Goal: Task Accomplishment & Management: Complete application form

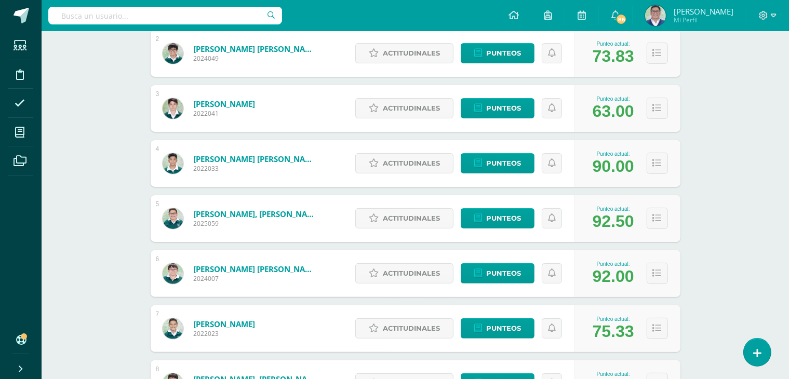
scroll to position [251, 0]
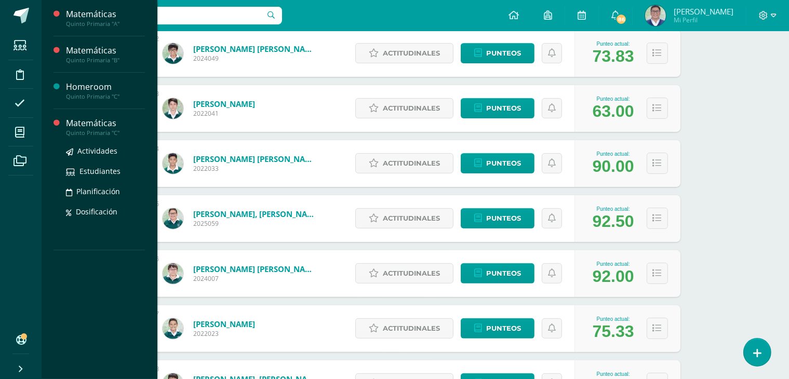
click at [88, 119] on div "Matemáticas" at bounding box center [105, 123] width 79 height 12
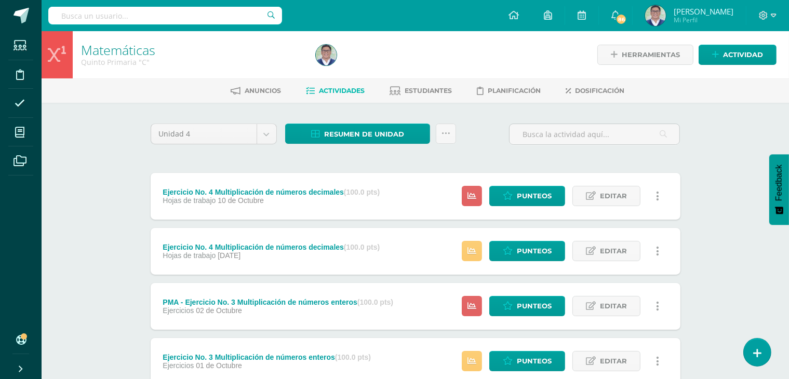
scroll to position [350, 0]
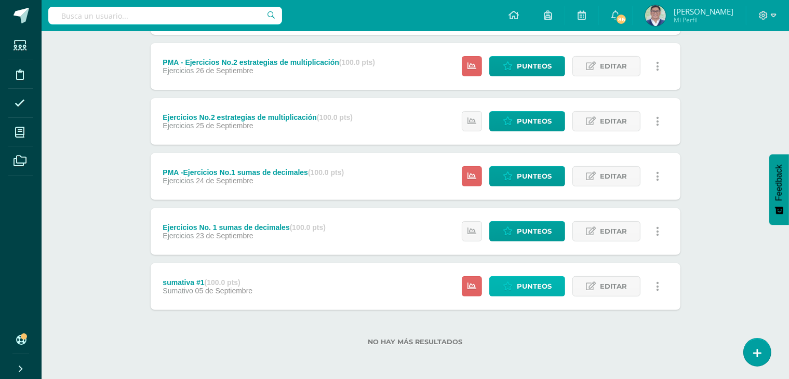
click at [531, 287] on span "Punteos" at bounding box center [534, 286] width 35 height 19
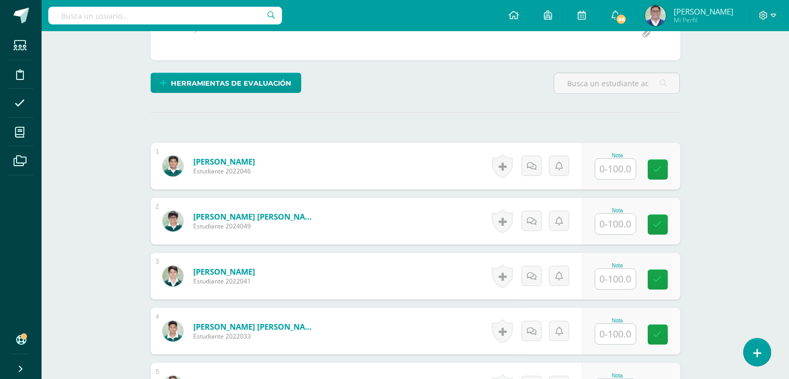
click at [607, 172] on input "text" at bounding box center [615, 169] width 41 height 20
type input "70"
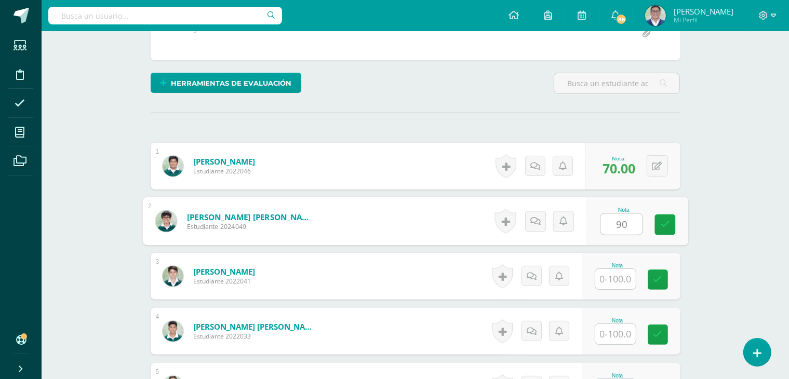
type input "90"
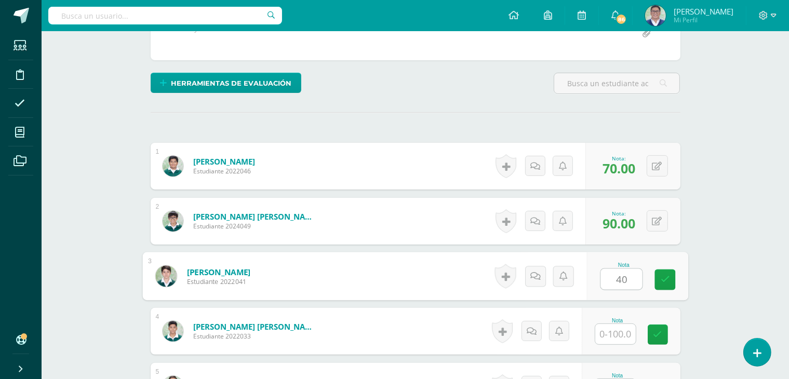
type input "40"
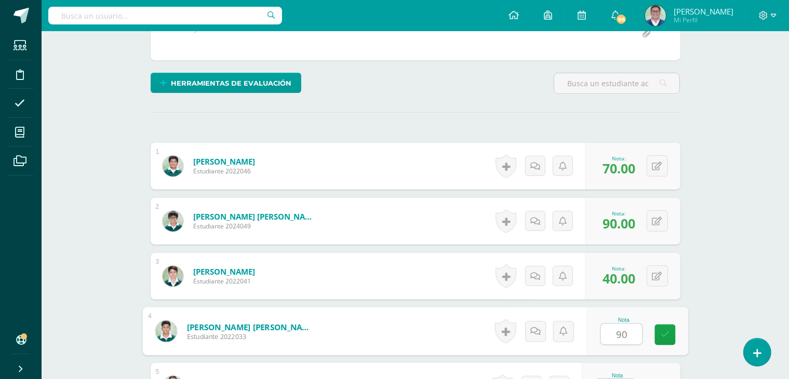
type input "90"
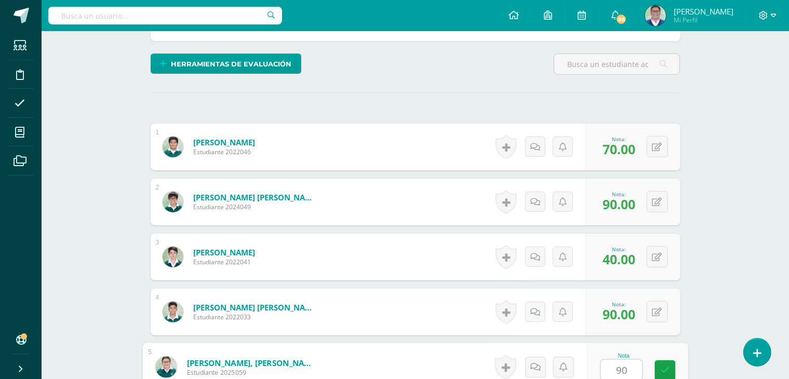
type input "90"
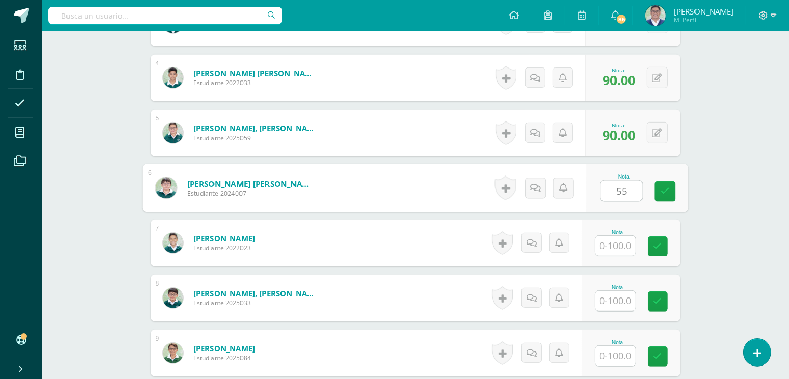
type input "55"
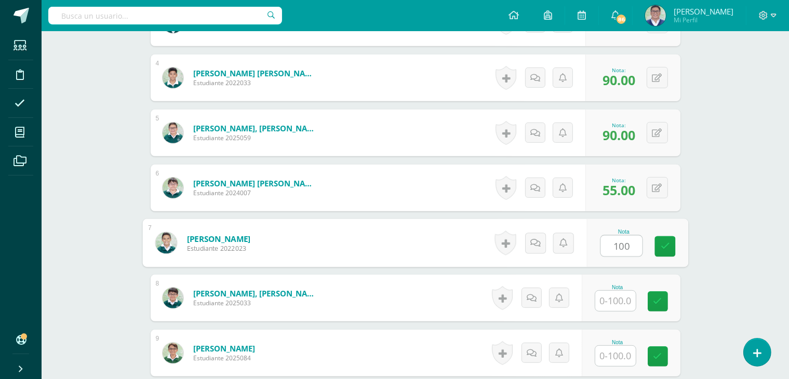
type input "100"
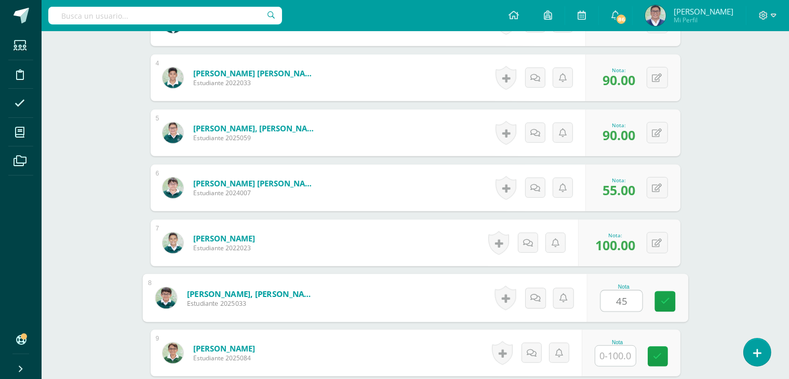
type input "45"
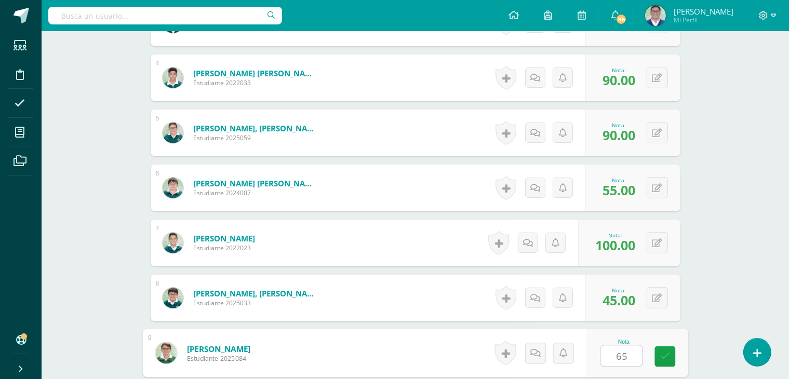
type input "65"
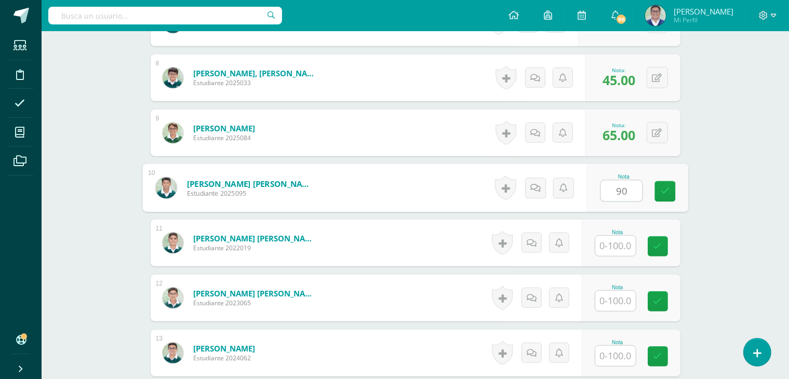
type input "90"
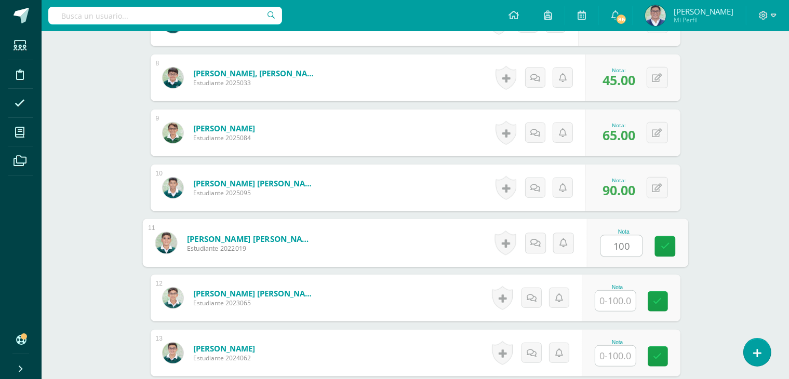
type input "100"
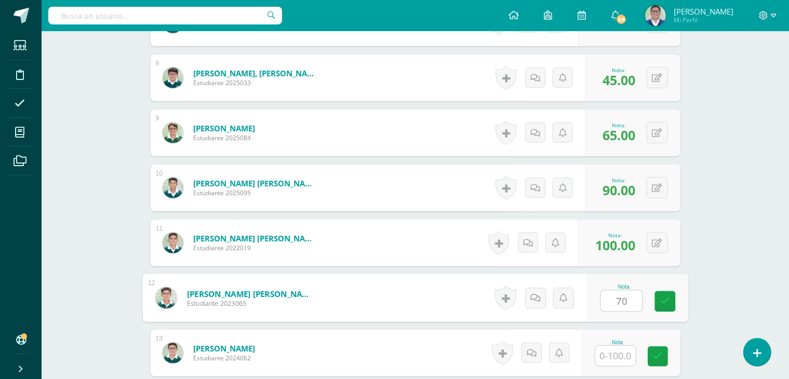
type input "70"
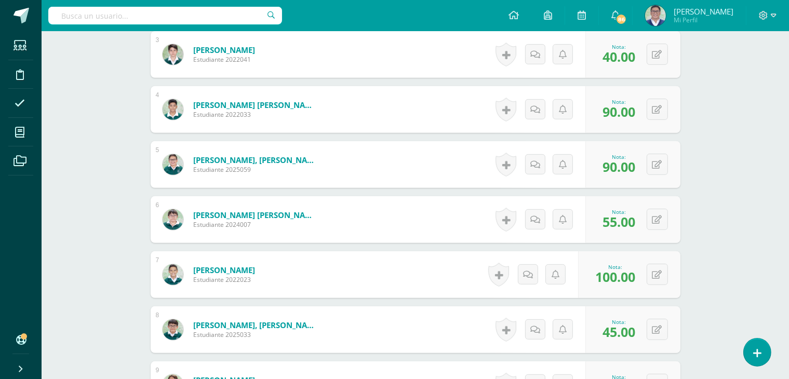
scroll to position [465, 0]
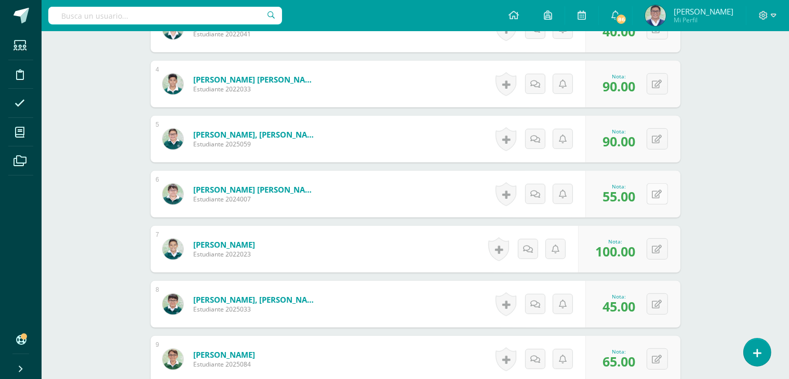
click at [663, 191] on button at bounding box center [657, 193] width 21 height 21
type input "90"
click at [609, 248] on span "100.00" at bounding box center [615, 252] width 40 height 18
click at [619, 250] on span "100.00" at bounding box center [615, 252] width 40 height 18
click at [657, 243] on button at bounding box center [657, 248] width 21 height 21
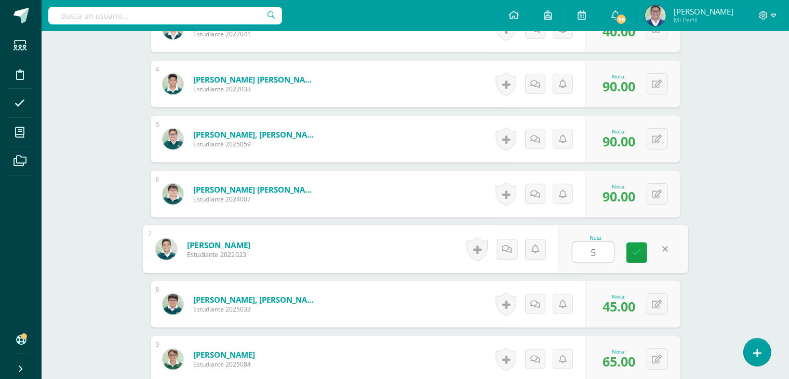
type input "55"
click at [626, 257] on link at bounding box center [636, 253] width 21 height 21
click at [648, 305] on div "0 Logros Logros obtenidos Aún no hay logros agregados Nota: 45.00" at bounding box center [632, 304] width 95 height 47
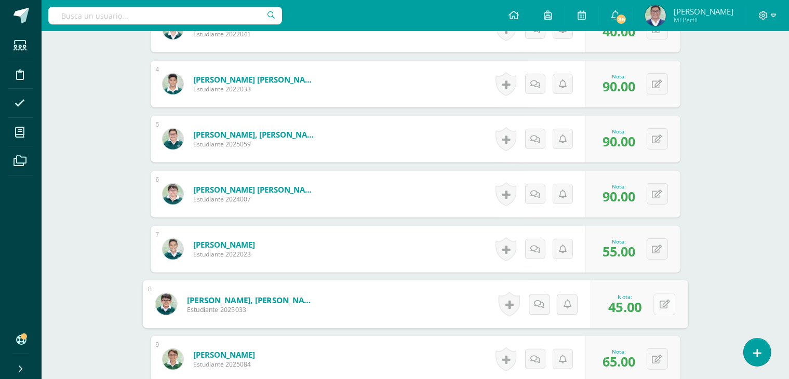
click at [671, 305] on button at bounding box center [664, 304] width 22 height 22
type input "100"
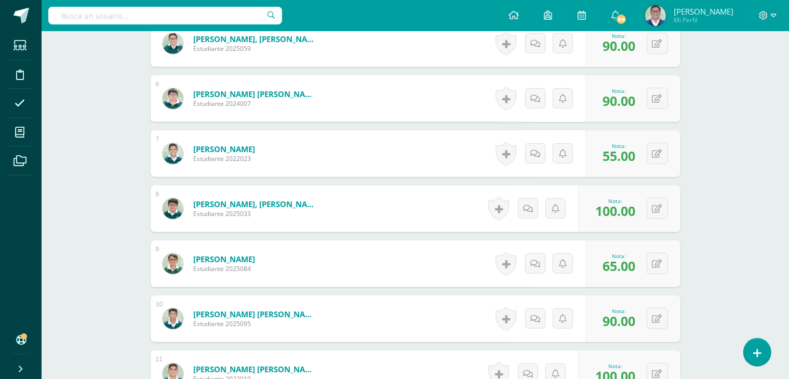
scroll to position [560, 0]
click at [657, 266] on icon at bounding box center [657, 264] width 10 height 9
type input "45"
click at [660, 316] on icon at bounding box center [664, 319] width 10 height 9
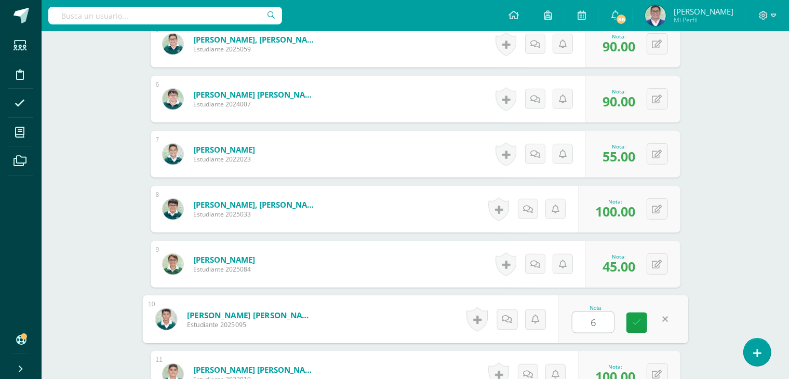
type input "65"
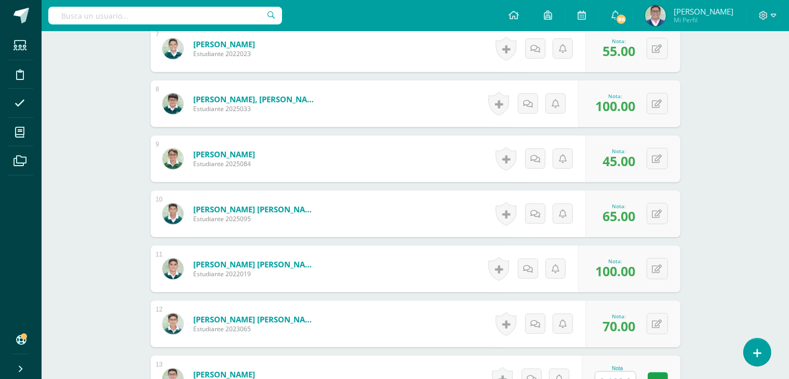
scroll to position [668, 0]
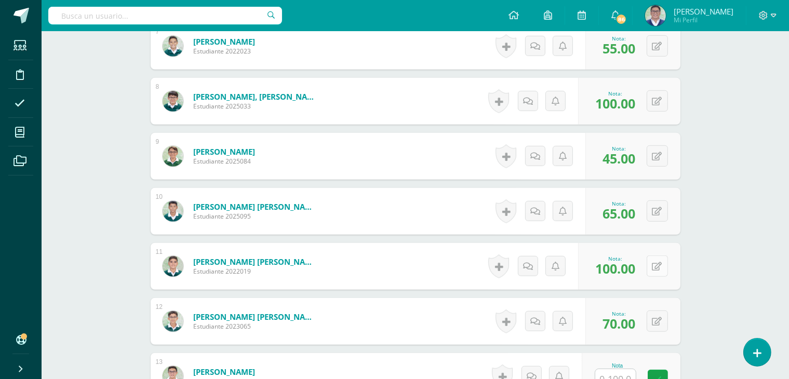
click at [654, 262] on button at bounding box center [657, 266] width 21 height 21
type input "90"
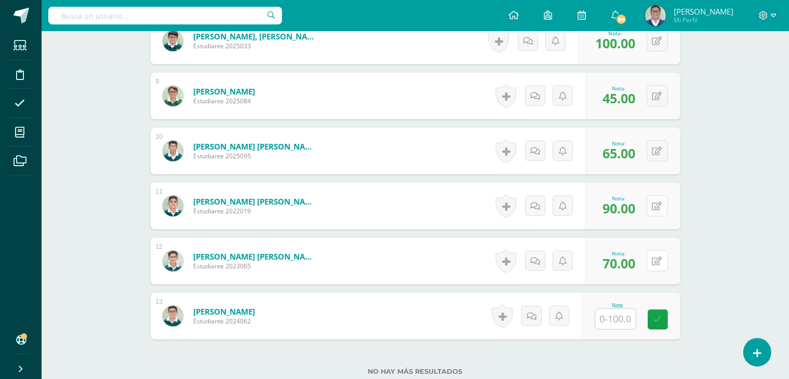
click at [654, 262] on button at bounding box center [657, 260] width 21 height 21
type input "100"
type input "70"
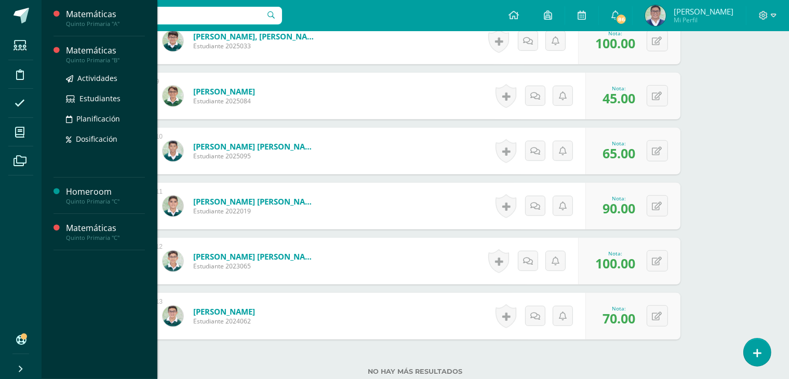
click at [77, 50] on div "Matemáticas" at bounding box center [105, 51] width 79 height 12
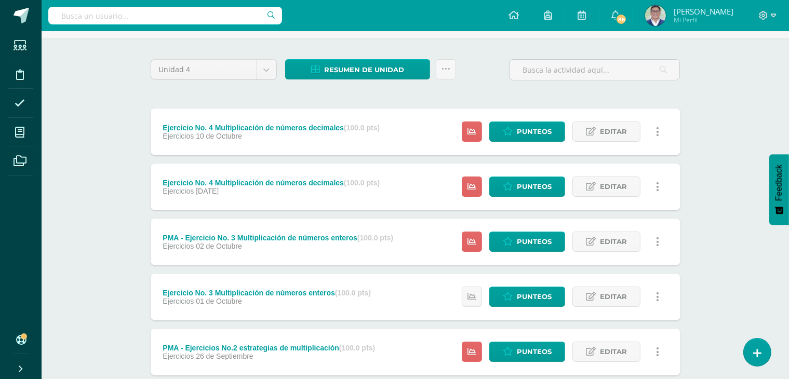
scroll to position [64, 0]
click at [531, 185] on span "Punteos" at bounding box center [534, 186] width 35 height 19
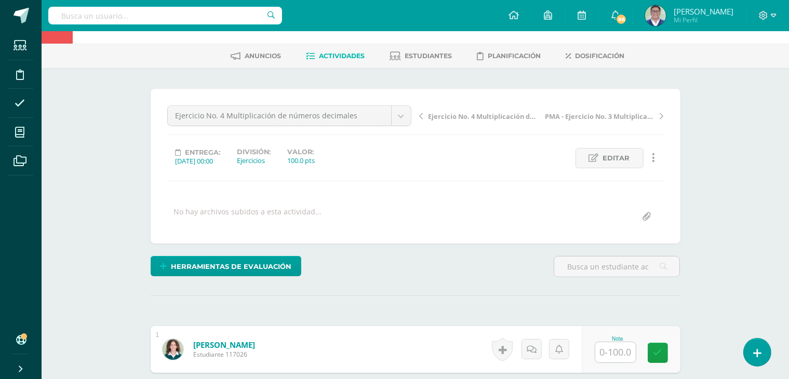
scroll to position [139, 0]
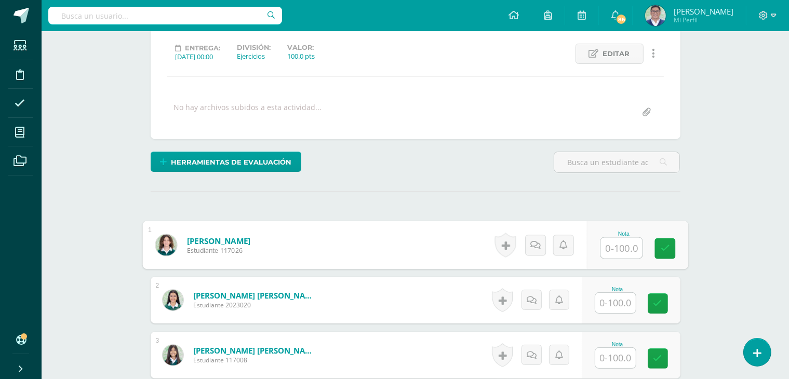
click at [617, 249] on input "text" at bounding box center [621, 248] width 42 height 21
type input "84"
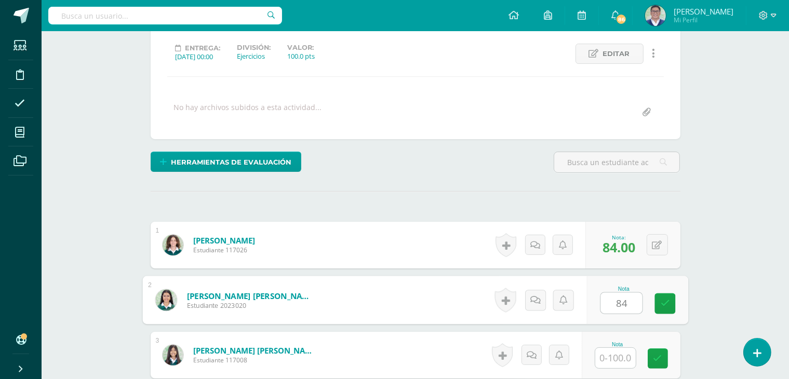
type input "84"
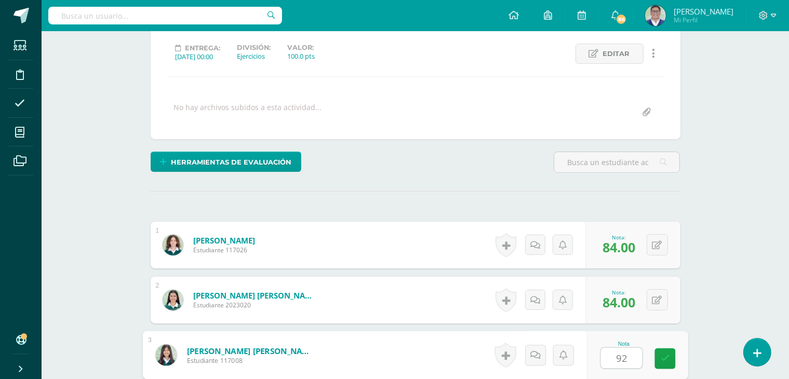
type input "92"
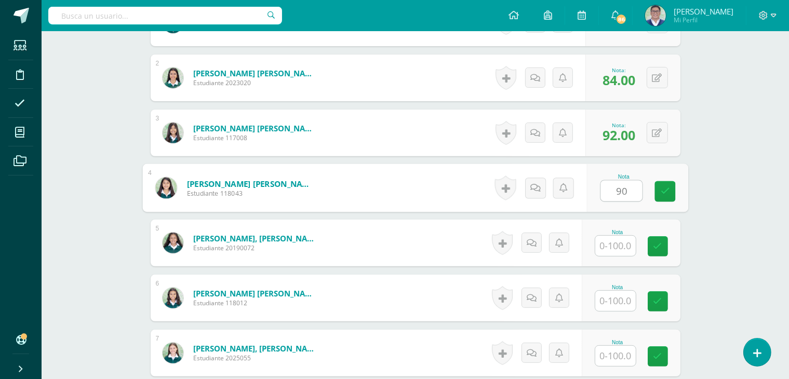
type input "90"
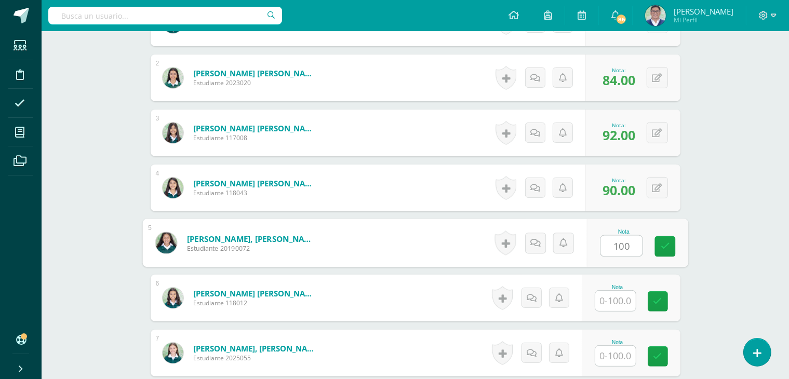
type input "100"
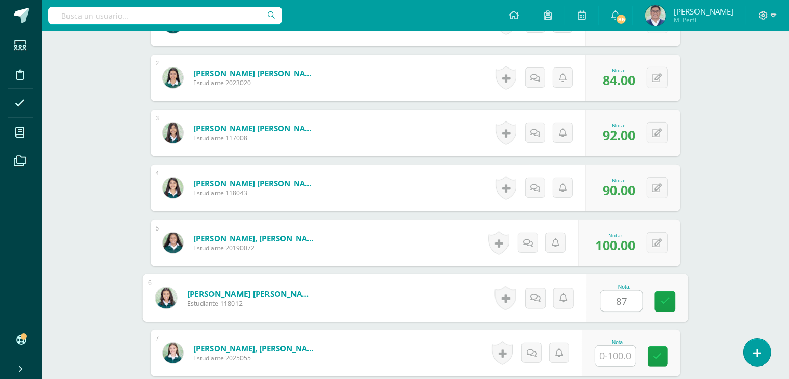
type input "87"
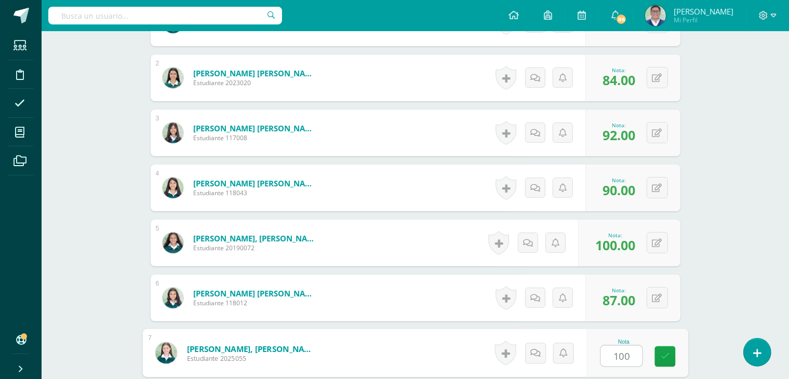
type input "100"
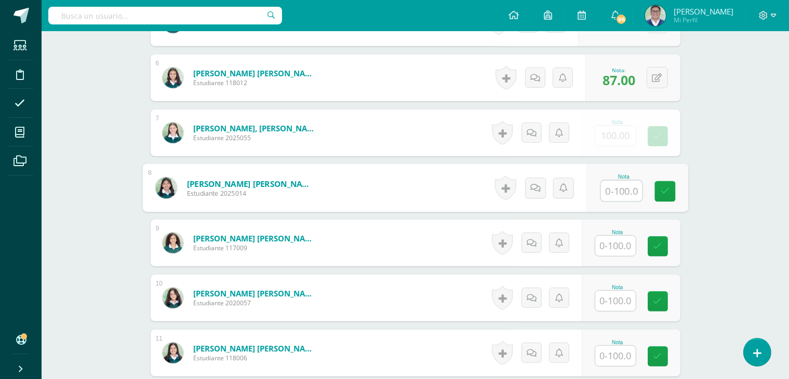
type input "8"
type input "97"
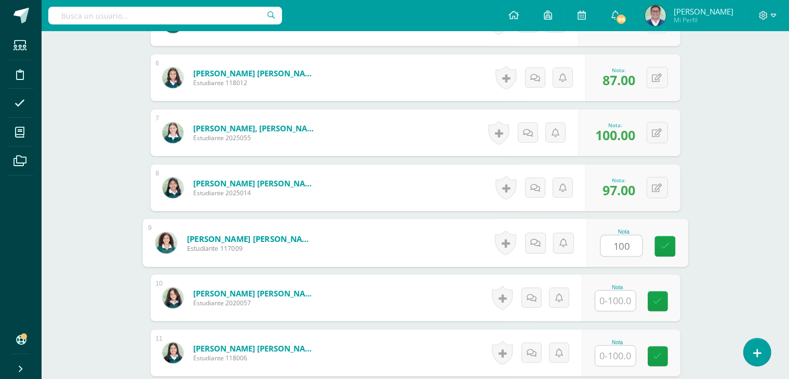
type input "100"
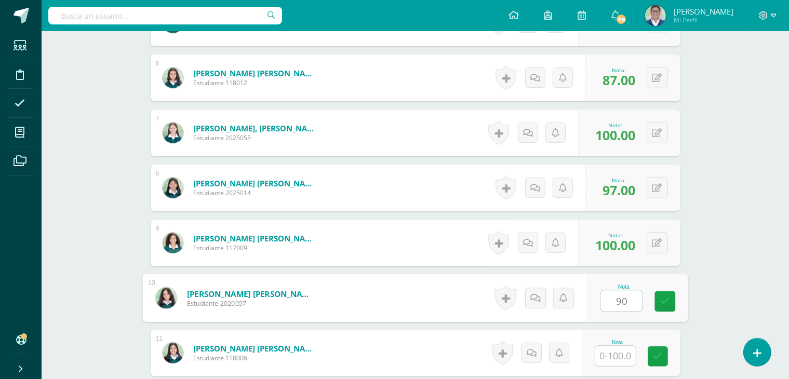
type input "90"
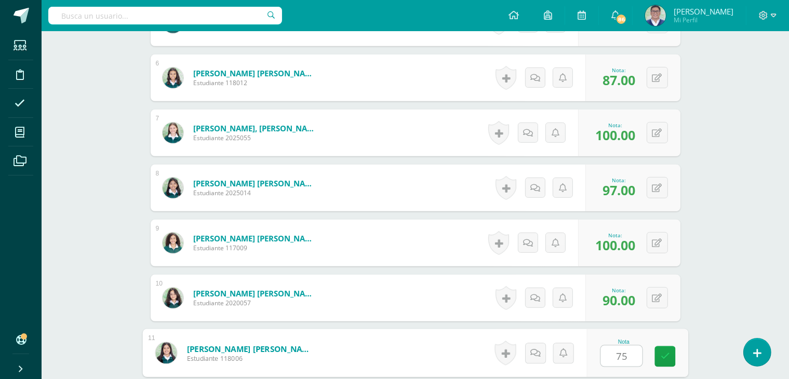
type input "75"
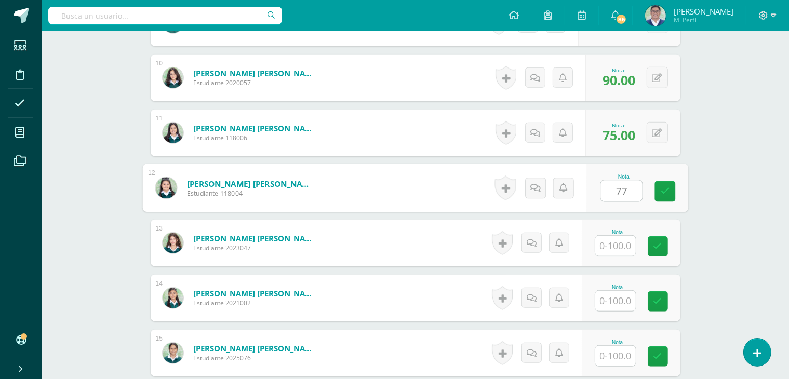
type input "77"
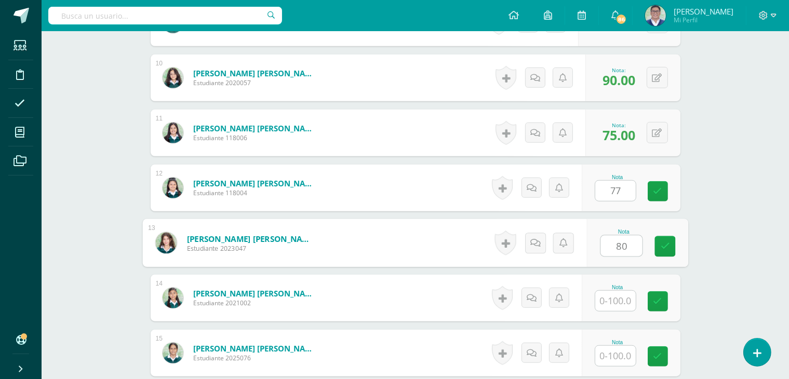
type input "80"
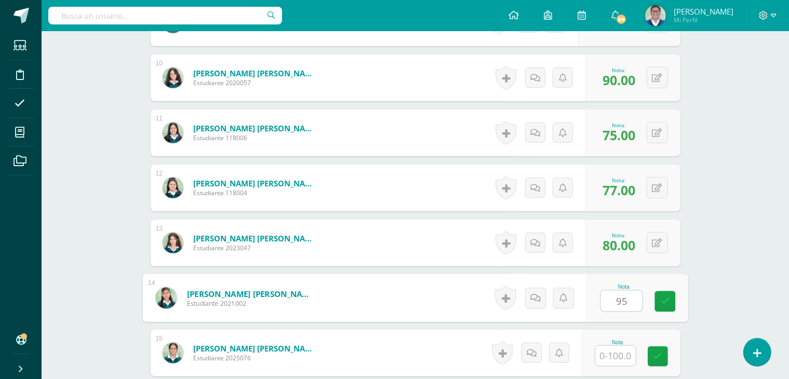
type input "95"
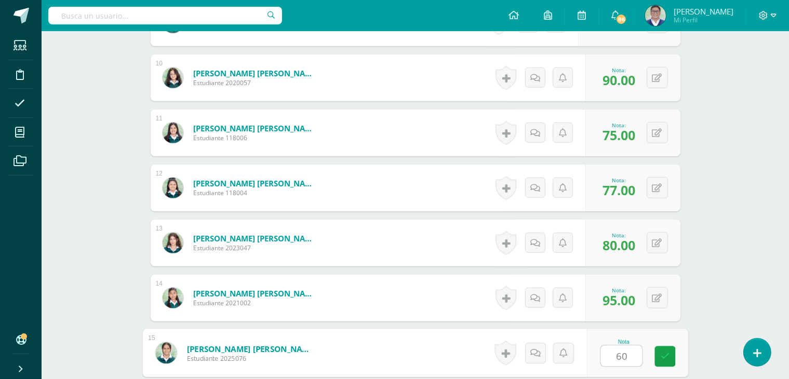
type input "60"
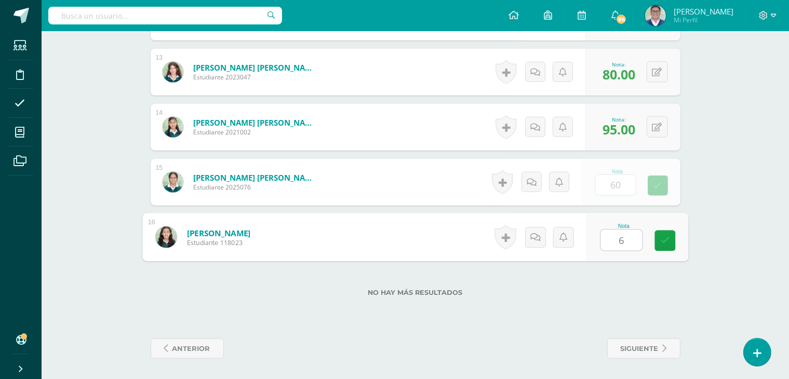
type input "60"
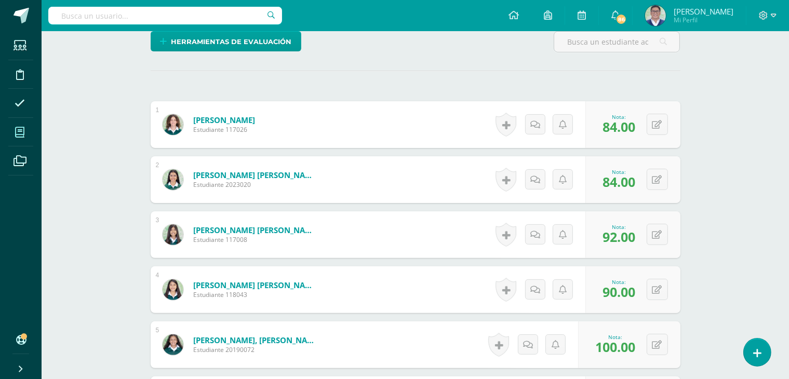
scroll to position [250, 0]
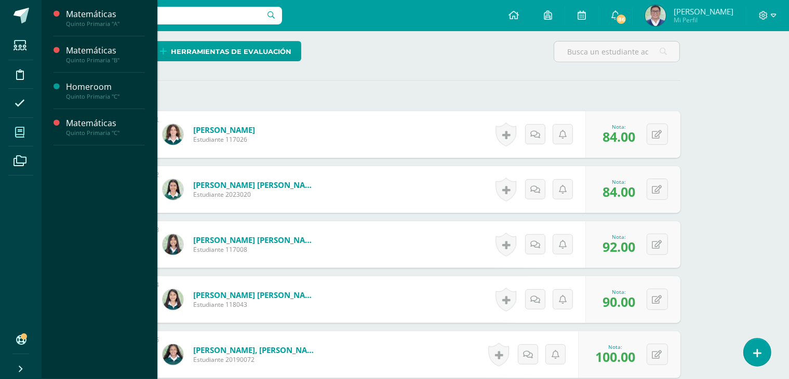
click at [31, 128] on span at bounding box center [19, 131] width 23 height 23
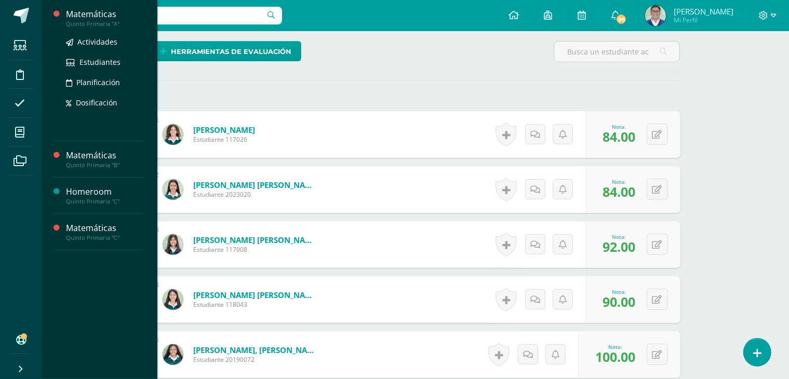
click at [98, 20] on div "Quinto Primaria "A"" at bounding box center [105, 23] width 79 height 7
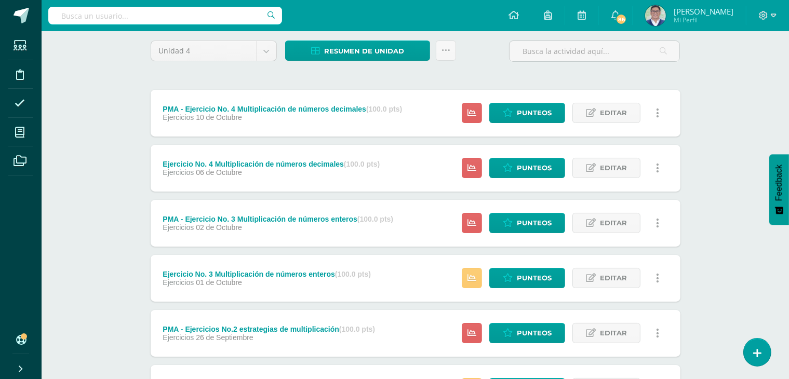
scroll to position [83, 0]
click at [515, 173] on link "Punteos" at bounding box center [527, 168] width 76 height 20
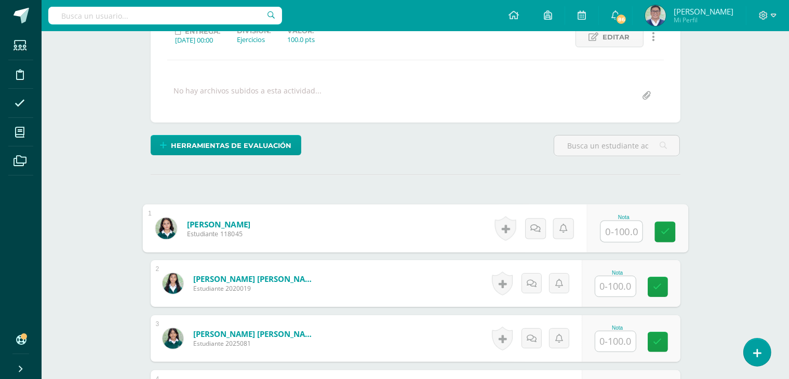
scroll to position [156, 0]
click at [615, 227] on input "text" at bounding box center [621, 231] width 42 height 21
type input "8"
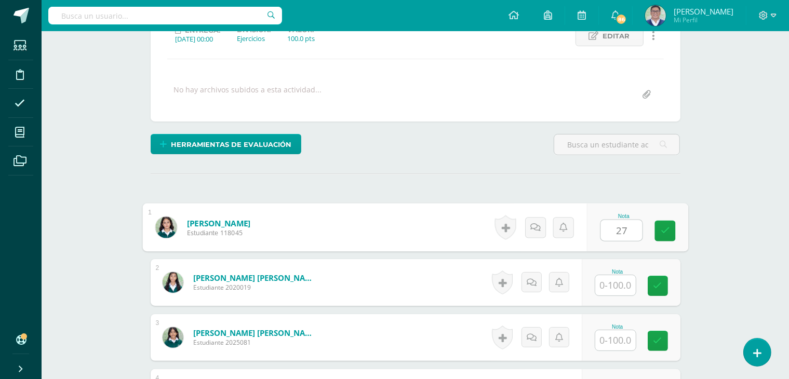
type input "27"
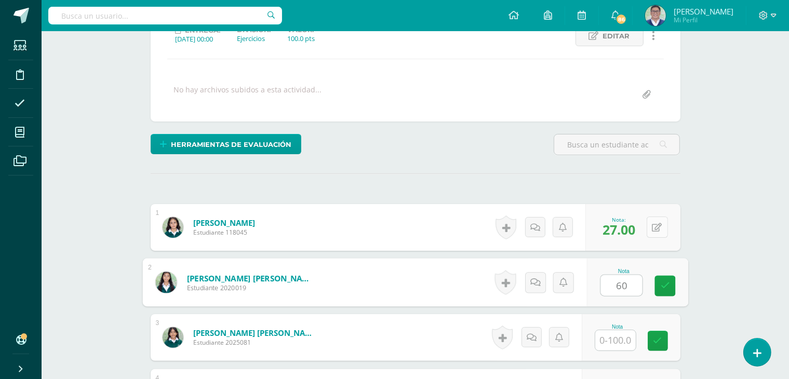
type input "60"
click at [654, 223] on button at bounding box center [657, 227] width 21 height 21
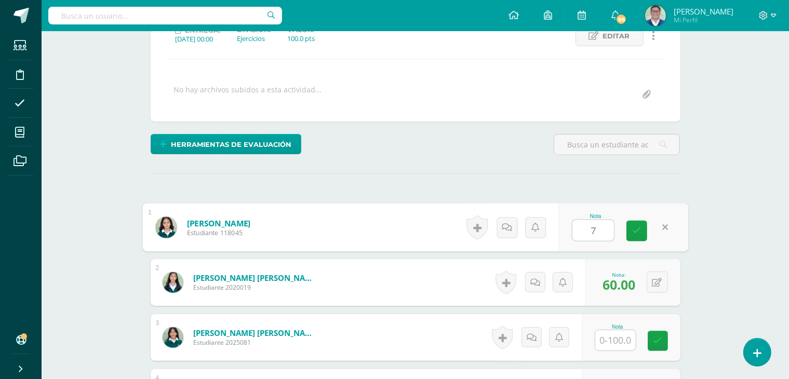
type input "77"
click at [611, 339] on input "text" at bounding box center [615, 340] width 41 height 20
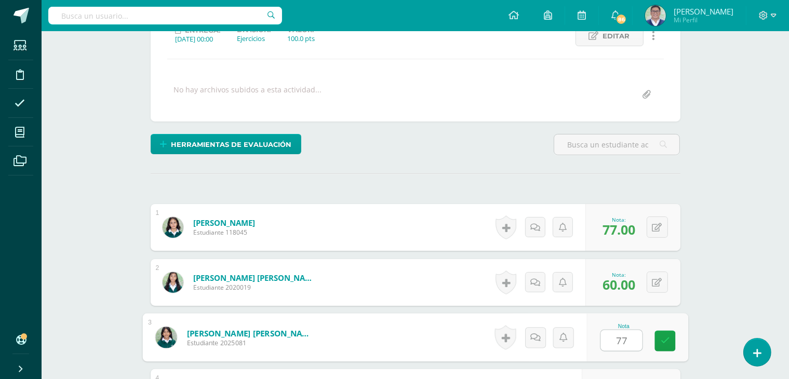
type input "77"
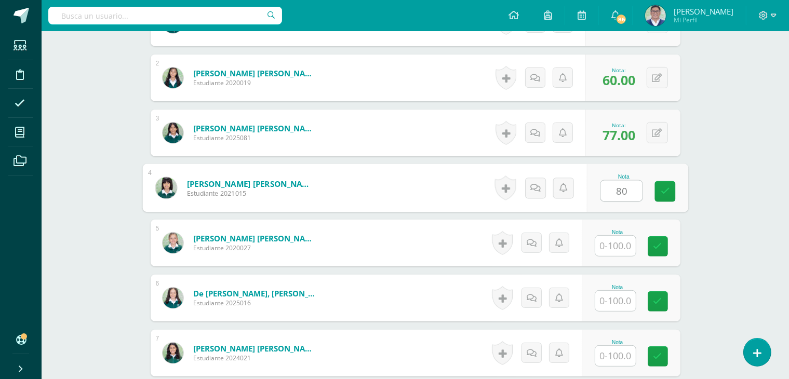
type input "80"
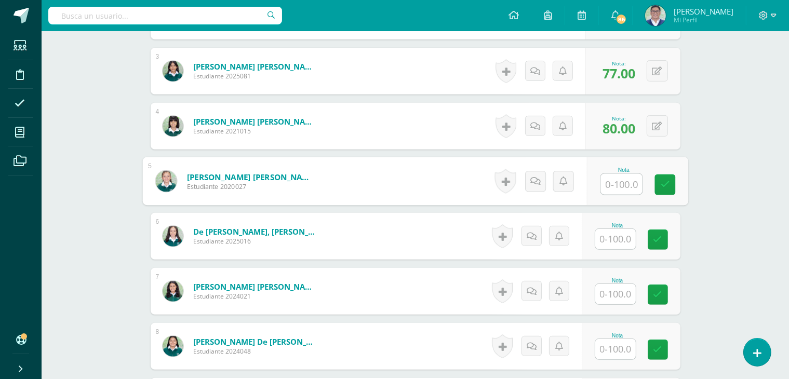
scroll to position [429, 0]
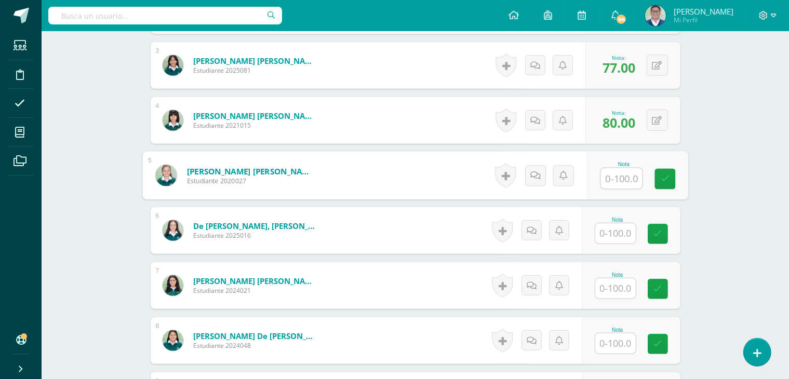
click at [613, 233] on input "text" at bounding box center [615, 233] width 41 height 20
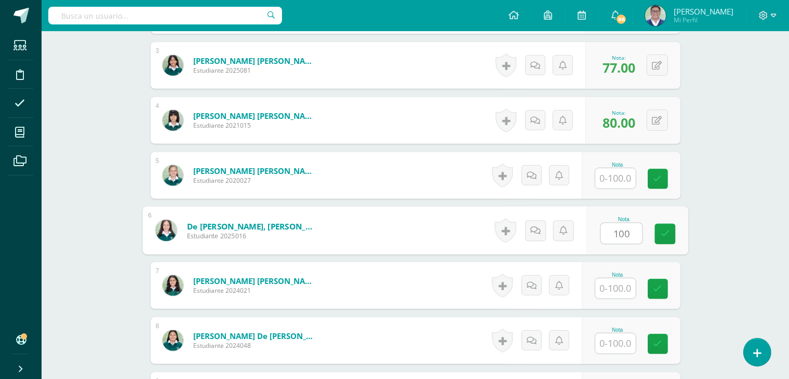
type input "100"
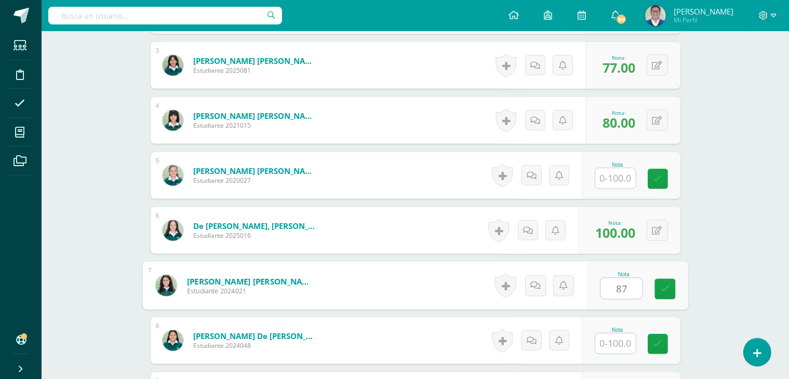
type input "87"
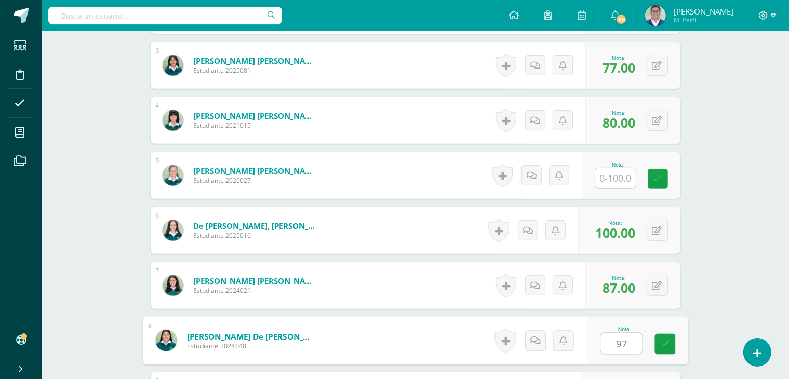
type input "97"
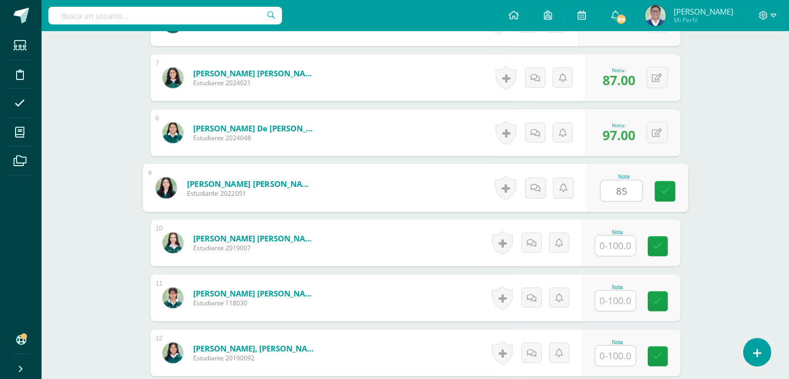
type input "85"
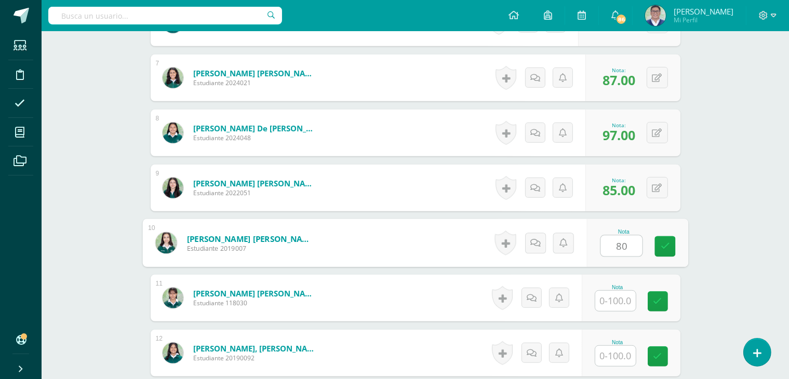
type input "80"
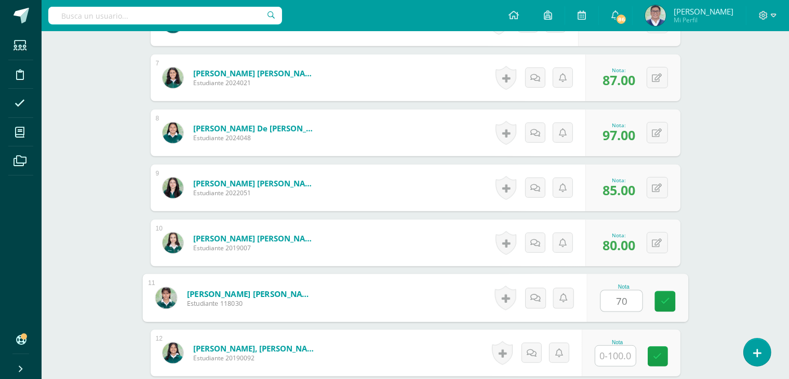
type input "70"
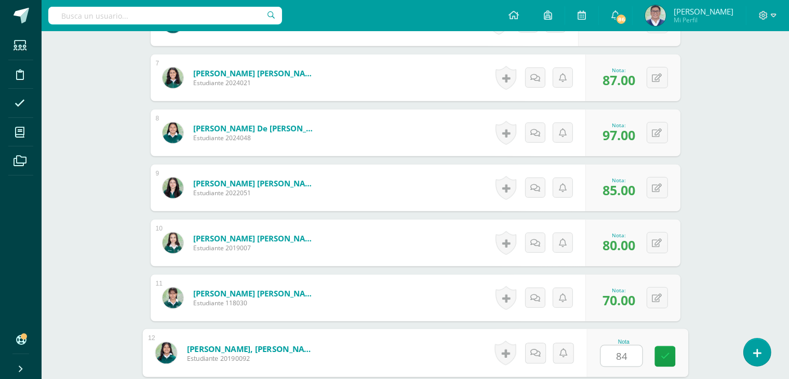
type input "84"
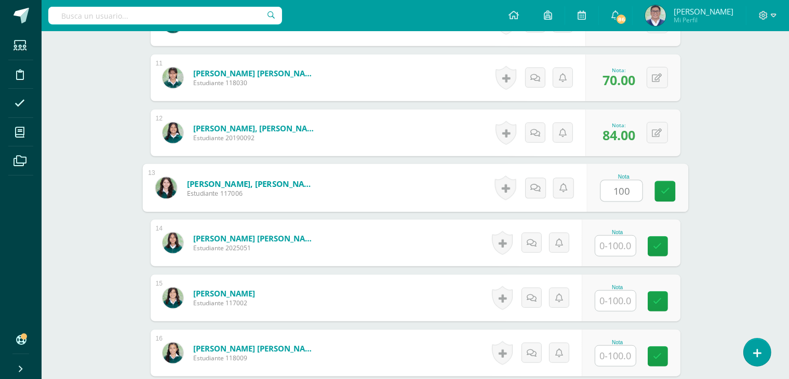
type input "100"
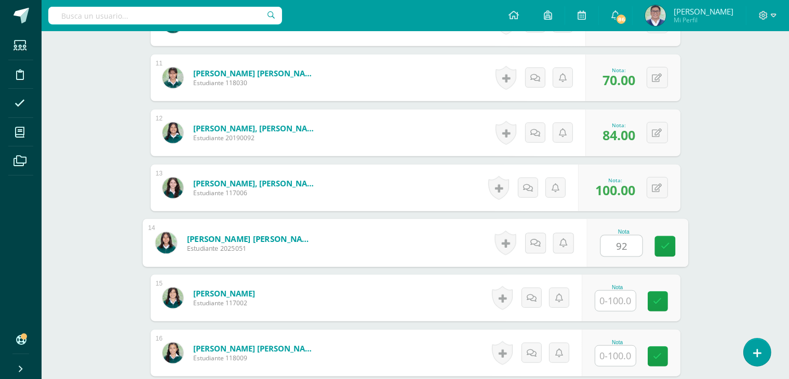
type input "92"
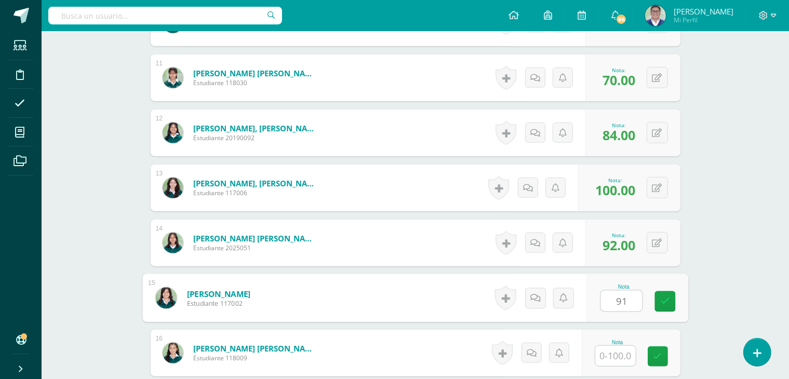
type input "91"
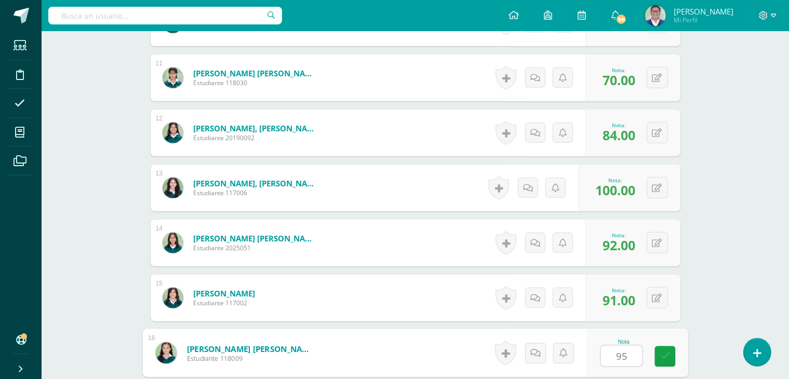
type input "95"
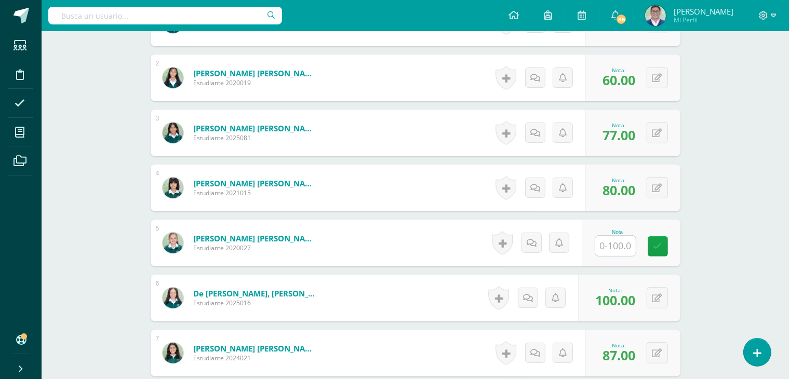
scroll to position [361, 0]
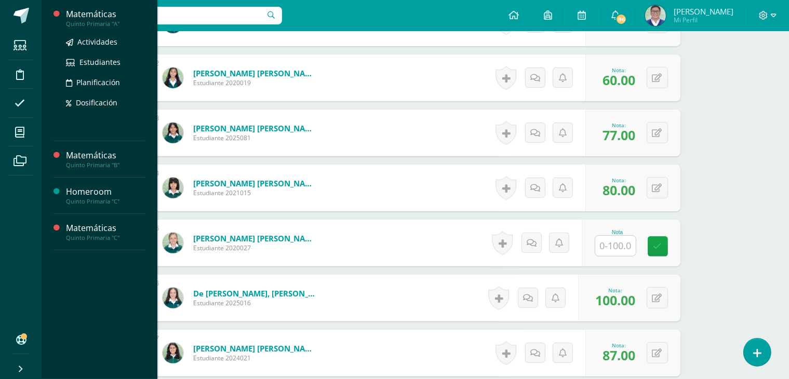
click at [80, 16] on div "Matemáticas" at bounding box center [105, 14] width 79 height 12
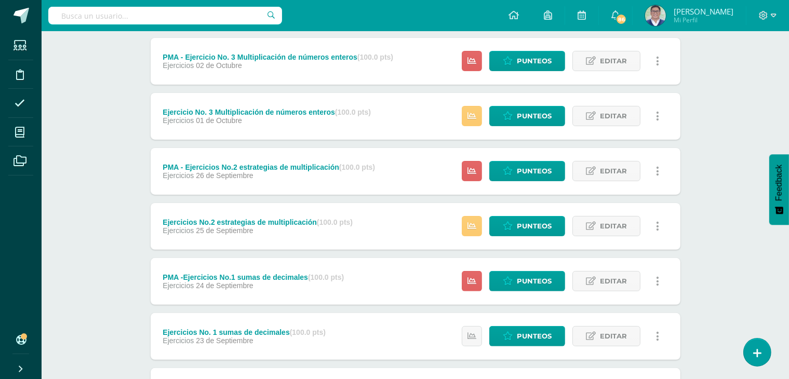
scroll to position [350, 0]
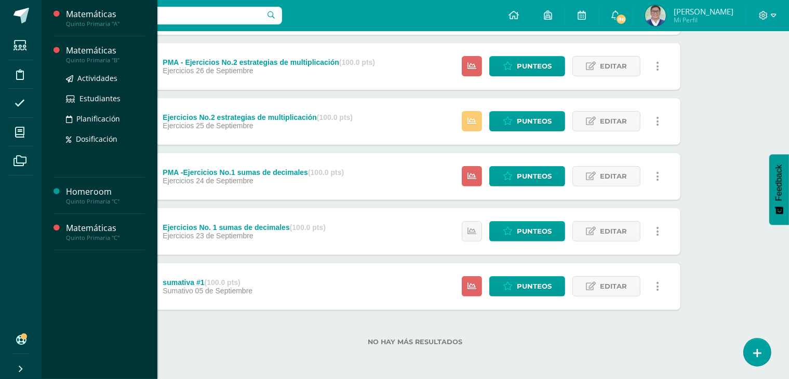
click at [92, 50] on div "Matemáticas" at bounding box center [105, 51] width 79 height 12
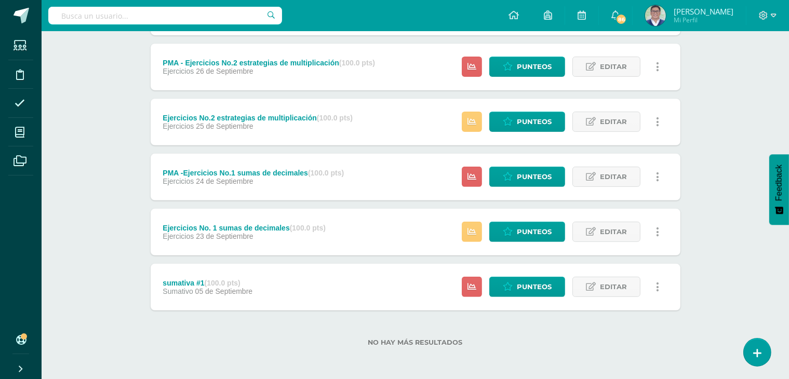
scroll to position [350, 0]
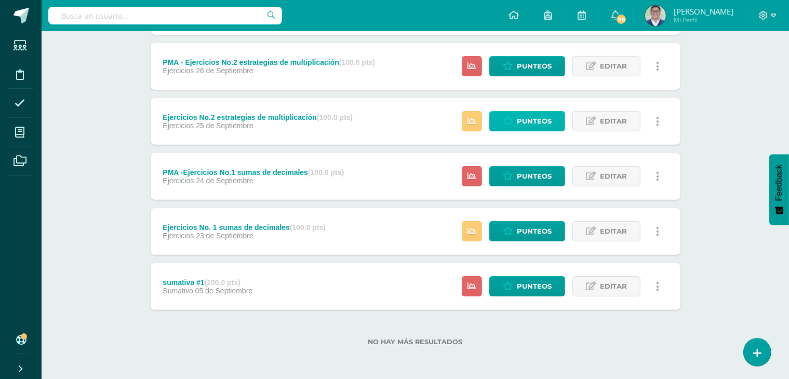
click at [513, 118] on icon at bounding box center [508, 121] width 10 height 9
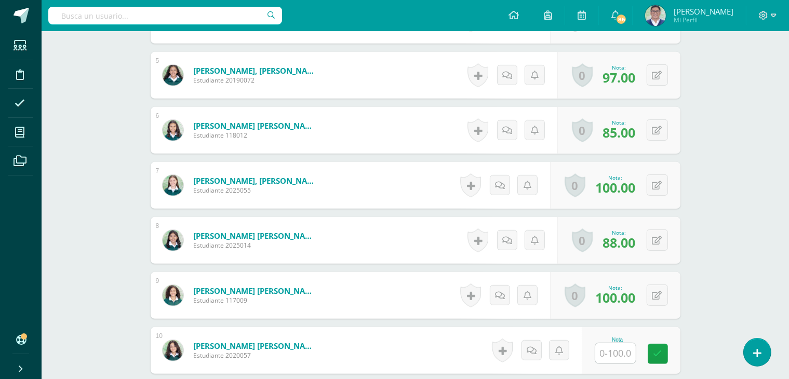
scroll to position [639, 0]
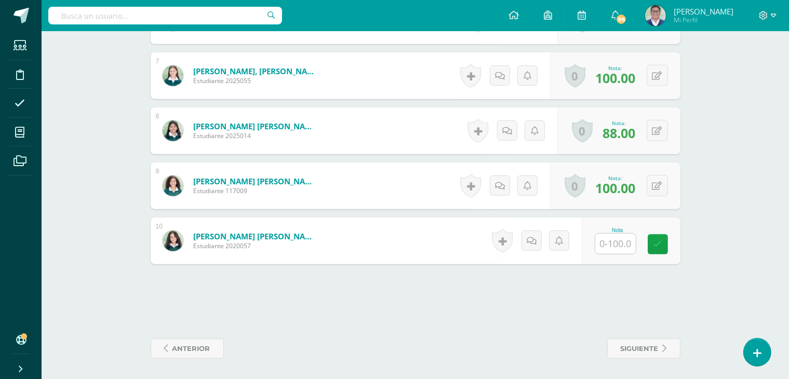
click at [594, 253] on div "Nota" at bounding box center [631, 241] width 99 height 47
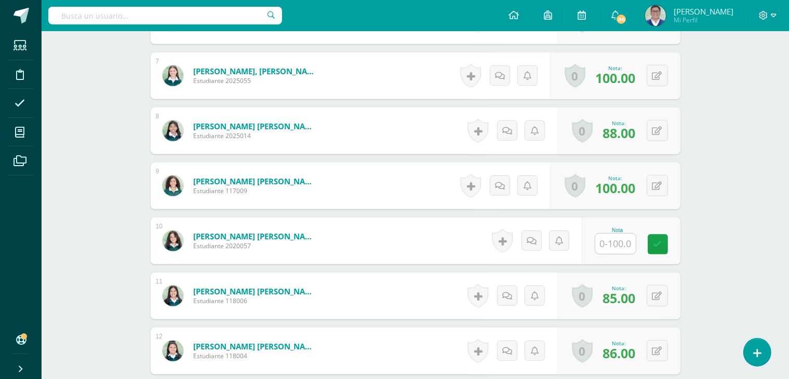
scroll to position [639, 0]
click at [616, 233] on div at bounding box center [616, 243] width 42 height 21
click at [612, 248] on input "text" at bounding box center [615, 243] width 41 height 20
type input "90"
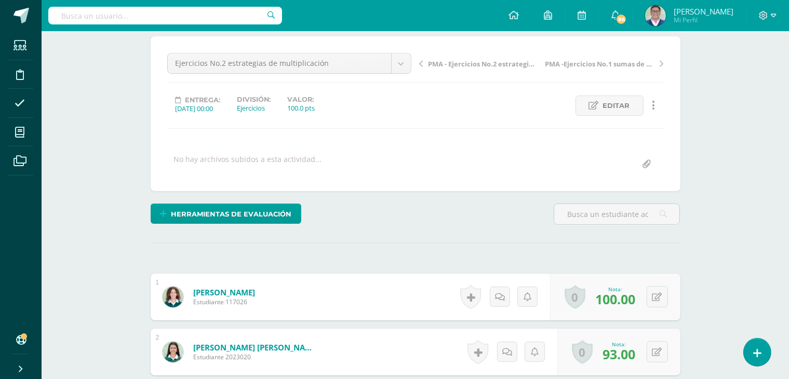
scroll to position [0, 0]
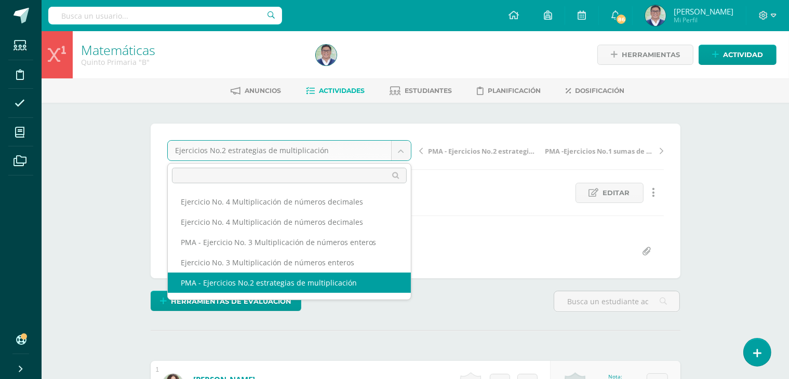
scroll to position [78, 0]
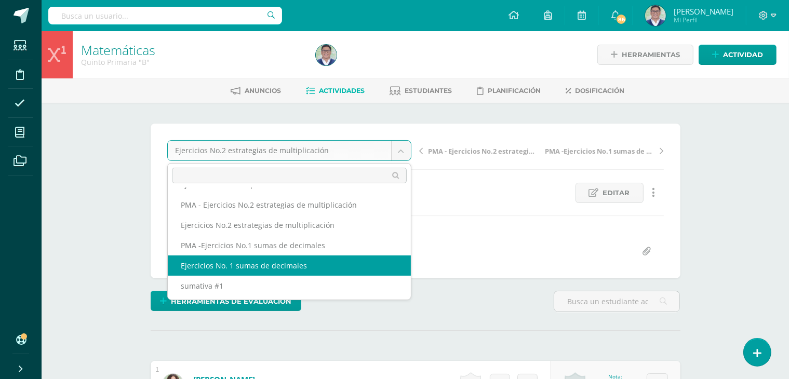
select select "/dashboard/teacher/grade-activity/265094/"
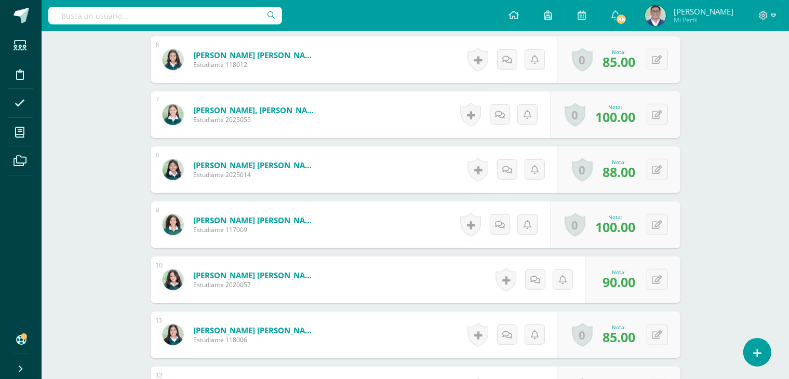
scroll to position [650, 0]
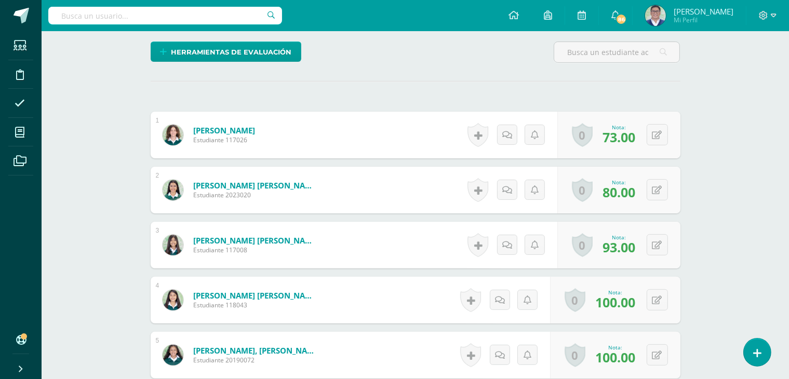
scroll to position [639, 0]
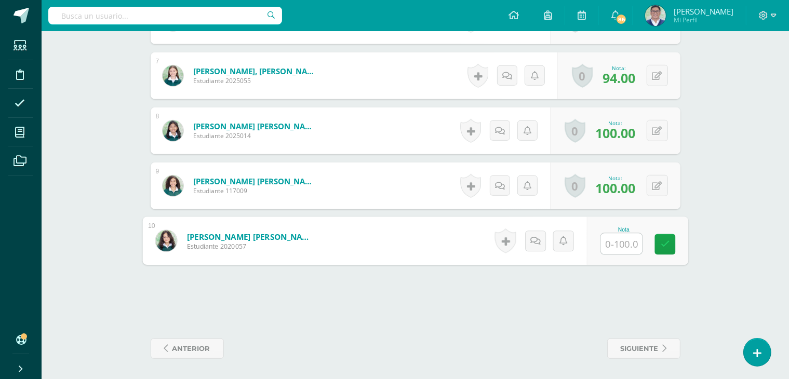
click at [623, 243] on input "text" at bounding box center [621, 244] width 42 height 21
type input "100"
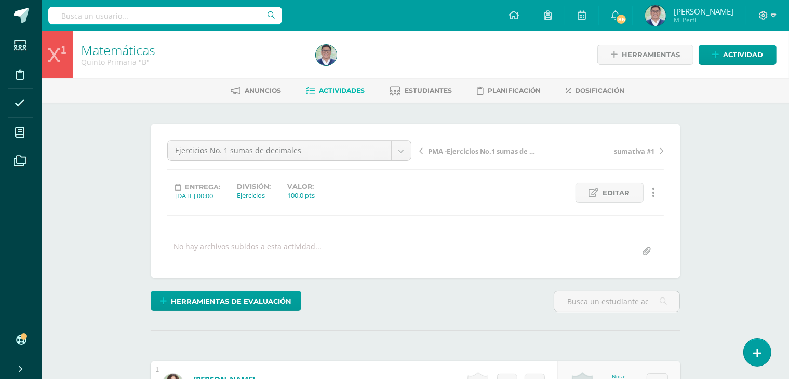
scroll to position [0, 0]
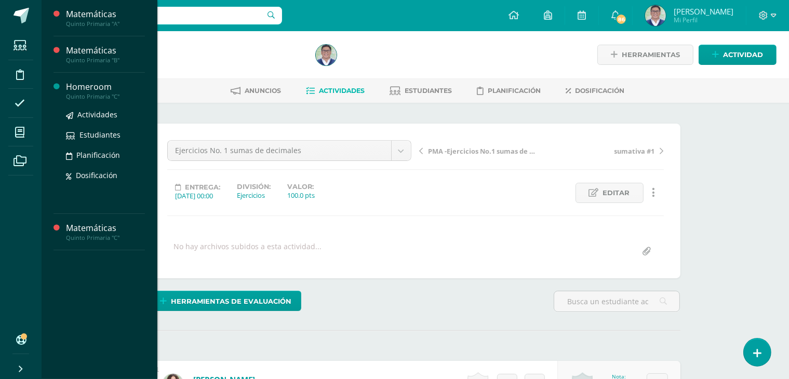
click at [76, 90] on div "Homeroom" at bounding box center [105, 87] width 79 height 12
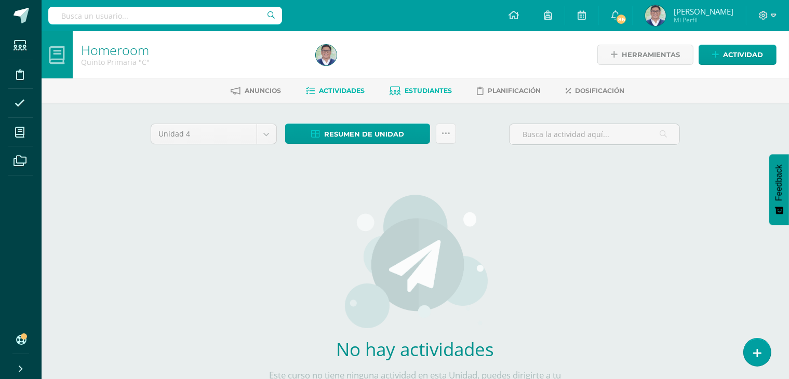
click at [426, 92] on span "Estudiantes" at bounding box center [428, 91] width 47 height 8
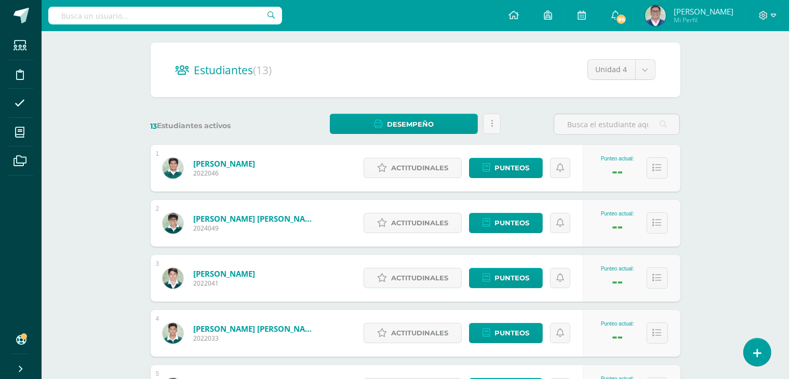
scroll to position [81, 0]
click at [625, 168] on div "Punteo actual: --" at bounding box center [618, 168] width 44 height 25
click at [513, 164] on span "Punteos" at bounding box center [511, 167] width 35 height 19
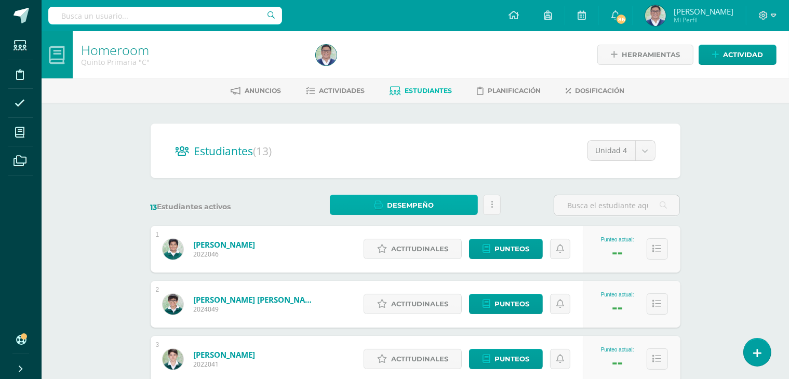
scroll to position [46, 0]
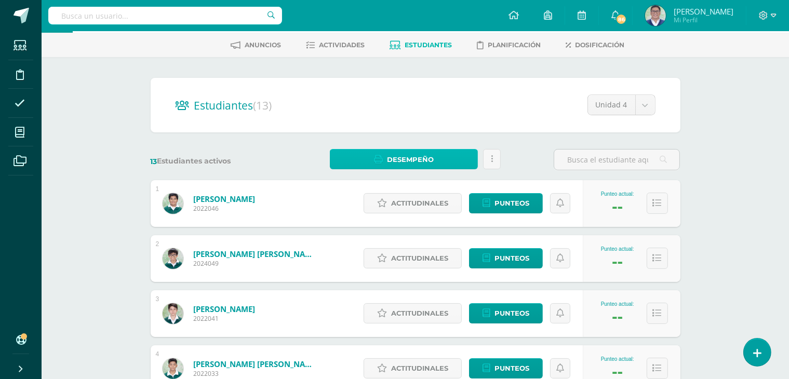
click at [412, 159] on span "Desempeño" at bounding box center [410, 159] width 47 height 19
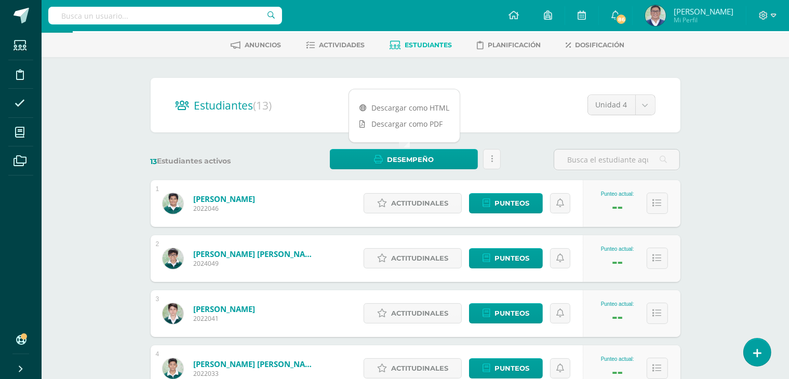
click at [522, 153] on div "13 Estudiantes activos Desempeño Enviar informe de desempeño a tutores Estás po…" at bounding box center [415, 159] width 538 height 21
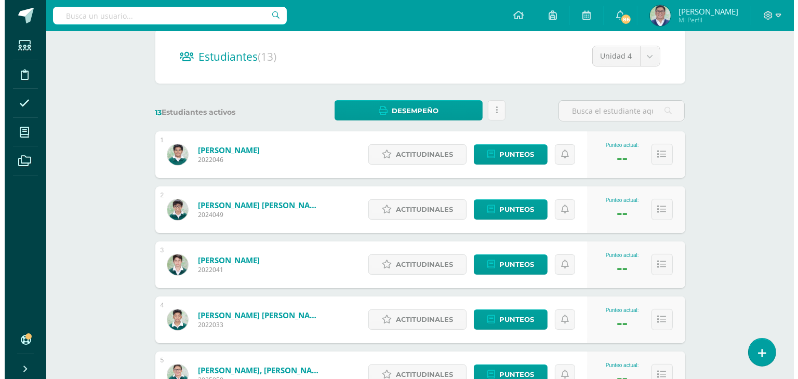
scroll to position [93, 0]
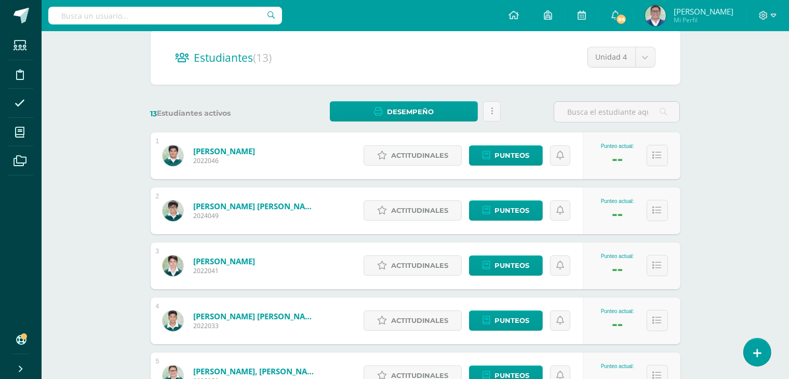
click at [615, 157] on div "--" at bounding box center [617, 158] width 11 height 19
click at [653, 154] on icon at bounding box center [657, 155] width 9 height 9
click at [433, 152] on span "Actitudinales" at bounding box center [419, 155] width 57 height 19
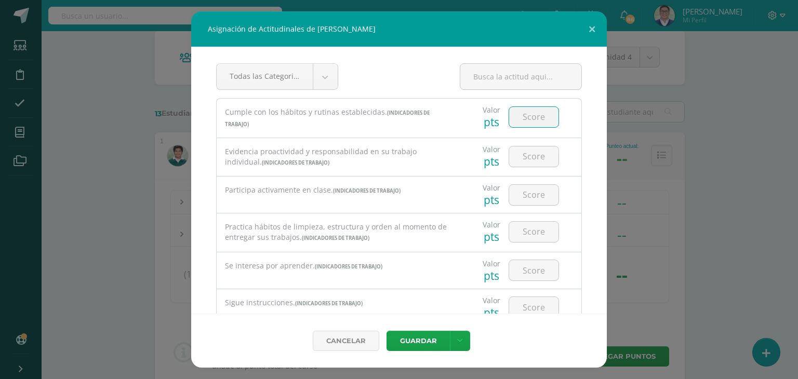
click at [539, 116] on input "number" at bounding box center [533, 117] width 49 height 20
type input "3"
click at [527, 151] on input "number" at bounding box center [533, 156] width 49 height 20
type input "3"
click at [543, 198] on input "number" at bounding box center [533, 195] width 49 height 20
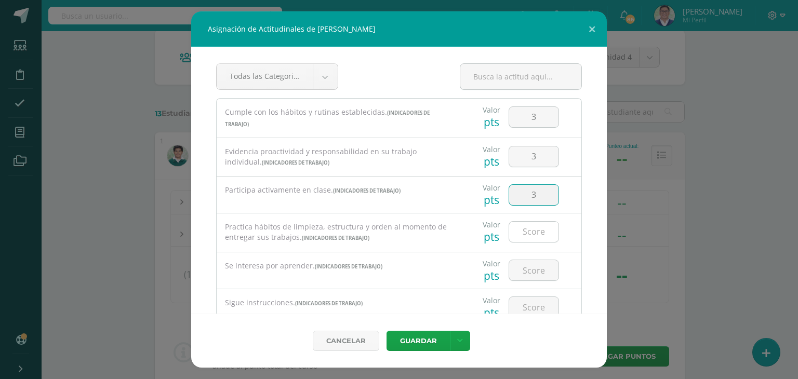
type input "3"
click at [515, 232] on input "number" at bounding box center [533, 232] width 49 height 20
type input "3"
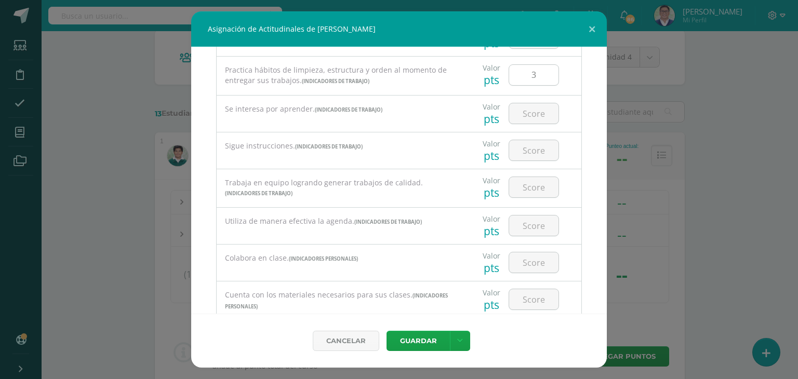
scroll to position [157, 0]
click at [523, 120] on input "number" at bounding box center [533, 113] width 49 height 20
type input "3"
click at [526, 142] on input "number" at bounding box center [533, 150] width 49 height 20
type input "3"
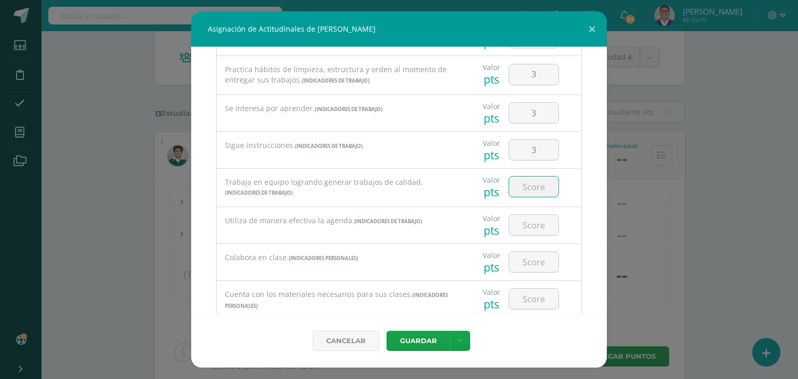
click at [522, 187] on input "number" at bounding box center [533, 187] width 49 height 20
type input "3"
click at [518, 224] on input "number" at bounding box center [533, 225] width 49 height 20
type input "3"
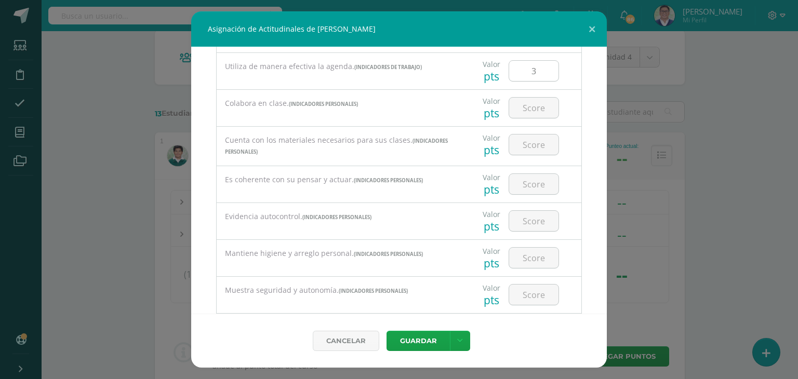
scroll to position [312, 0]
click at [538, 113] on input "number" at bounding box center [533, 108] width 49 height 20
type input "3"
click at [537, 141] on input "number" at bounding box center [533, 145] width 49 height 20
type input "3"
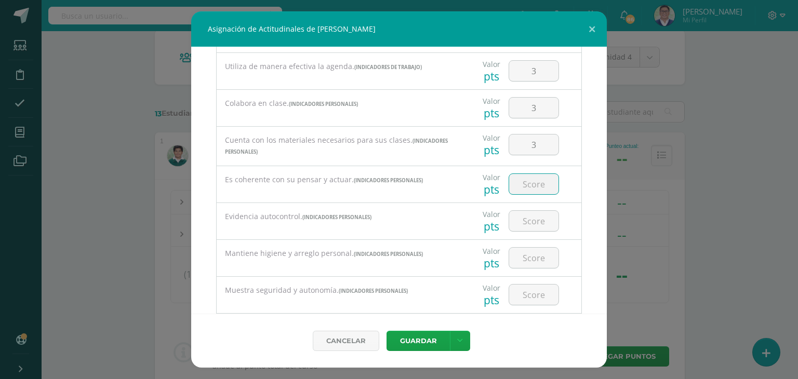
click at [531, 182] on input "number" at bounding box center [533, 184] width 49 height 20
type input "3"
click at [515, 221] on input "number" at bounding box center [533, 221] width 49 height 20
type input "3"
click at [523, 248] on input "number" at bounding box center [533, 258] width 49 height 20
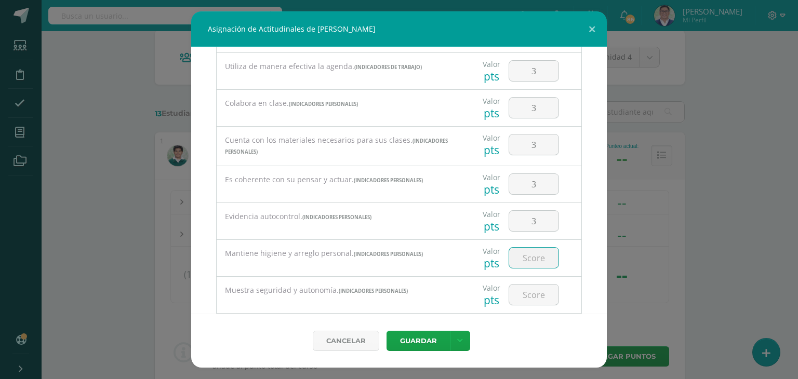
click at [523, 248] on input "number" at bounding box center [533, 258] width 49 height 20
type input "3"
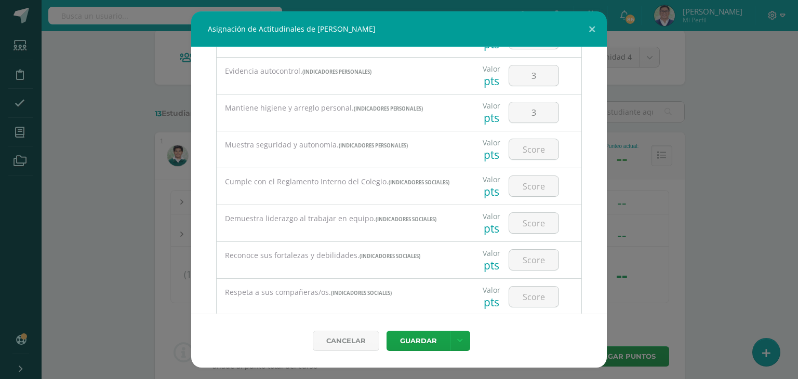
scroll to position [481, 0]
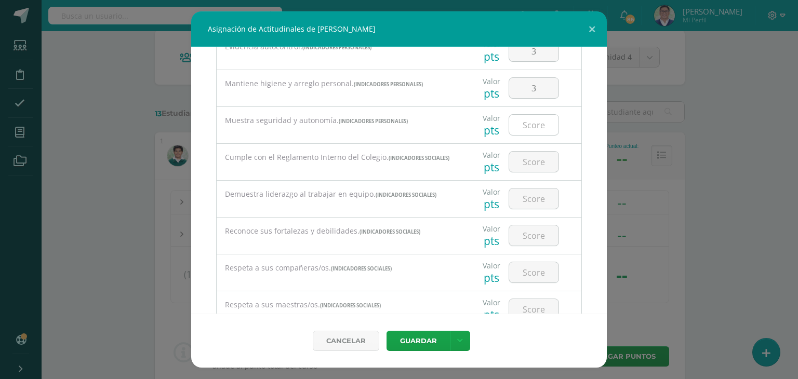
click at [534, 114] on div at bounding box center [533, 124] width 50 height 21
click at [532, 121] on input "number" at bounding box center [533, 125] width 49 height 20
type input "3"
click at [528, 165] on input "number" at bounding box center [533, 162] width 49 height 20
type input "3"
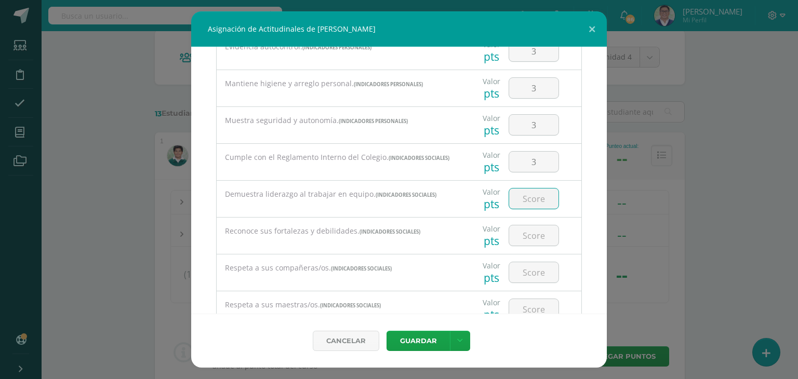
click at [527, 203] on input "number" at bounding box center [533, 199] width 49 height 20
type input "3"
click at [530, 238] on input "number" at bounding box center [533, 235] width 49 height 20
type input "3"
click at [526, 275] on input "number" at bounding box center [533, 272] width 49 height 20
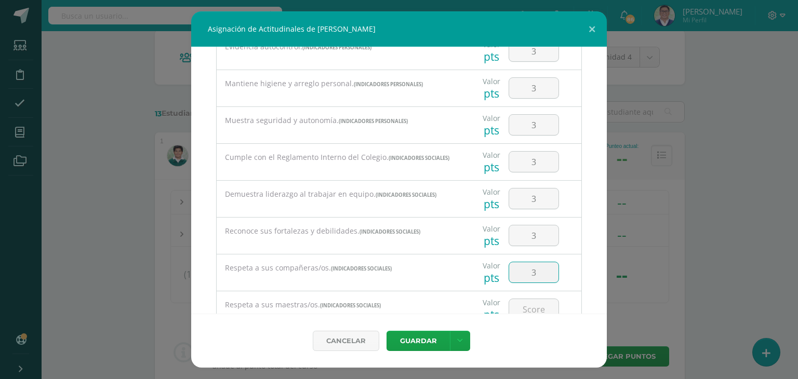
type input "3"
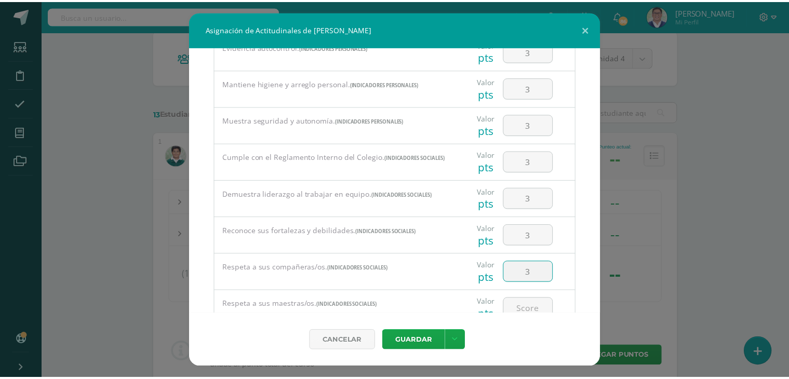
scroll to position [600, 0]
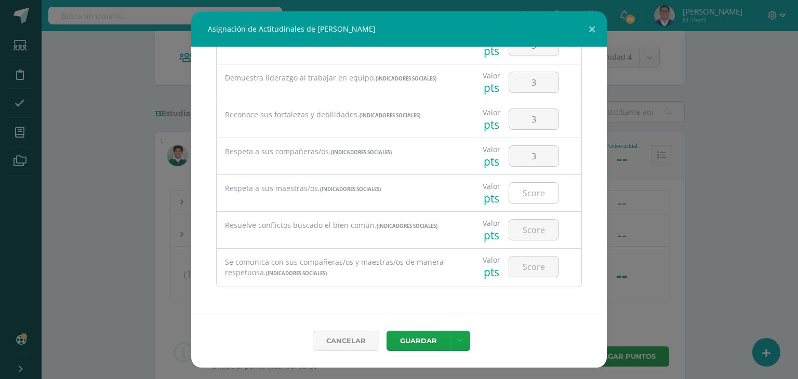
click at [532, 192] on input "number" at bounding box center [533, 193] width 49 height 20
type input "3"
click at [528, 232] on input "number" at bounding box center [533, 230] width 49 height 20
type input "3"
click at [523, 272] on input "number" at bounding box center [533, 267] width 49 height 20
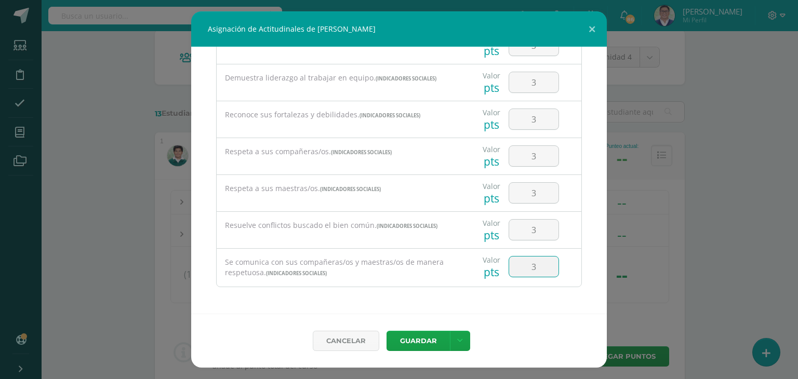
type input "3"
click at [427, 338] on button "Guardar" at bounding box center [417, 341] width 63 height 20
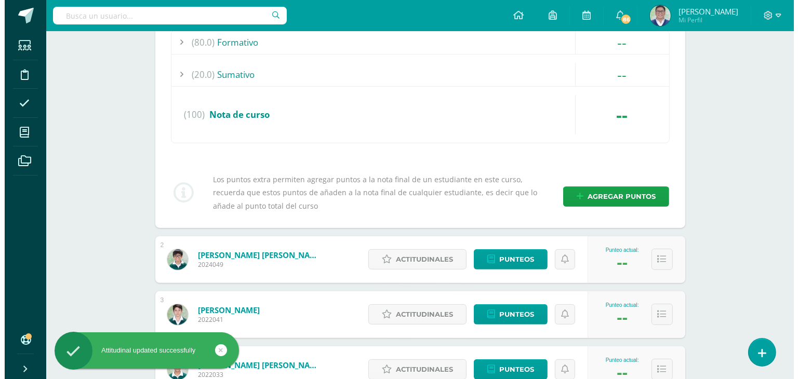
scroll to position [253, 0]
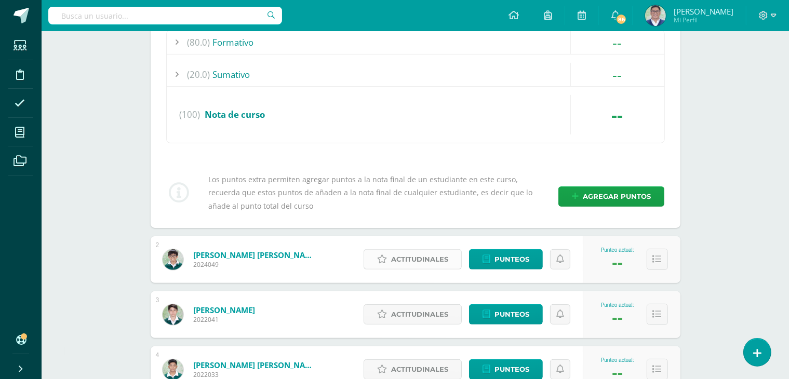
click at [405, 256] on span "Actitudinales" at bounding box center [419, 259] width 57 height 19
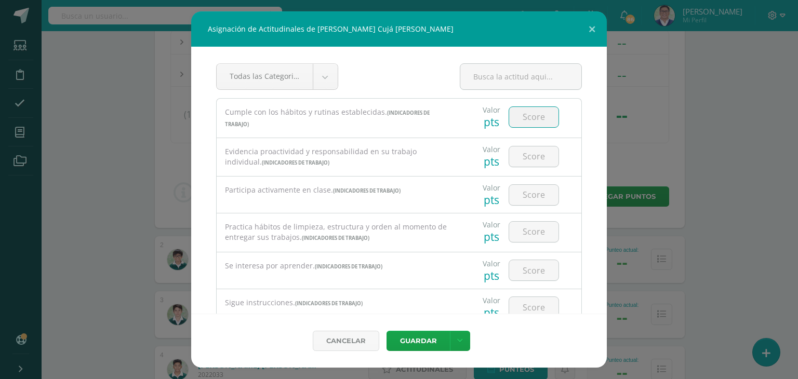
click at [544, 114] on input "number" at bounding box center [533, 117] width 49 height 20
type input "2"
click at [536, 159] on input "number" at bounding box center [533, 156] width 49 height 20
type input "2"
click at [528, 192] on input "number" at bounding box center [533, 195] width 49 height 20
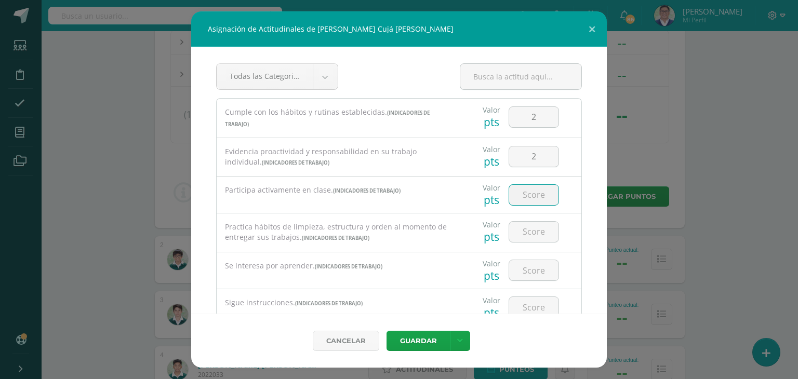
click at [528, 196] on input "number" at bounding box center [533, 195] width 49 height 20
type input "2"
click at [526, 219] on div at bounding box center [533, 231] width 59 height 36
click at [522, 240] on input "number" at bounding box center [533, 232] width 49 height 20
type input "2"
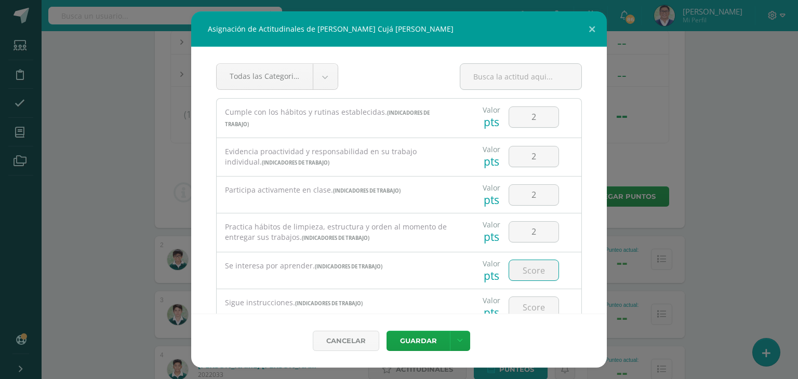
click at [526, 277] on input "number" at bounding box center [533, 270] width 49 height 20
type input "3"
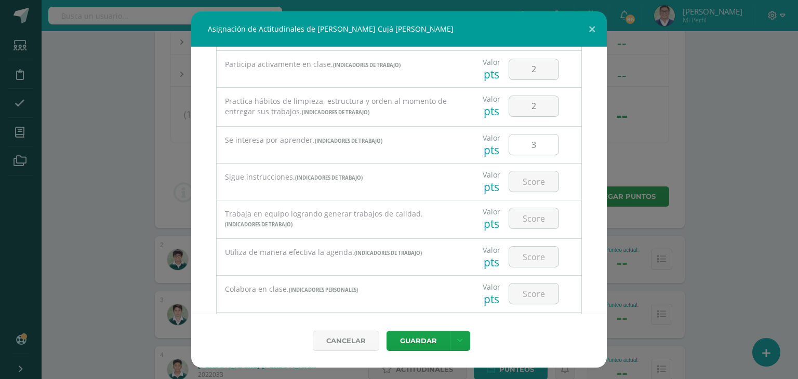
scroll to position [127, 0]
click at [532, 186] on input "number" at bounding box center [533, 180] width 49 height 20
type input "2"
type input "3"
click at [526, 218] on input "number" at bounding box center [533, 217] width 49 height 20
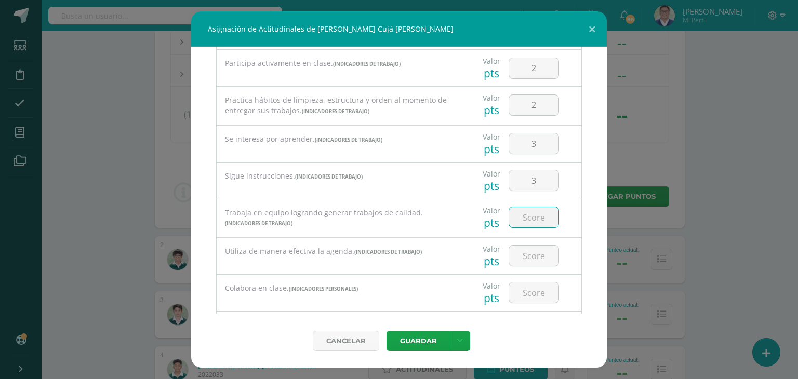
type input "3"
type input "2"
click at [523, 259] on input "number" at bounding box center [533, 256] width 49 height 20
type input "2"
click at [531, 295] on input "number" at bounding box center [533, 293] width 49 height 20
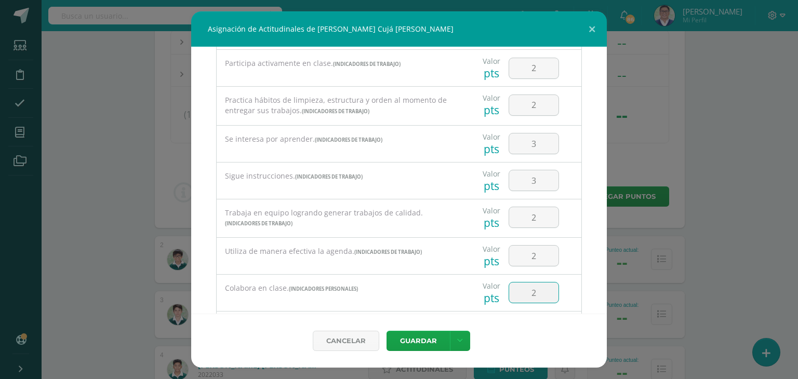
type input "2"
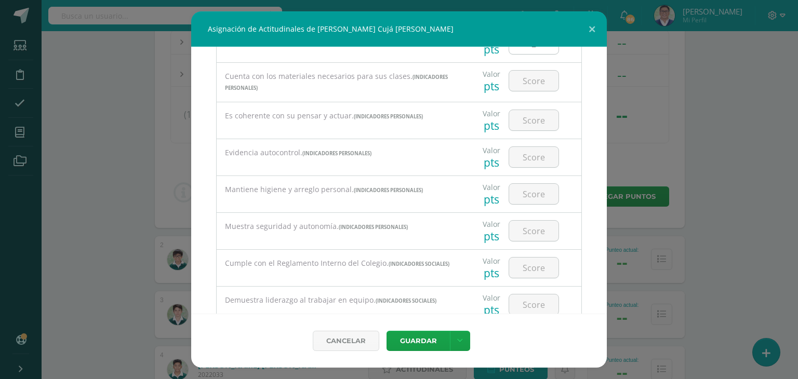
scroll to position [376, 0]
click at [523, 77] on input "number" at bounding box center [533, 80] width 49 height 20
type input "3"
click at [526, 121] on input "number" at bounding box center [533, 120] width 49 height 20
type input "2"
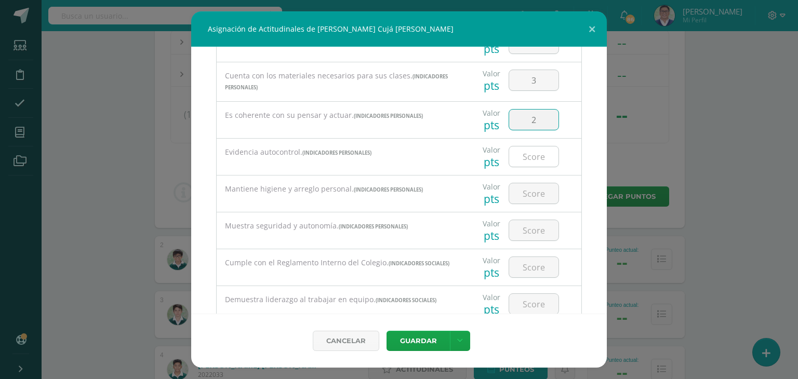
click at [527, 158] on input "number" at bounding box center [533, 156] width 49 height 20
type input "1"
click at [528, 189] on input "number" at bounding box center [533, 193] width 49 height 20
type input "3"
click at [523, 226] on input "number" at bounding box center [533, 230] width 49 height 20
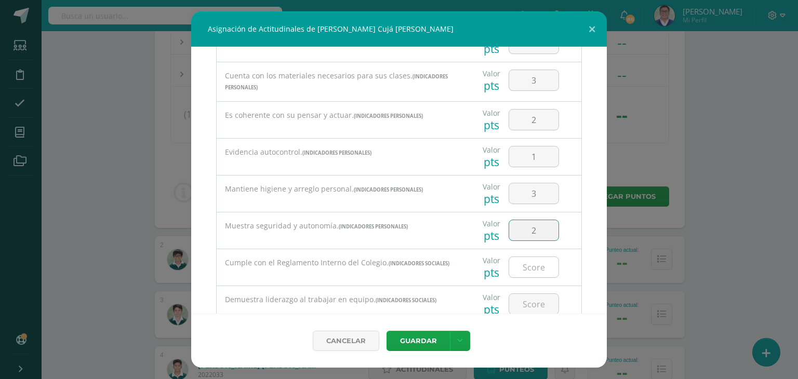
type input "2"
click at [539, 268] on input "number" at bounding box center [533, 267] width 49 height 20
type input "2"
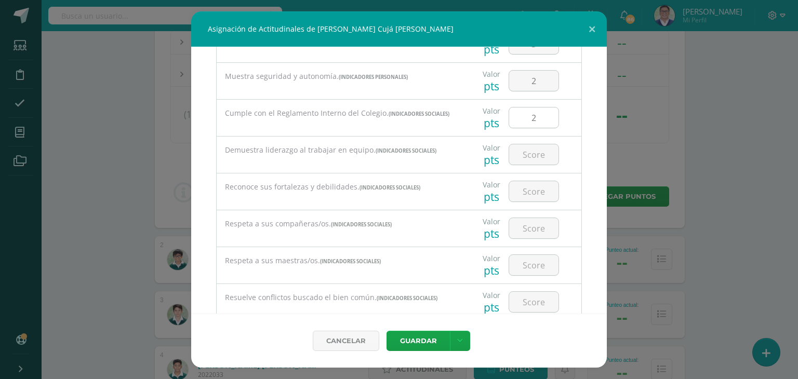
scroll to position [525, 0]
click at [529, 157] on input "number" at bounding box center [533, 155] width 49 height 20
type input "2"
click at [519, 194] on input "number" at bounding box center [533, 192] width 49 height 20
type input "2"
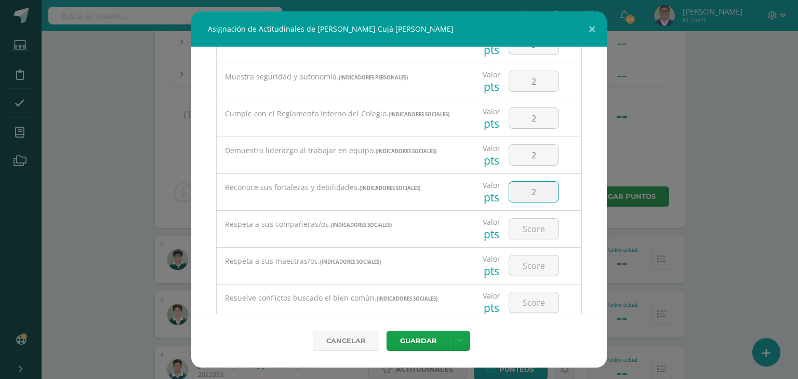
click at [534, 243] on div at bounding box center [533, 229] width 59 height 36
click at [534, 231] on input "number" at bounding box center [533, 229] width 49 height 20
type input "2"
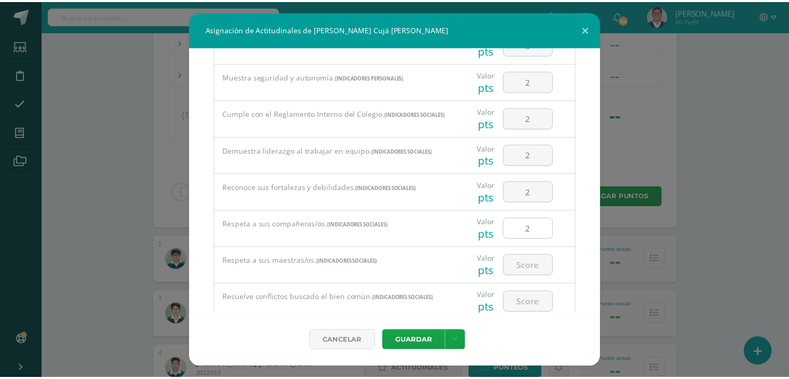
scroll to position [600, 0]
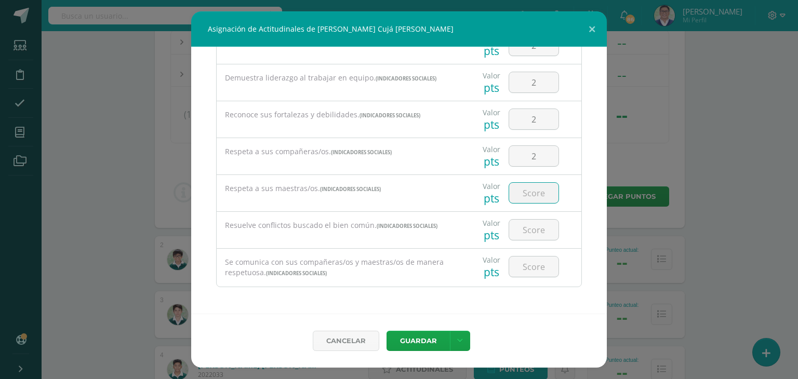
click at [529, 187] on input "number" at bounding box center [533, 193] width 49 height 20
type input "3"
click at [520, 238] on input "number" at bounding box center [533, 230] width 49 height 20
type input "2"
click at [510, 271] on input "number" at bounding box center [533, 267] width 49 height 20
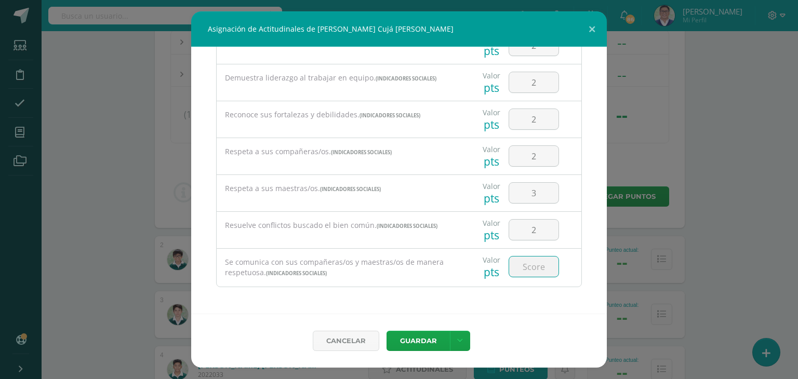
type input "2"
type input "1"
click at [428, 331] on button "Guardar" at bounding box center [417, 341] width 63 height 20
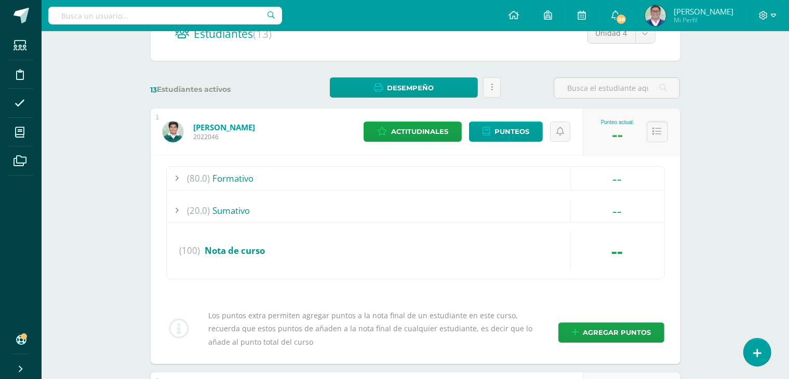
scroll to position [110, 0]
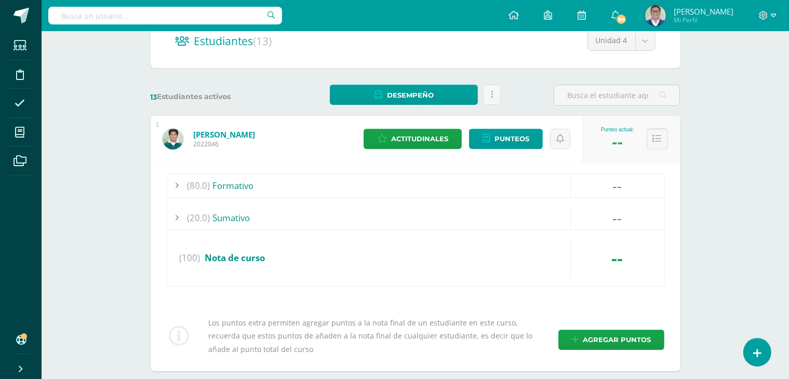
click at [619, 146] on div "--" at bounding box center [617, 141] width 11 height 19
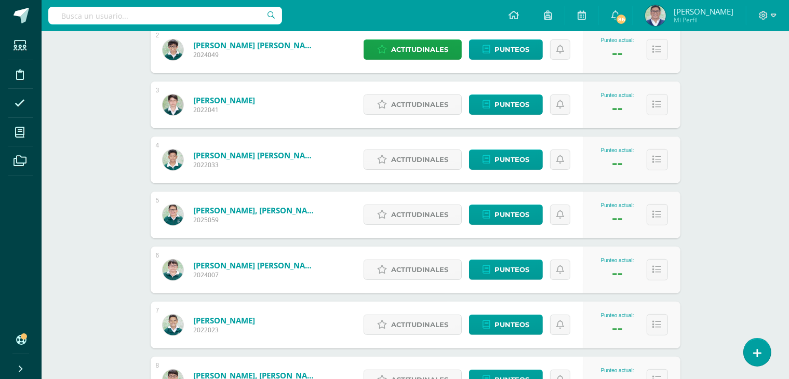
scroll to position [199, 0]
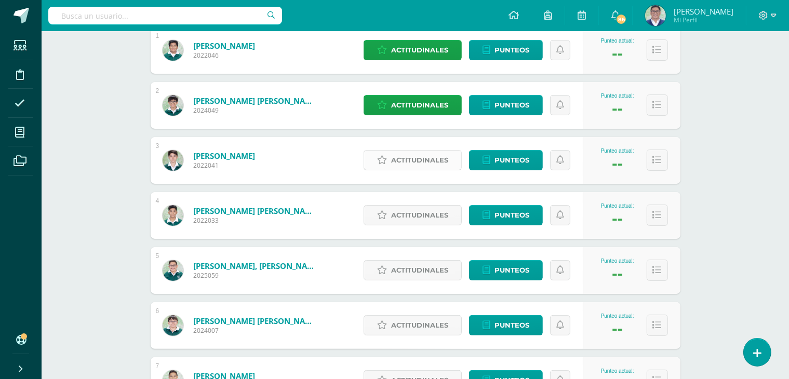
click at [424, 211] on div "1 [PERSON_NAME] 2022046 Punteo actual: -- Actitudinales Punteos Asignación de A…" at bounding box center [416, 380] width 530 height 707
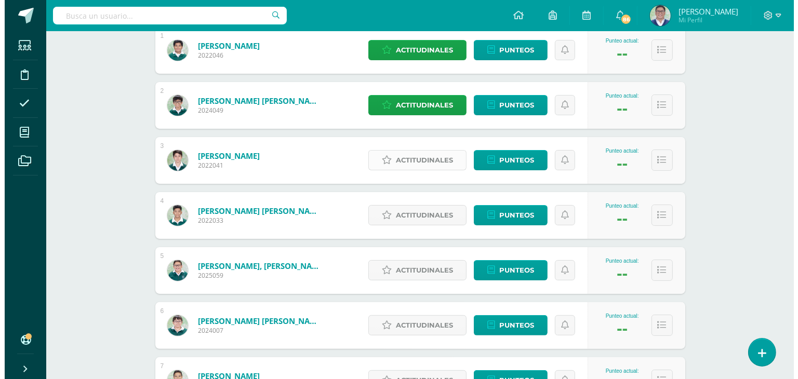
scroll to position [153, 0]
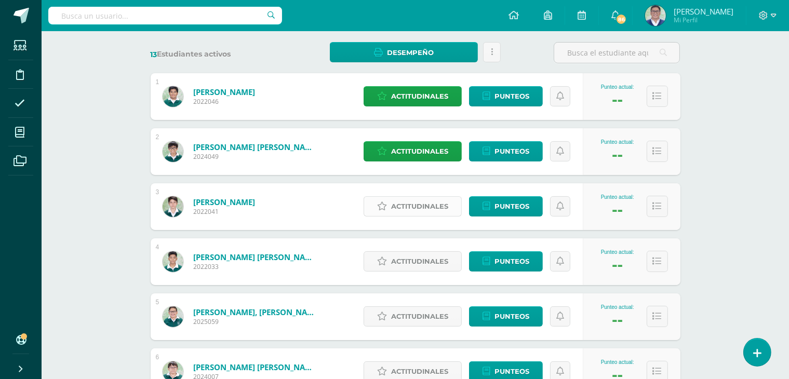
click at [423, 210] on span "Actitudinales" at bounding box center [419, 206] width 57 height 19
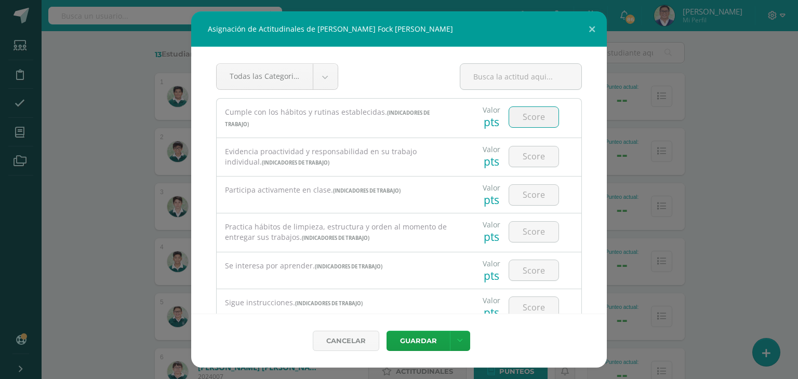
click at [519, 113] on input "number" at bounding box center [533, 117] width 49 height 20
type input "3"
type input "2"
click at [527, 160] on input "number" at bounding box center [533, 156] width 49 height 20
type input "1"
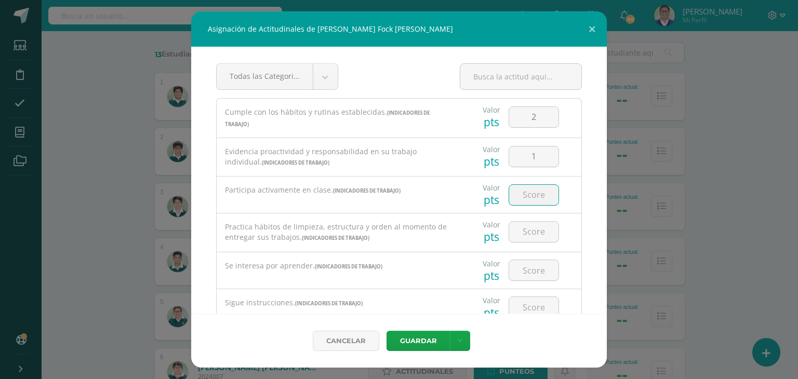
click at [538, 191] on input "number" at bounding box center [533, 195] width 49 height 20
type input "1"
click at [535, 227] on input "number" at bounding box center [533, 232] width 49 height 20
type input "1"
click at [528, 270] on input "number" at bounding box center [533, 270] width 49 height 20
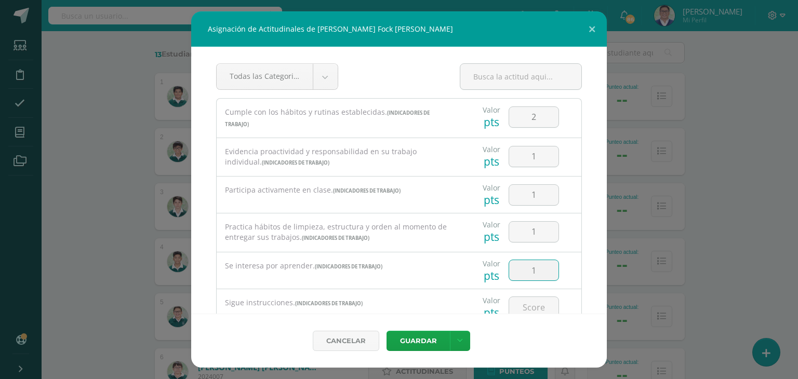
type input "1"
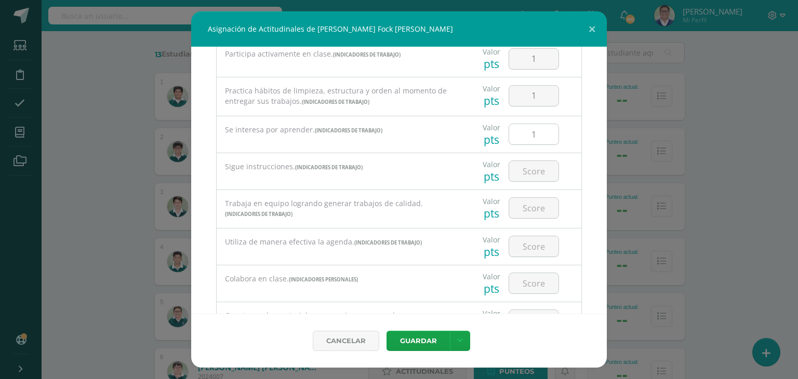
scroll to position [137, 0]
click at [533, 169] on input "number" at bounding box center [533, 170] width 49 height 20
type input "1"
click at [522, 208] on input "number" at bounding box center [533, 207] width 49 height 20
type input "2"
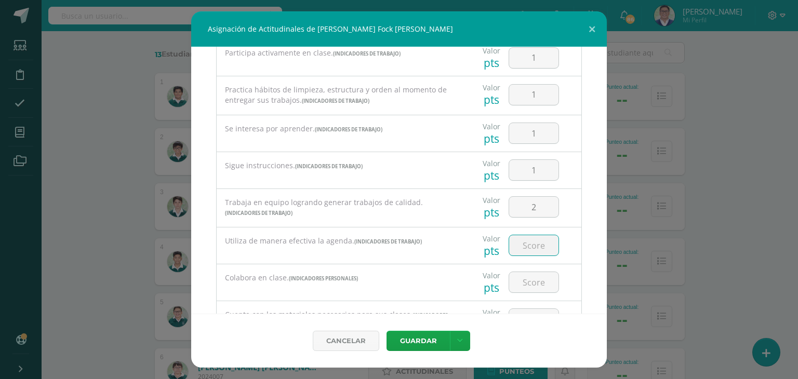
click at [528, 239] on input "number" at bounding box center [533, 245] width 49 height 20
type input "2"
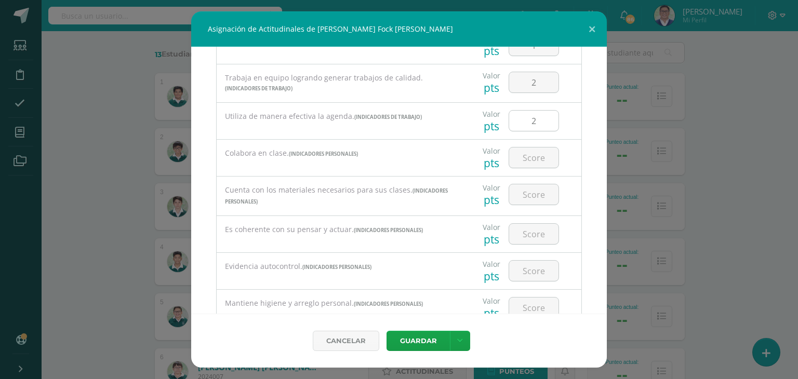
scroll to position [262, 0]
click at [532, 157] on input "number" at bounding box center [533, 157] width 49 height 20
type input "1"
click at [527, 198] on input "number" at bounding box center [533, 194] width 49 height 20
click at [533, 160] on input "1" at bounding box center [533, 157] width 49 height 20
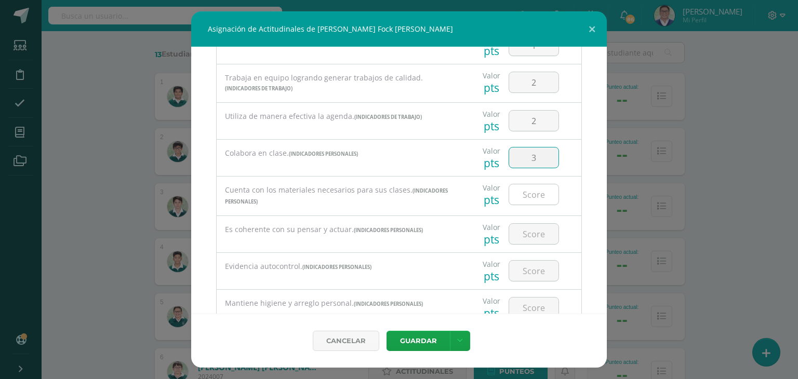
type input "3"
click at [517, 191] on input "number" at bounding box center [533, 194] width 49 height 20
type input "3"
type input "1"
click at [521, 235] on input "number" at bounding box center [533, 234] width 49 height 20
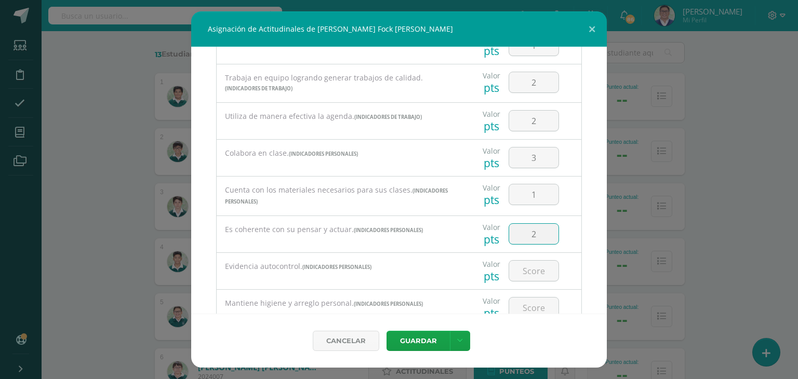
type input "2"
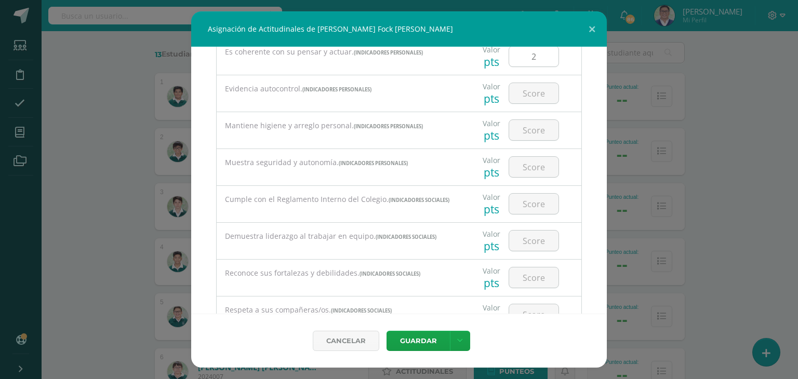
scroll to position [438, 0]
click at [521, 96] on input "number" at bounding box center [533, 94] width 49 height 20
click at [386, 331] on button "Guardar" at bounding box center [417, 341] width 63 height 20
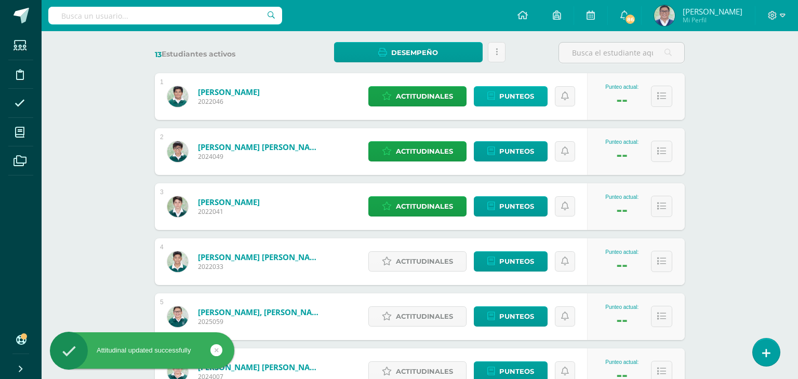
type input "3"
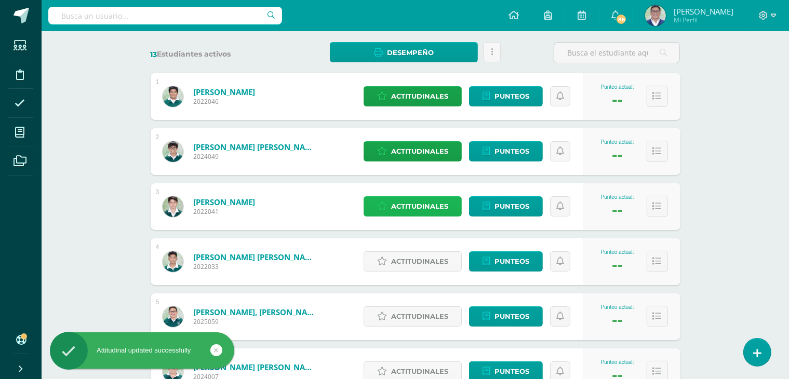
click at [415, 207] on span "Actitudinales" at bounding box center [419, 206] width 57 height 19
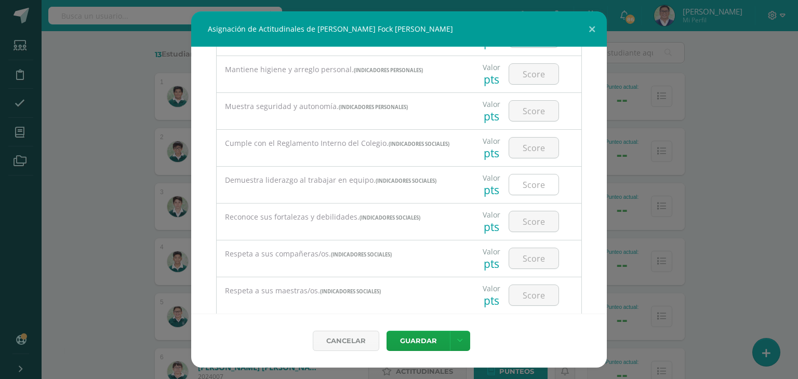
scroll to position [426, 0]
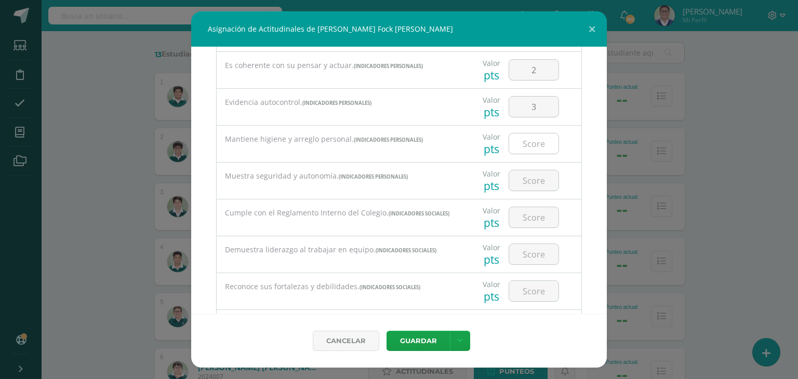
click at [528, 140] on input "number" at bounding box center [533, 143] width 49 height 20
type input "2"
click at [521, 181] on input "number" at bounding box center [533, 180] width 49 height 20
type input "2"
click at [521, 220] on input "number" at bounding box center [533, 217] width 49 height 20
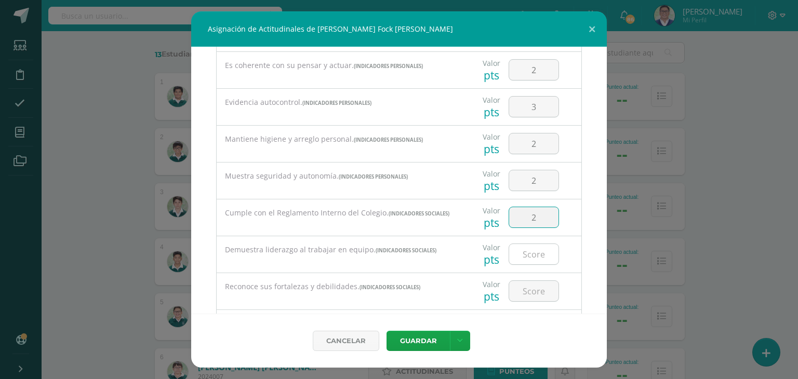
type input "2"
click at [533, 260] on input "number" at bounding box center [533, 254] width 49 height 20
type input "2"
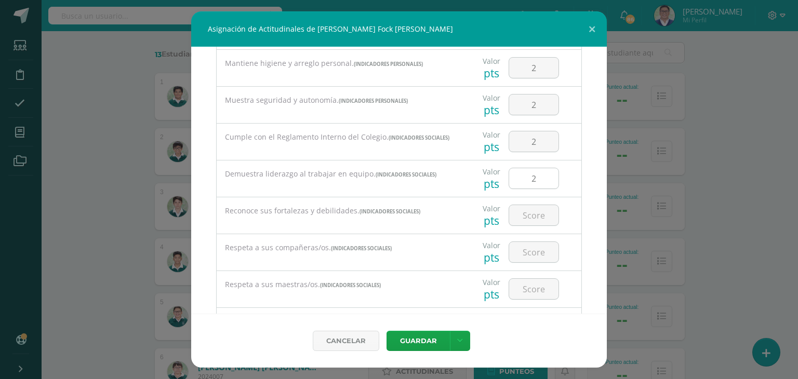
scroll to position [502, 0]
click at [534, 222] on input "number" at bounding box center [533, 215] width 49 height 20
type input "1"
click at [536, 262] on input "number" at bounding box center [533, 251] width 49 height 20
type input "1"
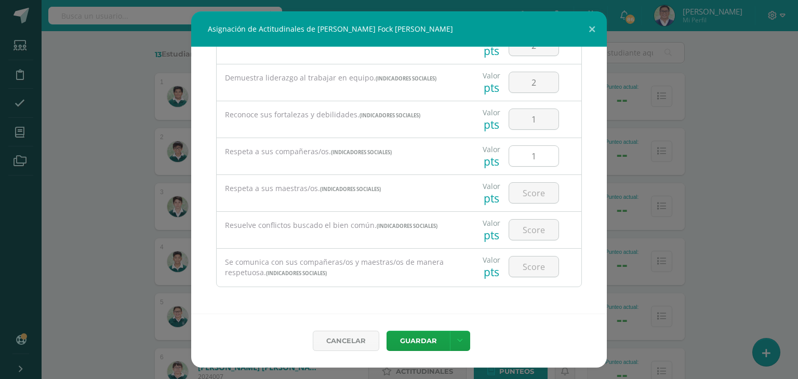
scroll to position [599, 0]
click at [535, 162] on input "1" at bounding box center [533, 156] width 49 height 20
type input "3"
click at [528, 200] on input "number" at bounding box center [533, 193] width 49 height 20
type input "3"
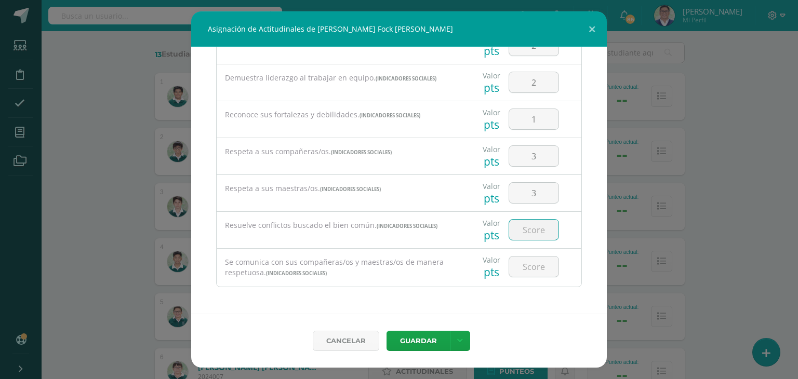
click at [532, 228] on input "number" at bounding box center [533, 230] width 49 height 20
type input "2"
type input "3"
click at [535, 273] on input "number" at bounding box center [533, 267] width 49 height 20
type input "3"
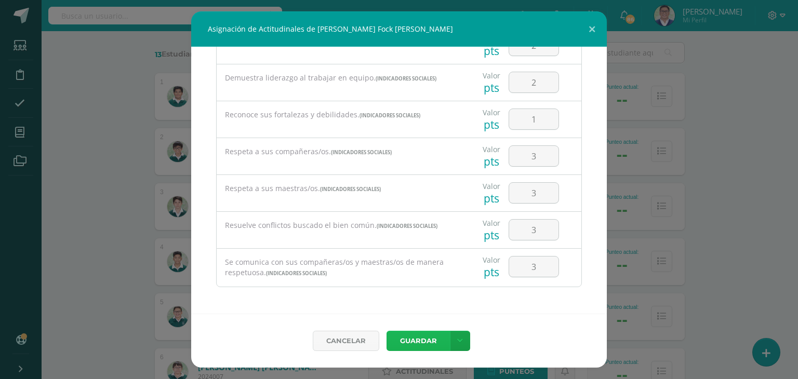
click at [421, 337] on button "Guardar" at bounding box center [417, 341] width 63 height 20
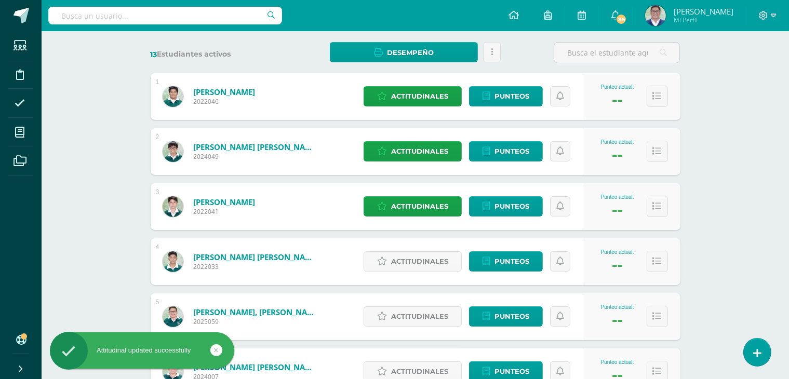
click at [416, 272] on div "Actitudinales Punteos" at bounding box center [470, 261] width 224 height 47
click at [416, 263] on span "Actitudinales" at bounding box center [419, 261] width 57 height 19
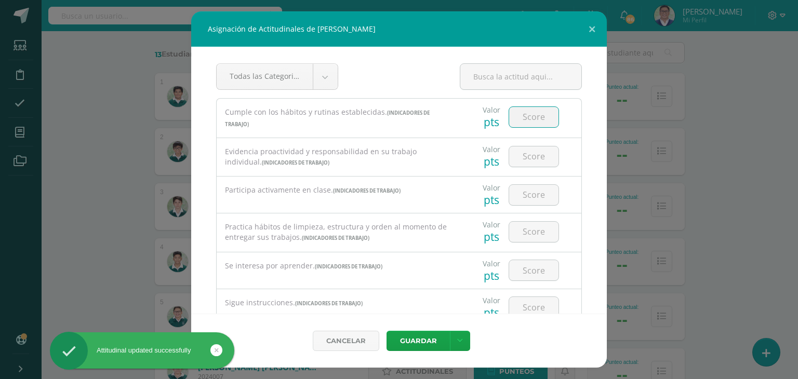
click at [525, 119] on input "number" at bounding box center [533, 117] width 49 height 20
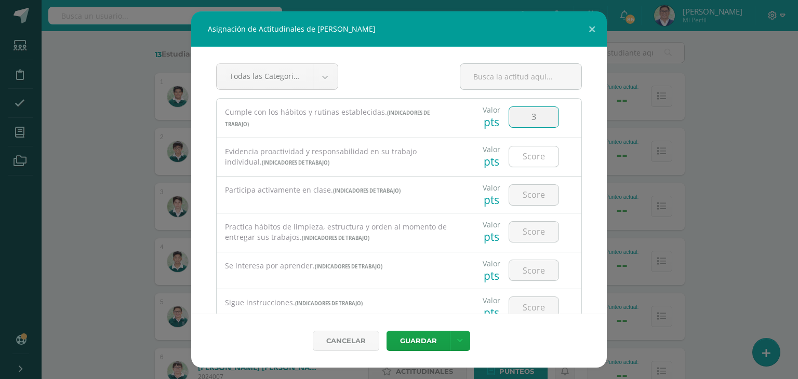
type input "3"
click at [535, 154] on input "number" at bounding box center [533, 156] width 49 height 20
type input "3"
click at [533, 193] on input "number" at bounding box center [533, 195] width 49 height 20
type input "3"
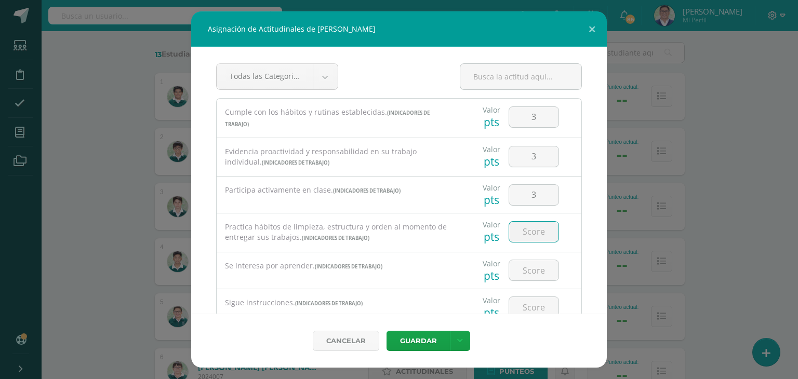
click at [525, 229] on input "number" at bounding box center [533, 232] width 49 height 20
type input "3"
click at [519, 268] on input "number" at bounding box center [533, 270] width 49 height 20
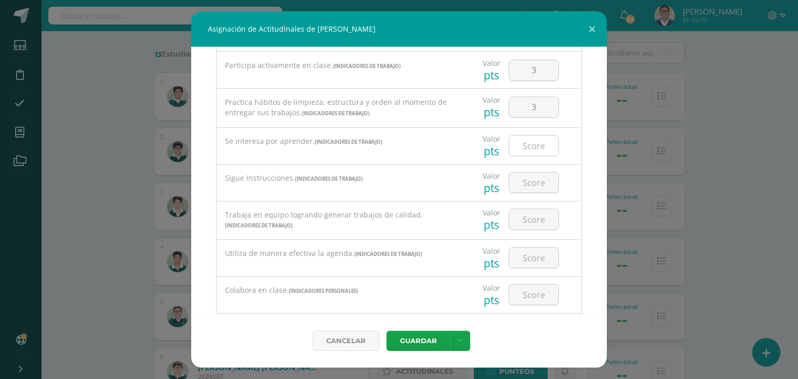
scroll to position [125, 0]
click at [532, 155] on input "number" at bounding box center [533, 146] width 49 height 20
type input "3"
click at [527, 183] on input "number" at bounding box center [533, 182] width 49 height 20
type input "3"
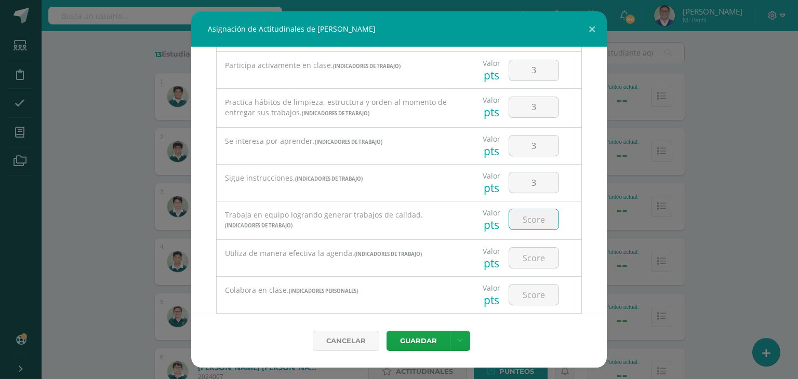
click at [520, 210] on input "number" at bounding box center [533, 219] width 49 height 20
type input "3"
click at [519, 255] on input "number" at bounding box center [533, 258] width 49 height 20
type input "3"
click at [529, 291] on input "number" at bounding box center [533, 295] width 49 height 20
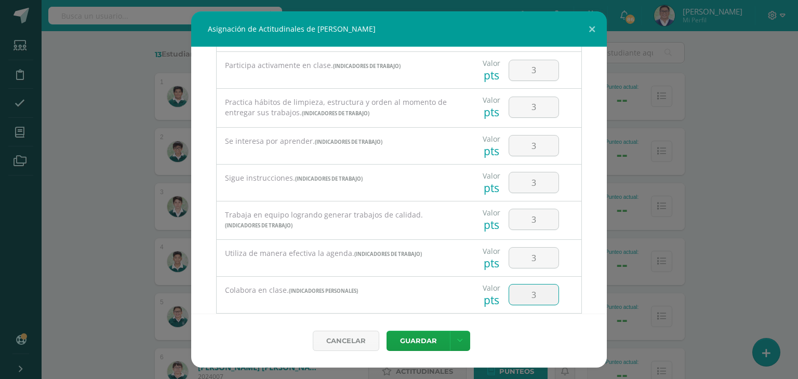
type input "3"
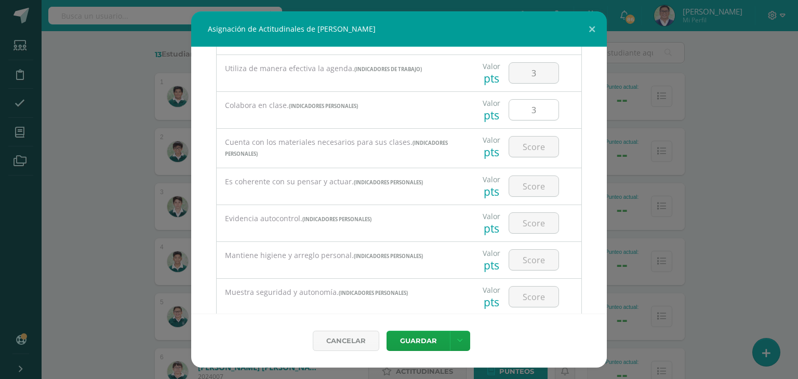
scroll to position [320, 0]
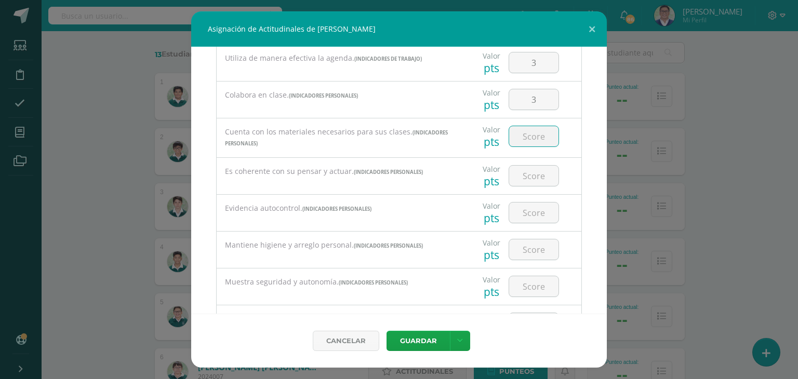
click at [527, 133] on input "number" at bounding box center [533, 136] width 49 height 20
type input "3"
click at [533, 178] on input "number" at bounding box center [533, 176] width 49 height 20
type input "3"
click at [530, 206] on input "number" at bounding box center [533, 213] width 49 height 20
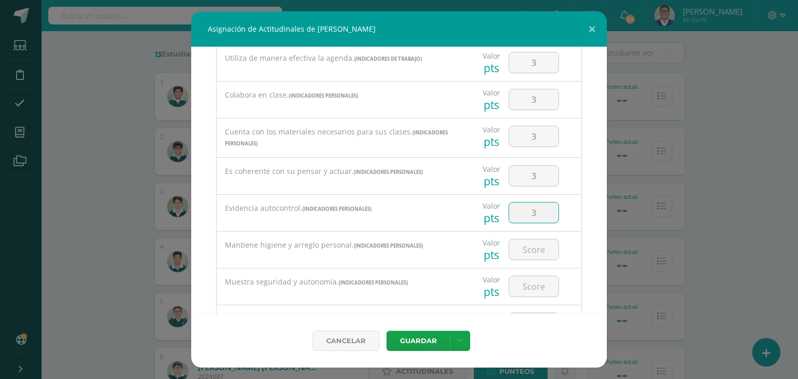
type input "3"
click at [529, 237] on div at bounding box center [533, 250] width 59 height 36
click at [526, 253] on input "number" at bounding box center [533, 249] width 49 height 20
type input "3"
click at [526, 283] on input "number" at bounding box center [533, 286] width 49 height 20
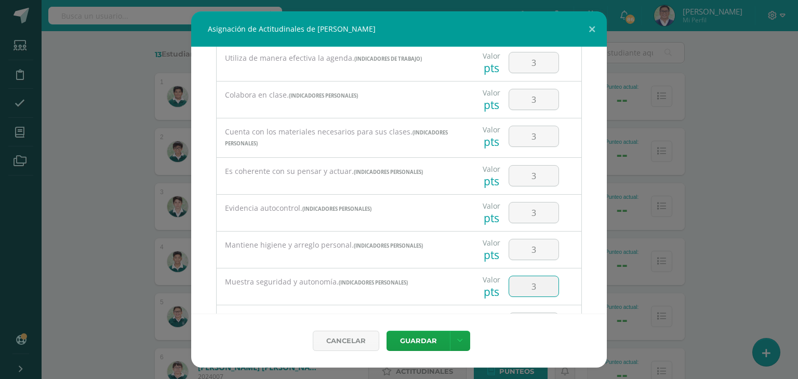
type input "3"
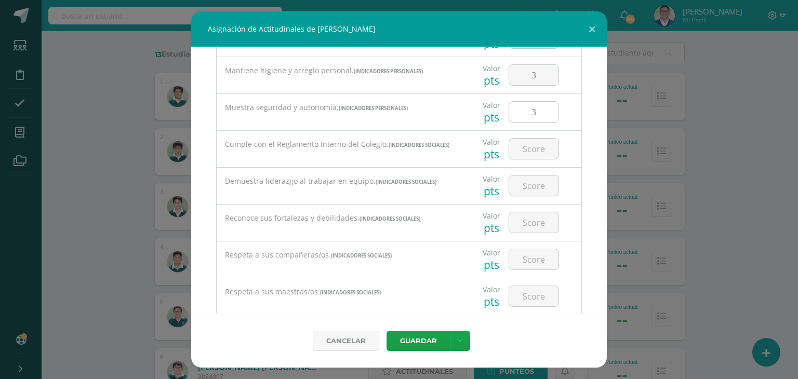
scroll to position [496, 0]
click at [529, 149] on input "number" at bounding box center [533, 147] width 49 height 20
type input "3"
click at [528, 189] on input "number" at bounding box center [533, 184] width 49 height 20
type input "3"
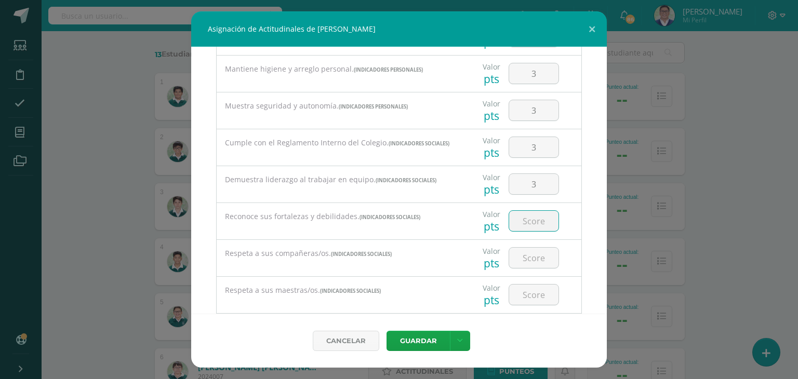
click at [533, 220] on input "number" at bounding box center [533, 221] width 49 height 20
type input "3"
click at [525, 264] on input "number" at bounding box center [533, 258] width 49 height 20
type input "3"
click at [525, 302] on input "number" at bounding box center [533, 295] width 49 height 20
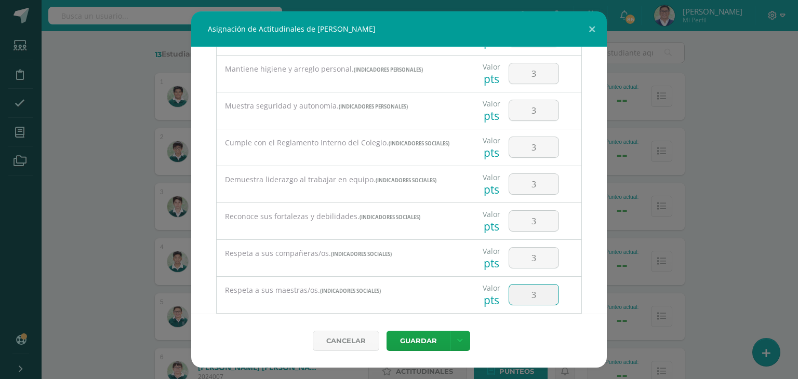
type input "3"
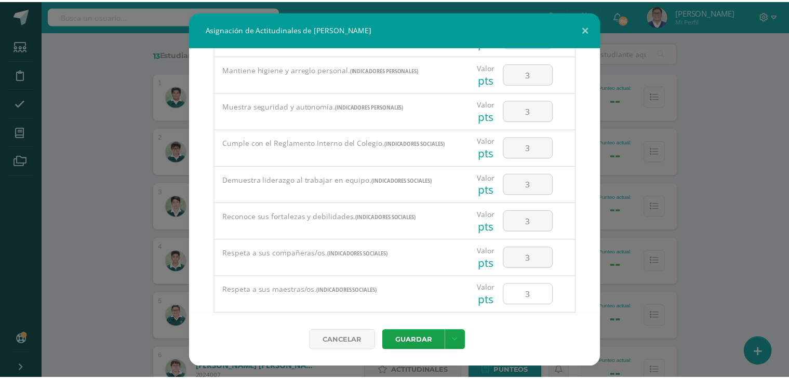
scroll to position [600, 0]
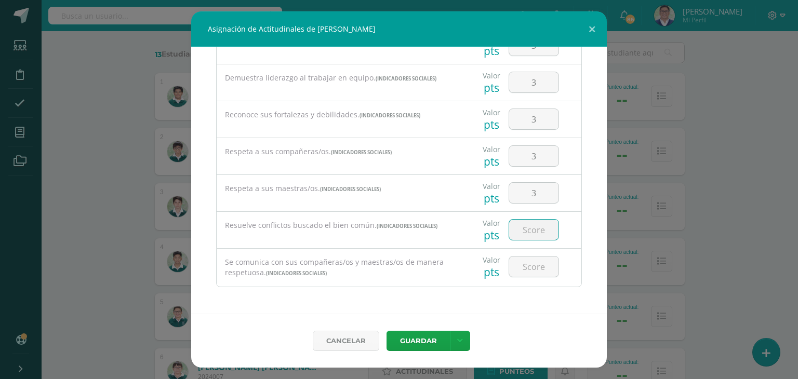
click at [528, 232] on input "number" at bounding box center [533, 230] width 49 height 20
type input "3"
click at [528, 272] on input "number" at bounding box center [533, 267] width 49 height 20
type input "3"
click at [413, 339] on button "Guardar" at bounding box center [417, 341] width 63 height 20
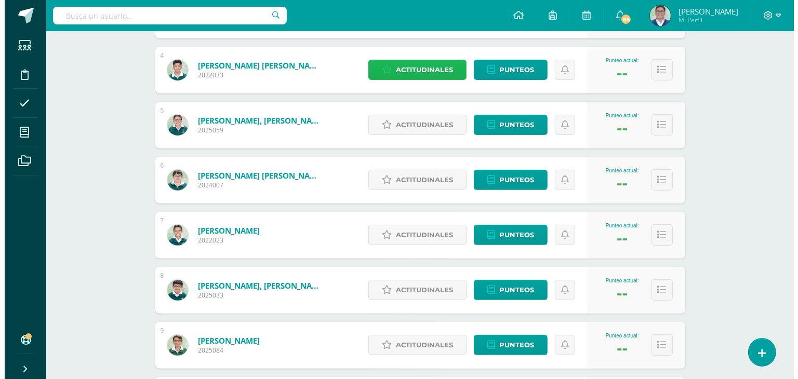
scroll to position [344, 0]
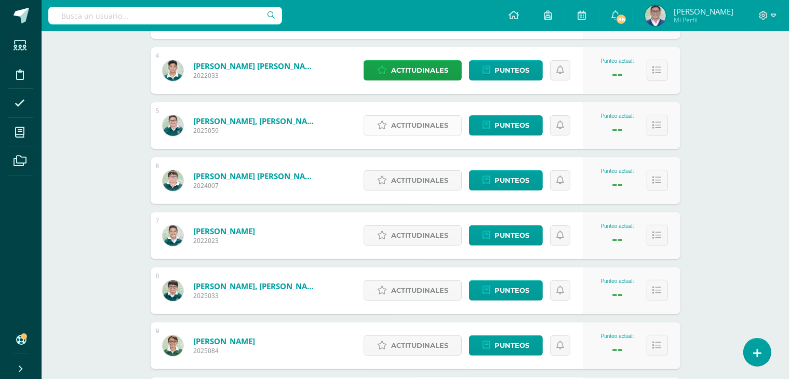
click at [397, 127] on span "Actitudinales" at bounding box center [419, 125] width 57 height 19
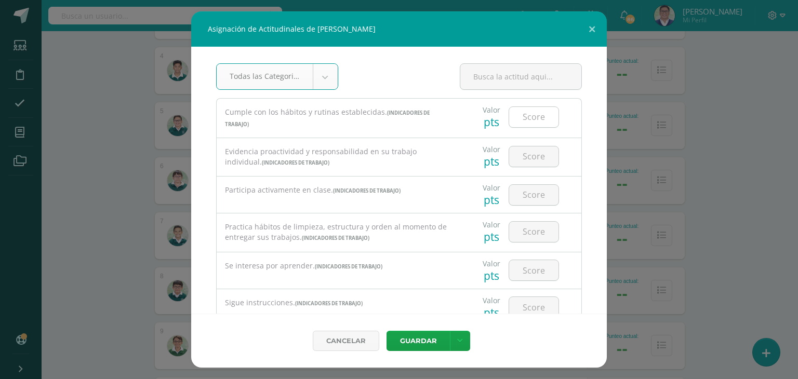
click at [513, 120] on input "number" at bounding box center [533, 117] width 49 height 20
type input "2"
click at [515, 156] on input "number" at bounding box center [533, 156] width 49 height 20
type input "2"
type input "3"
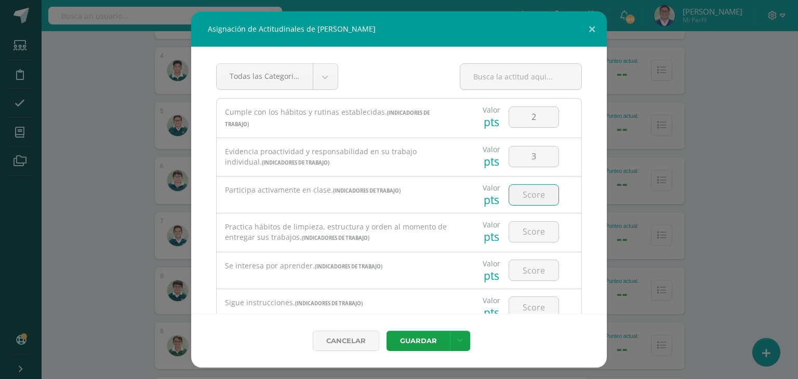
click at [538, 195] on input "number" at bounding box center [533, 195] width 49 height 20
type input "3"
click at [540, 228] on input "number" at bounding box center [533, 232] width 49 height 20
type input "1"
click at [542, 270] on input "number" at bounding box center [533, 270] width 49 height 20
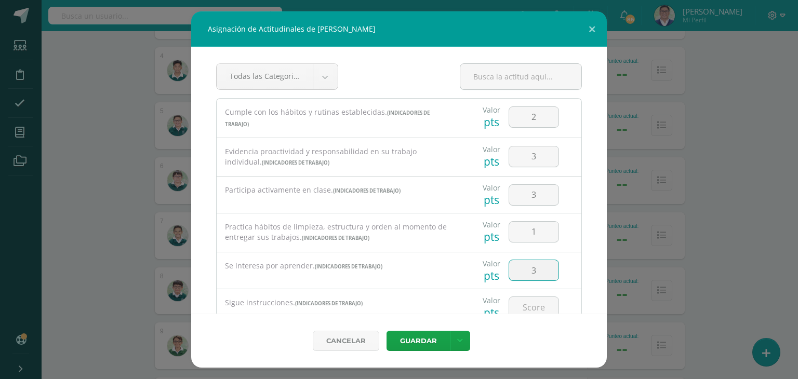
type input "3"
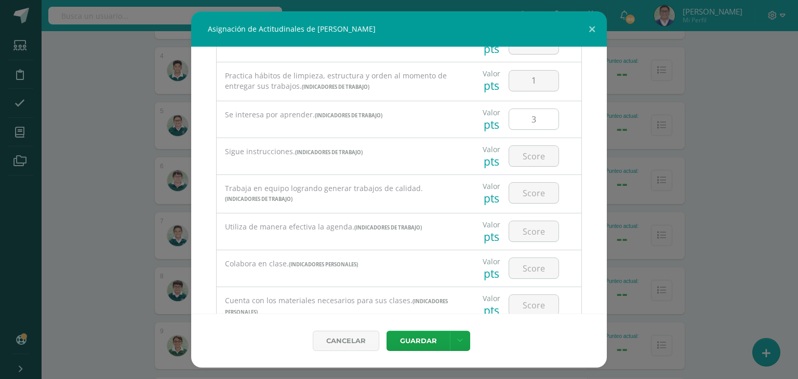
scroll to position [153, 0]
click at [534, 153] on input "number" at bounding box center [533, 154] width 49 height 20
type input "2"
click at [527, 180] on div at bounding box center [533, 191] width 59 height 36
click at [528, 150] on input "2" at bounding box center [533, 154] width 49 height 20
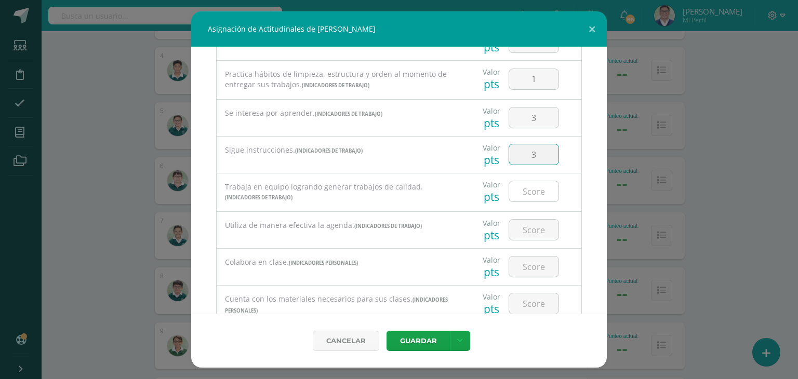
type input "3"
click at [532, 190] on input "number" at bounding box center [533, 191] width 49 height 20
type input "2"
type input "3"
click at [533, 227] on input "number" at bounding box center [533, 230] width 49 height 20
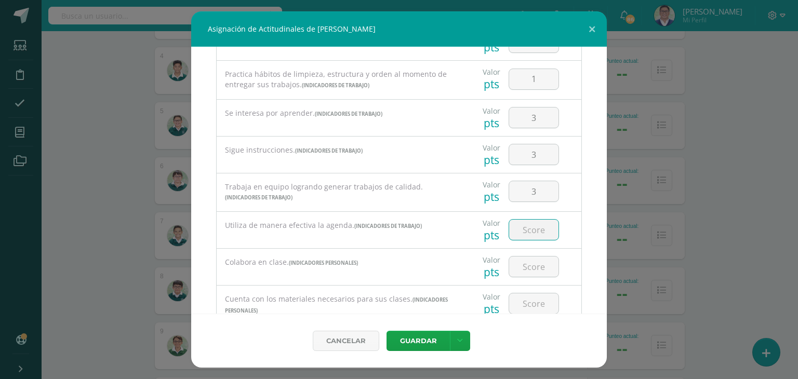
type input "3"
type input "2"
click at [534, 264] on input "number" at bounding box center [533, 267] width 49 height 20
type input "2"
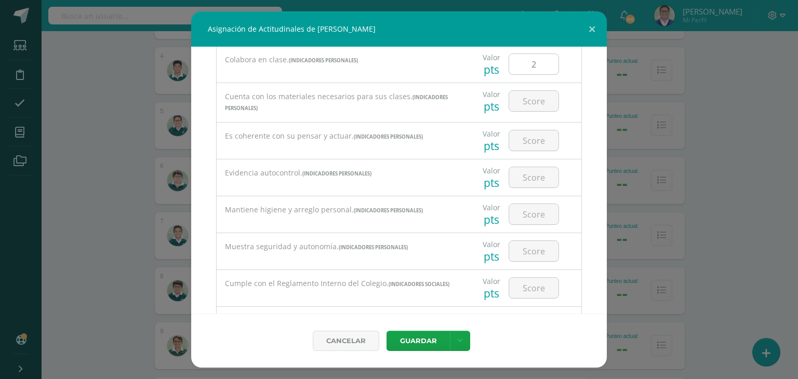
scroll to position [356, 0]
click at [529, 101] on input "number" at bounding box center [533, 100] width 49 height 20
type input "3"
click at [525, 135] on input "number" at bounding box center [533, 139] width 49 height 20
type input "3"
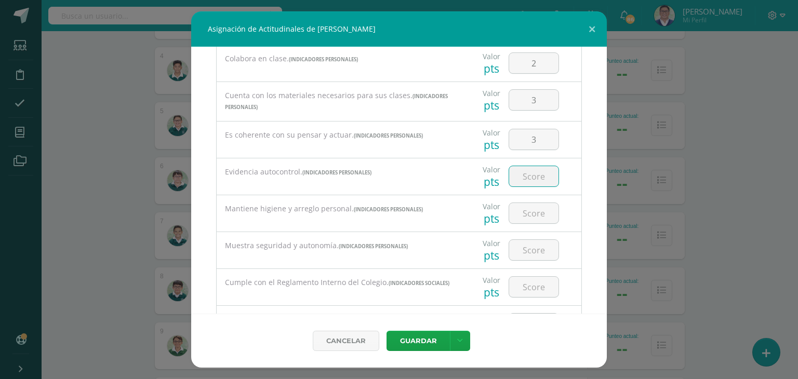
click at [528, 167] on input "number" at bounding box center [533, 176] width 49 height 20
type input "3"
click at [516, 214] on input "number" at bounding box center [533, 213] width 49 height 20
type input "3"
type input "2"
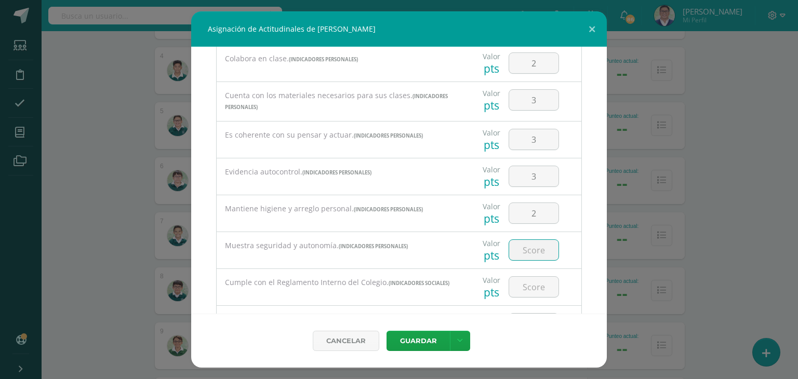
click at [517, 248] on input "number" at bounding box center [533, 250] width 49 height 20
type input "2"
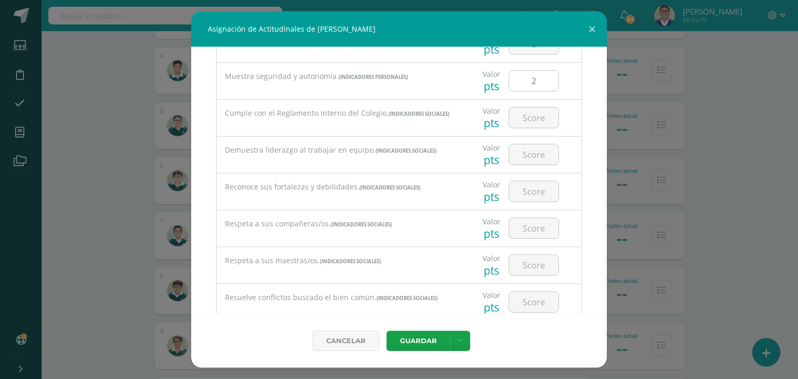
scroll to position [526, 0]
click at [532, 121] on input "number" at bounding box center [533, 117] width 49 height 20
type input "2"
type input "3"
click at [532, 160] on input "number" at bounding box center [533, 154] width 49 height 20
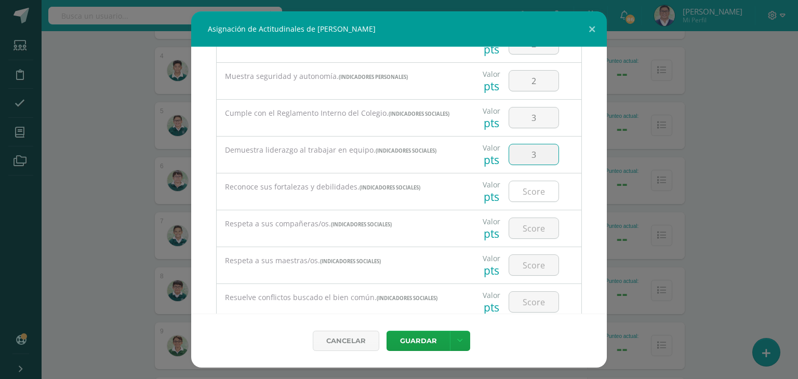
type input "3"
click at [525, 201] on input "number" at bounding box center [533, 191] width 49 height 20
type input "3"
click at [522, 227] on input "number" at bounding box center [533, 228] width 49 height 20
type input "2"
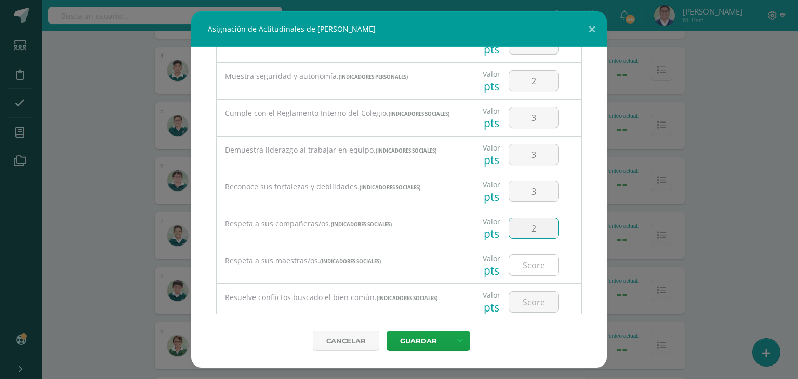
click at [528, 270] on input "number" at bounding box center [533, 265] width 49 height 20
type input "3"
click at [526, 310] on input "number" at bounding box center [533, 302] width 49 height 20
type input "3"
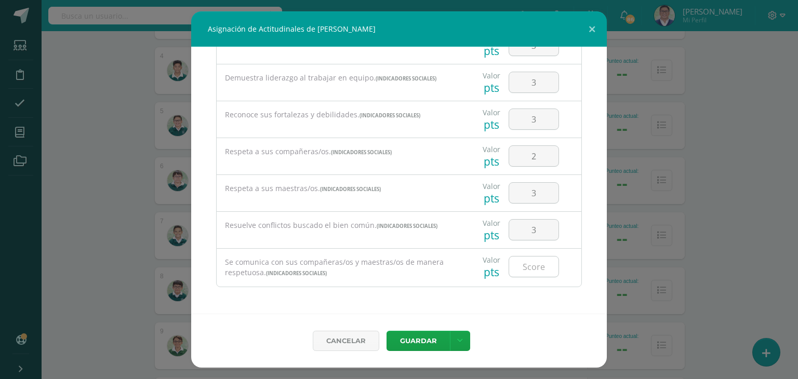
click at [528, 266] on input "number" at bounding box center [533, 267] width 49 height 20
type input "3"
click at [422, 335] on button "Guardar" at bounding box center [417, 341] width 63 height 20
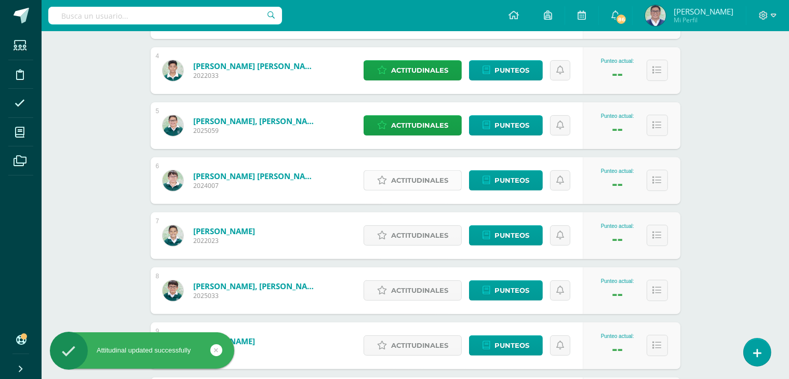
click at [429, 185] on span "Actitudinales" at bounding box center [419, 180] width 57 height 19
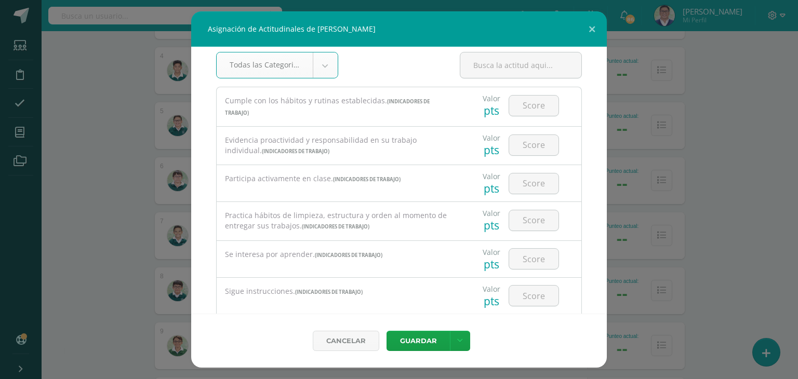
scroll to position [0, 0]
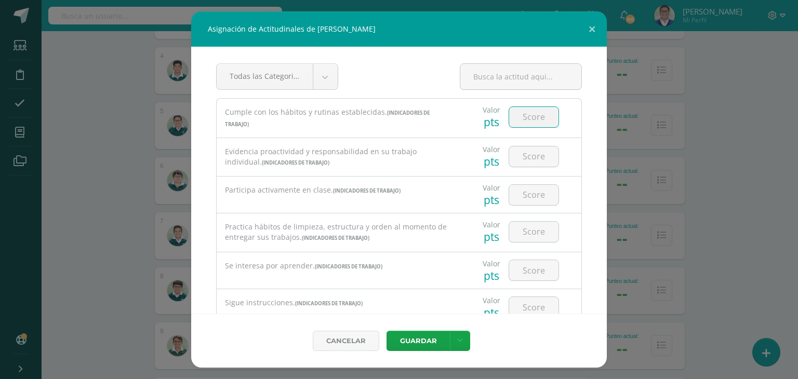
click at [532, 110] on input "number" at bounding box center [533, 117] width 49 height 20
type input "1"
click at [526, 149] on input "number" at bounding box center [533, 156] width 49 height 20
type input "2"
click at [514, 192] on input "number" at bounding box center [533, 195] width 49 height 20
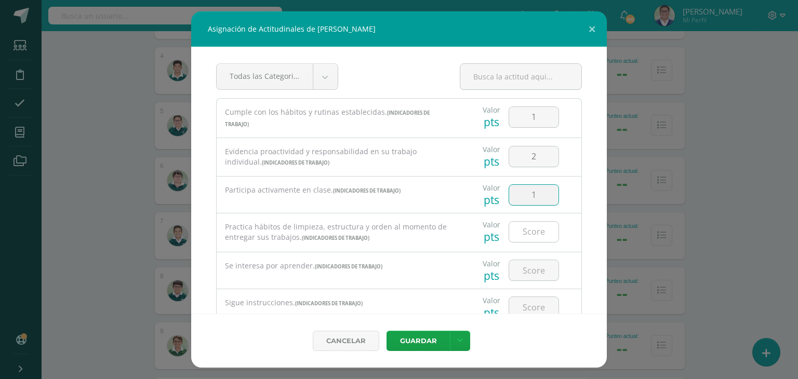
type input "1"
click at [531, 232] on input "number" at bounding box center [533, 232] width 49 height 20
type input "1"
click at [533, 265] on input "number" at bounding box center [533, 270] width 49 height 20
type input "2"
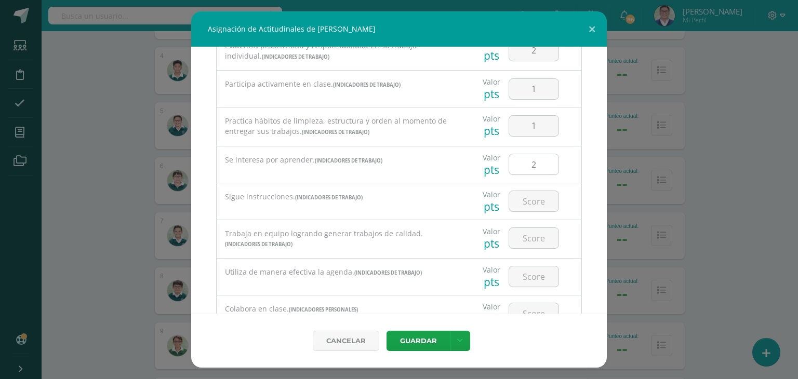
scroll to position [106, 0]
click at [540, 200] on input "number" at bounding box center [533, 201] width 49 height 20
type input "1"
click at [544, 232] on input "number" at bounding box center [533, 238] width 49 height 20
type input "1"
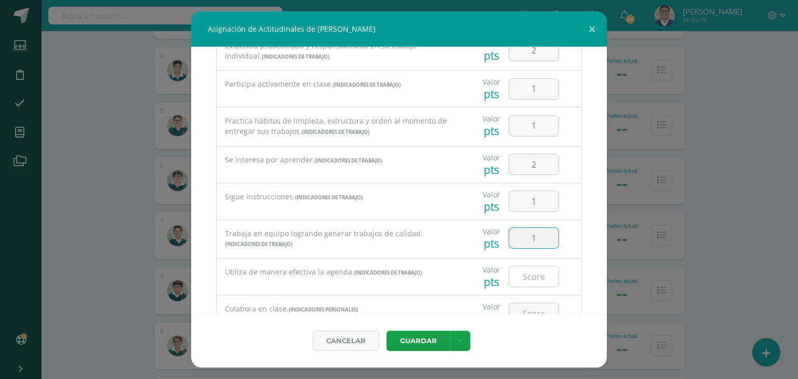
click at [526, 271] on input "number" at bounding box center [533, 276] width 49 height 20
type input "3"
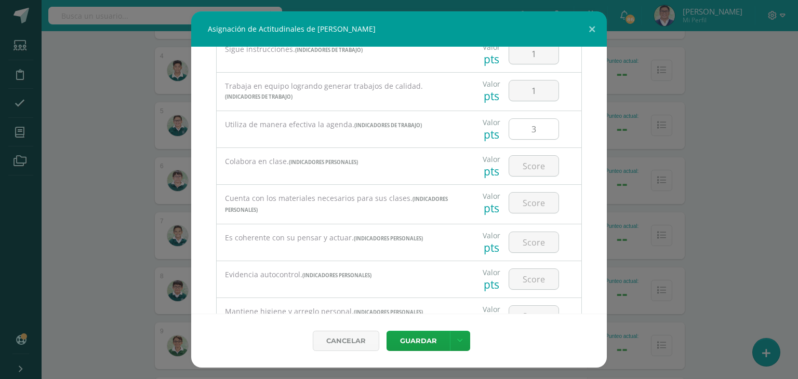
scroll to position [253, 0]
click at [527, 160] on input "number" at bounding box center [533, 166] width 49 height 20
type input "2"
type input "1"
click at [528, 199] on input "number" at bounding box center [533, 203] width 49 height 20
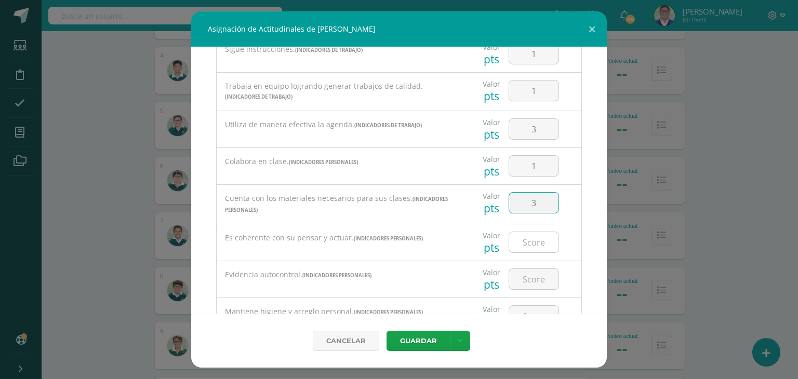
type input "3"
click at [531, 237] on input "number" at bounding box center [533, 242] width 49 height 20
type input "3"
type input "1"
click at [533, 275] on input "number" at bounding box center [533, 279] width 49 height 20
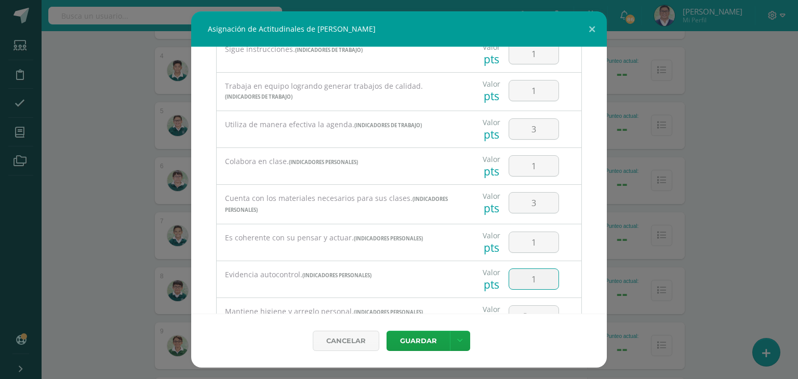
type input "1"
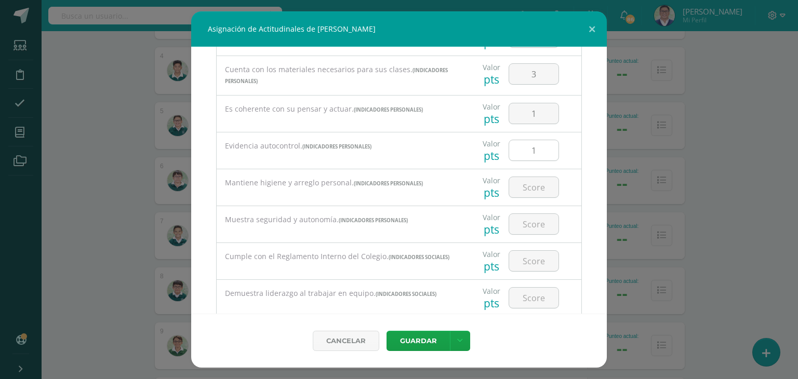
scroll to position [382, 0]
click at [534, 185] on input "number" at bounding box center [533, 187] width 49 height 20
type input "3"
click at [522, 227] on input "number" at bounding box center [533, 224] width 49 height 20
type input "3"
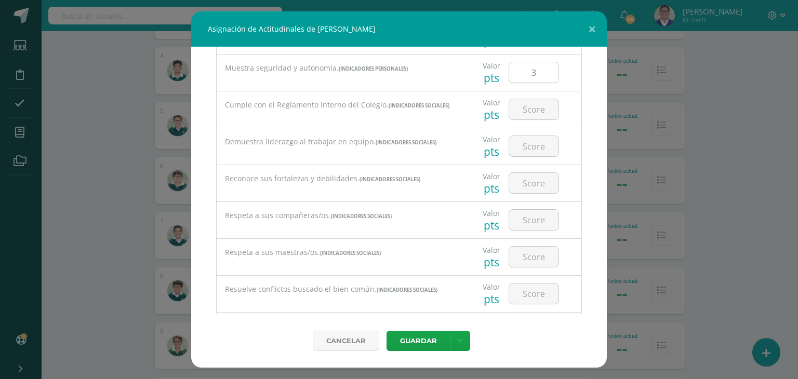
scroll to position [534, 0]
click at [529, 107] on input "number" at bounding box center [533, 109] width 49 height 20
type input "1"
type input "2"
click at [525, 147] on input "number" at bounding box center [533, 146] width 49 height 20
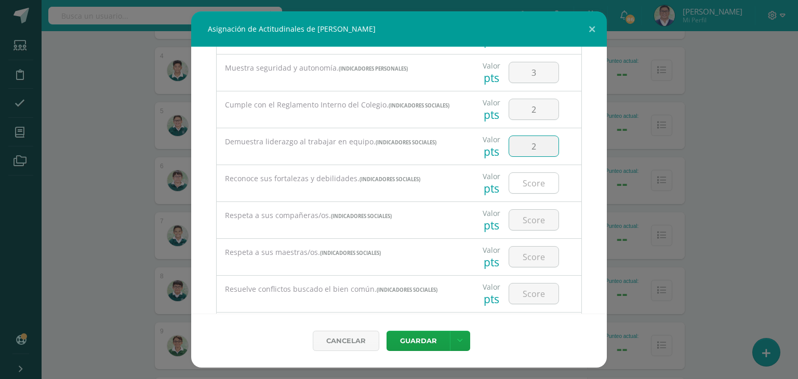
type input "2"
click at [528, 189] on input "number" at bounding box center [533, 183] width 49 height 20
type input "2"
click at [528, 216] on input "number" at bounding box center [533, 220] width 49 height 20
type input "1"
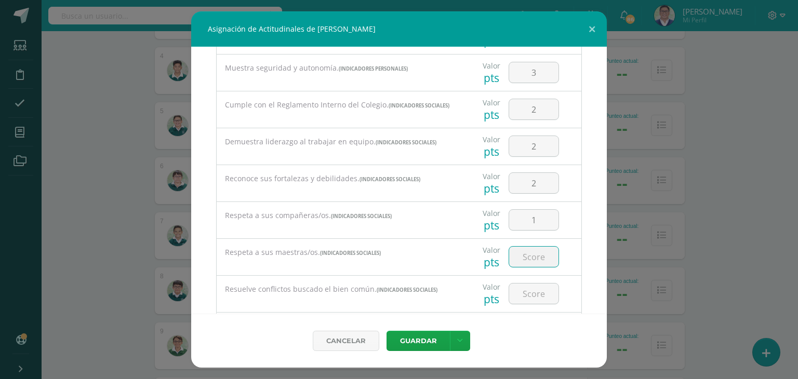
click at [529, 252] on input "number" at bounding box center [533, 257] width 49 height 20
type input "2"
click at [525, 293] on input "number" at bounding box center [533, 294] width 49 height 20
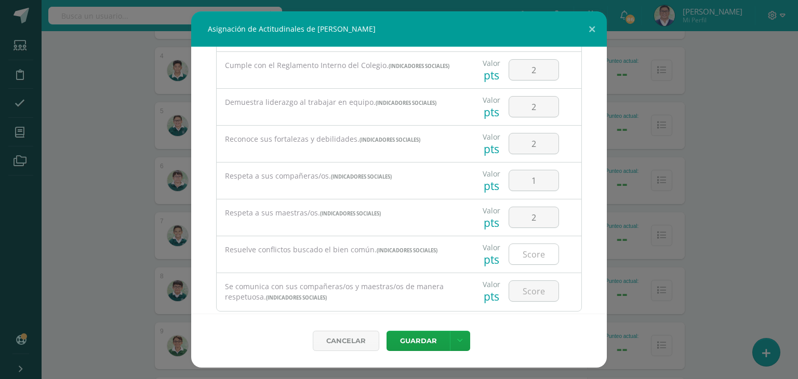
scroll to position [581, 0]
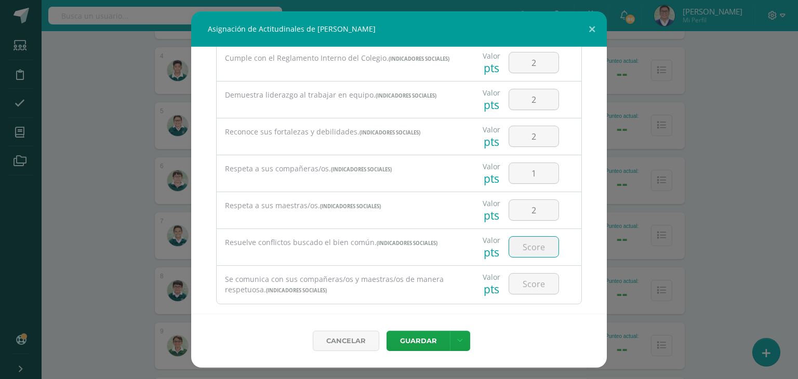
click at [519, 243] on input "number" at bounding box center [533, 247] width 49 height 20
type input "2"
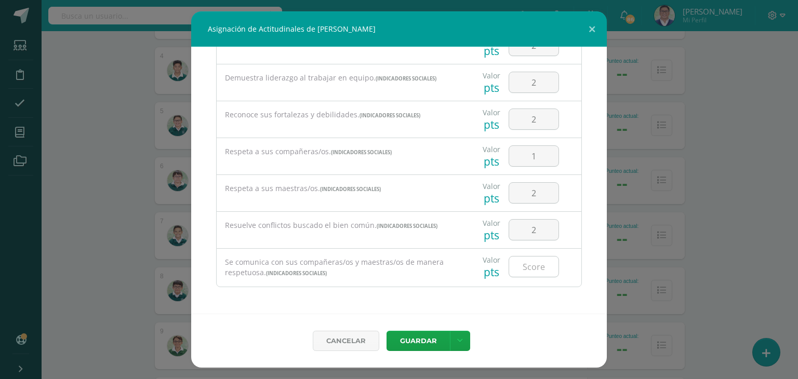
click at [524, 266] on input "number" at bounding box center [533, 267] width 49 height 20
type input "2"
click at [427, 341] on button "Guardar" at bounding box center [417, 341] width 63 height 20
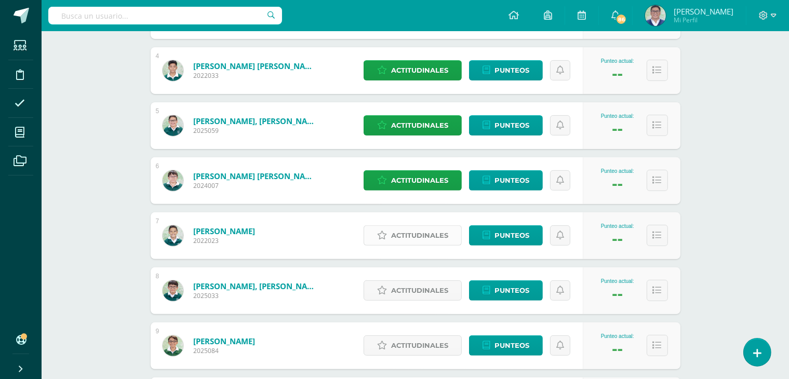
click at [405, 236] on span "Actitudinales" at bounding box center [419, 235] width 57 height 19
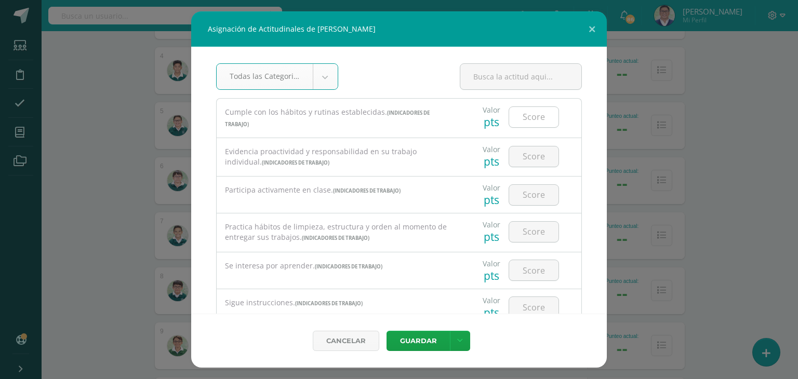
click at [513, 119] on input "number" at bounding box center [533, 117] width 49 height 20
type input "2"
click at [517, 155] on input "number" at bounding box center [533, 156] width 49 height 20
type input "2"
click at [526, 196] on input "number" at bounding box center [533, 195] width 49 height 20
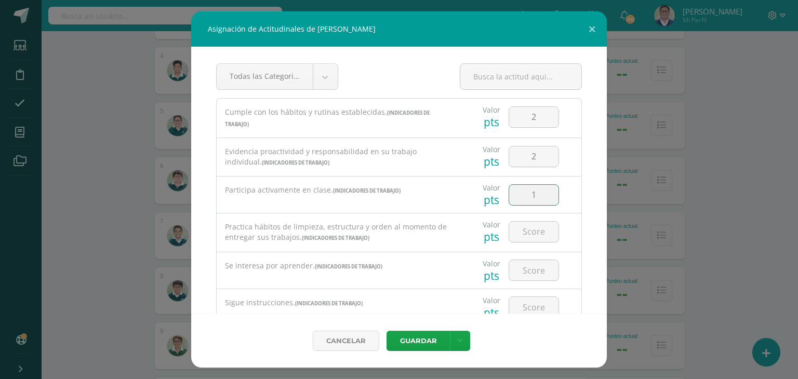
type input "1"
click at [530, 242] on div at bounding box center [533, 231] width 59 height 36
click at [527, 233] on input "number" at bounding box center [533, 232] width 49 height 20
type input "2"
type input "3"
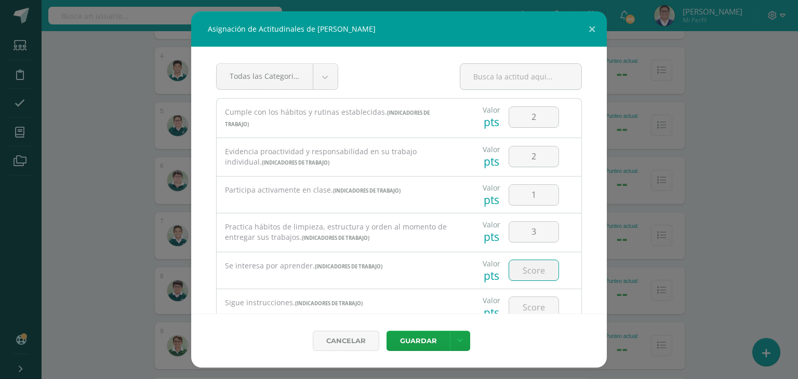
click at [532, 262] on input "number" at bounding box center [533, 270] width 49 height 20
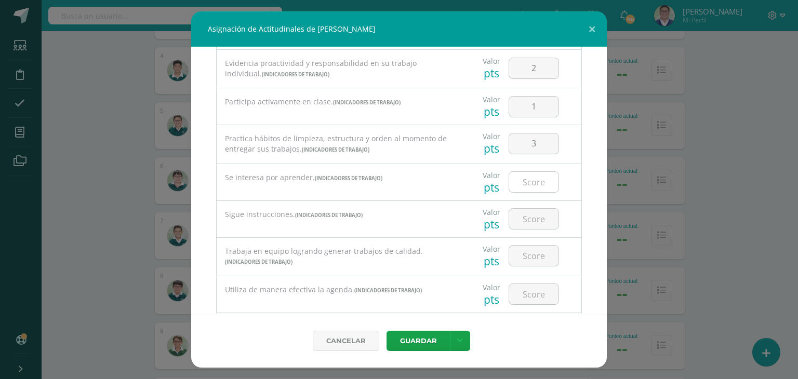
scroll to position [89, 0]
click at [532, 175] on input "number" at bounding box center [533, 181] width 49 height 20
type input "1"
click at [521, 224] on input "number" at bounding box center [533, 218] width 49 height 20
type input "1"
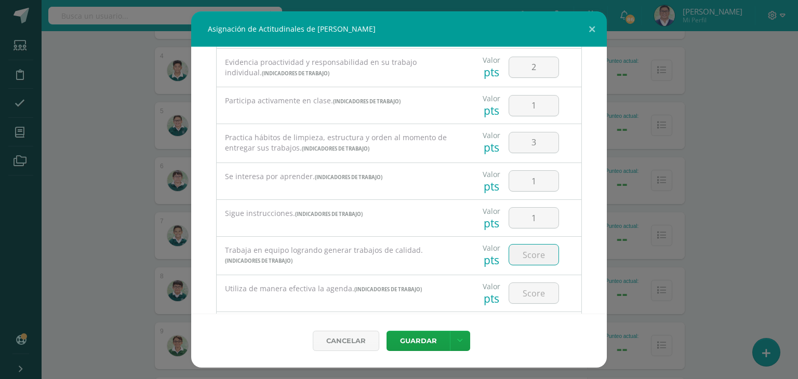
click at [526, 254] on input "number" at bounding box center [533, 255] width 49 height 20
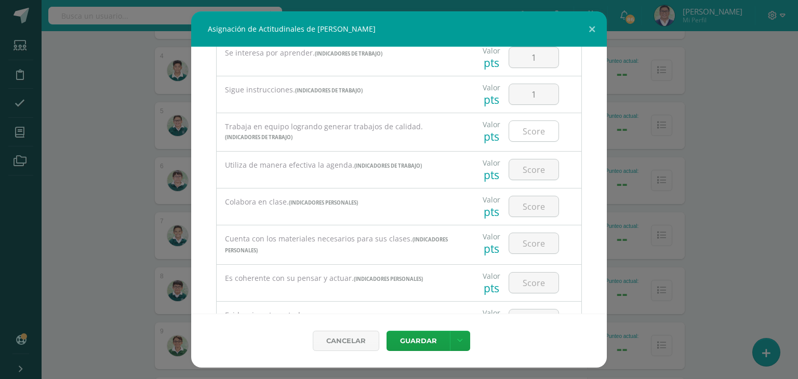
scroll to position [212, 0]
click at [526, 136] on input "number" at bounding box center [533, 132] width 49 height 20
type input "2"
click at [535, 160] on input "number" at bounding box center [533, 170] width 49 height 20
click at [532, 163] on input "number" at bounding box center [533, 170] width 49 height 20
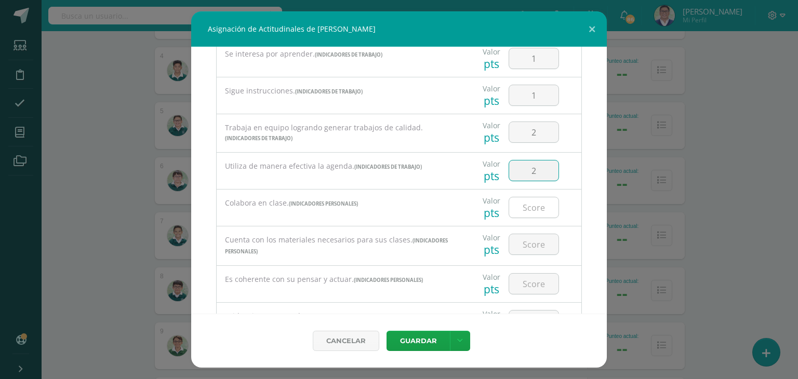
type input "2"
click at [524, 205] on input "number" at bounding box center [533, 207] width 49 height 20
type input "3"
click at [530, 246] on input "number" at bounding box center [533, 244] width 49 height 20
type input "3"
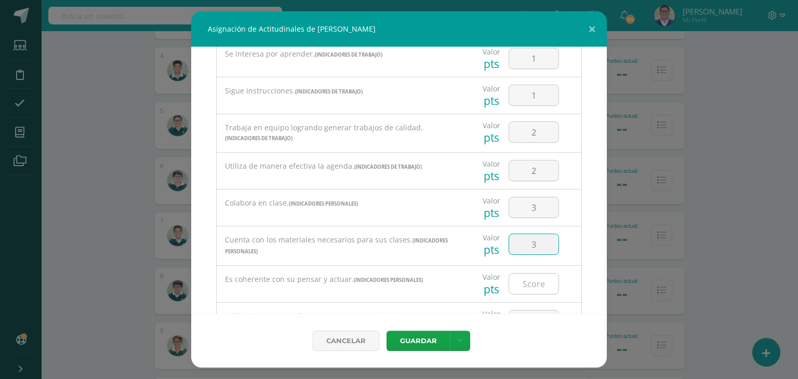
click at [526, 280] on input "number" at bounding box center [533, 284] width 49 height 20
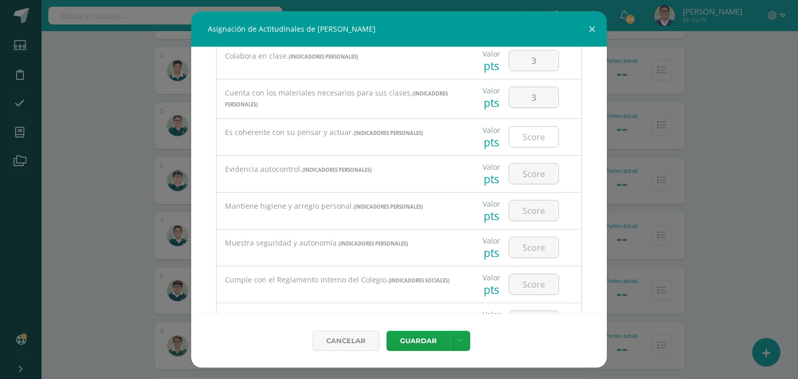
scroll to position [359, 0]
click at [523, 143] on input "number" at bounding box center [533, 137] width 49 height 20
type input "2"
click at [522, 167] on input "number" at bounding box center [533, 174] width 49 height 20
type input "1"
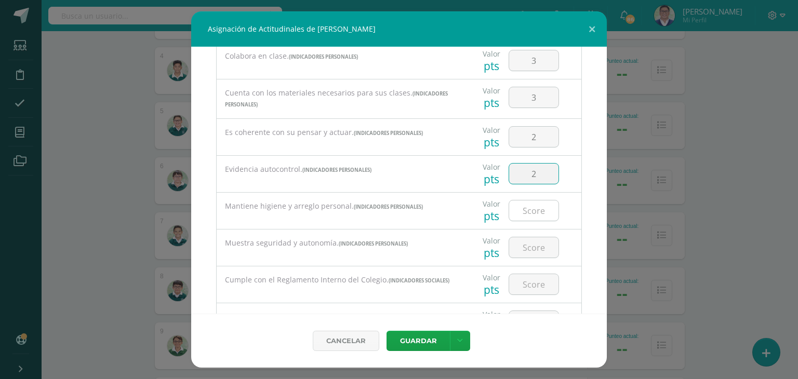
type input "2"
click at [530, 203] on input "number" at bounding box center [533, 210] width 49 height 20
type input "3"
click at [525, 244] on input "number" at bounding box center [533, 247] width 49 height 20
type input "3"
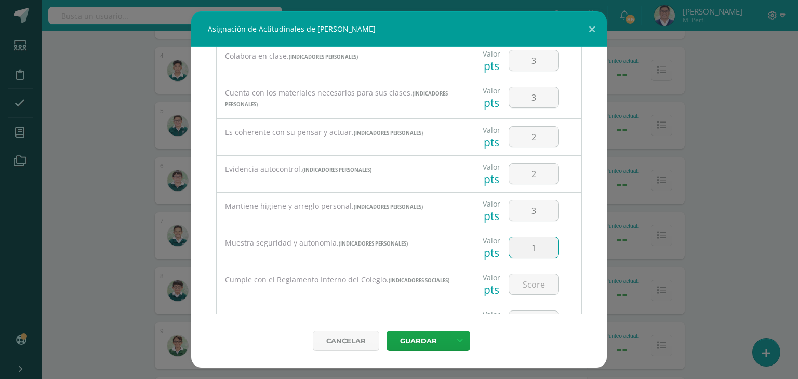
type input "1"
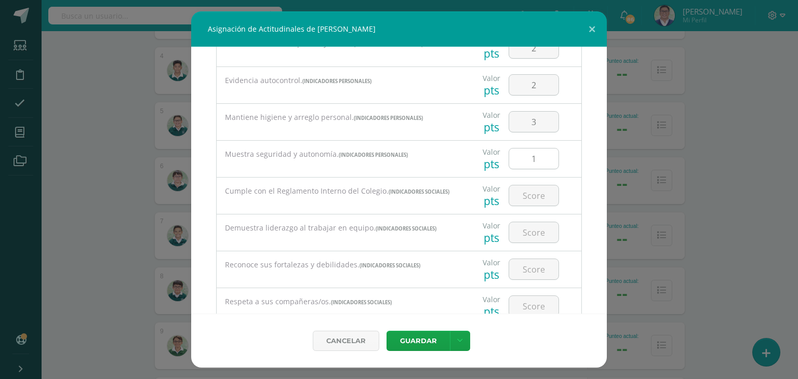
scroll to position [448, 0]
click at [532, 196] on input "number" at bounding box center [533, 195] width 49 height 20
type input "3"
click at [531, 233] on input "number" at bounding box center [533, 232] width 49 height 20
type input "2"
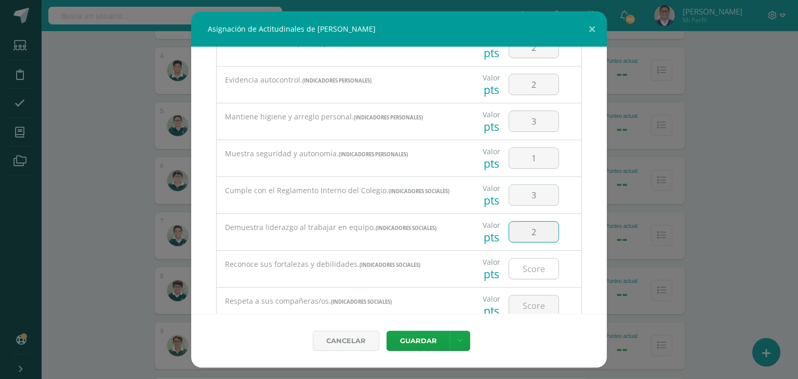
click at [524, 266] on input "number" at bounding box center [533, 269] width 49 height 20
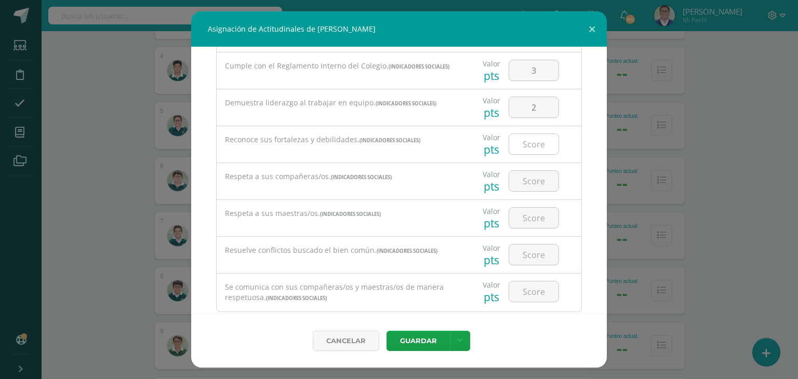
scroll to position [574, 0]
click at [532, 144] on input "number" at bounding box center [533, 142] width 49 height 20
type input "1"
click at [524, 175] on input "number" at bounding box center [533, 179] width 49 height 20
type input "3"
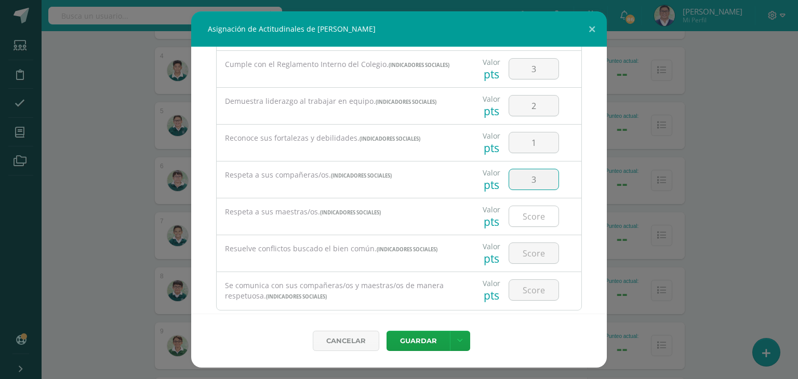
click at [532, 219] on input "number" at bounding box center [533, 216] width 49 height 20
type input "3"
click at [524, 254] on input "number" at bounding box center [533, 253] width 49 height 20
type input "2"
click at [528, 295] on input "number" at bounding box center [533, 290] width 49 height 20
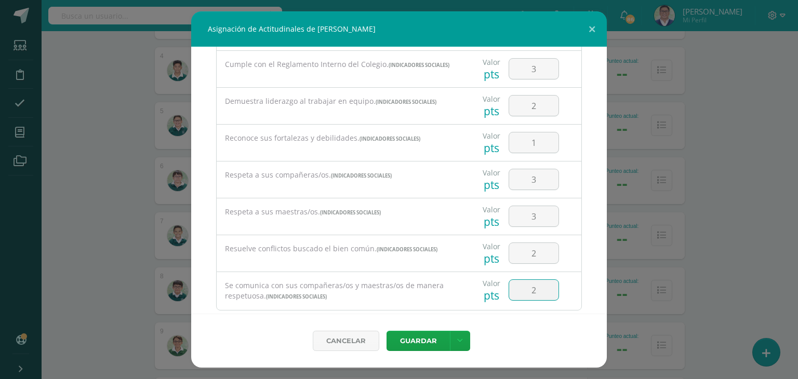
type input "2"
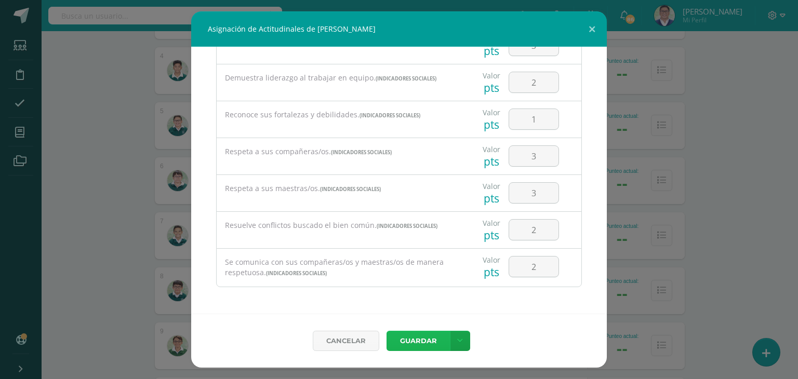
click at [423, 337] on button "Guardar" at bounding box center [417, 341] width 63 height 20
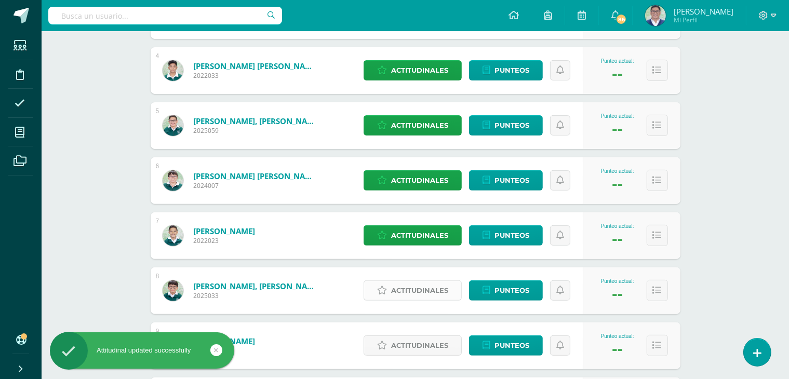
click at [426, 286] on span "Actitudinales" at bounding box center [419, 290] width 57 height 19
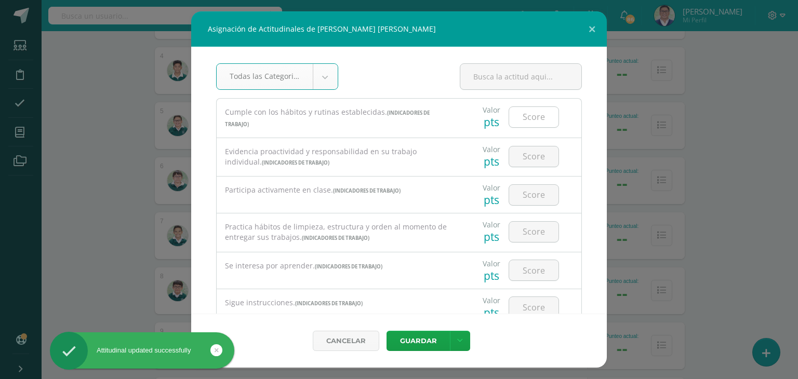
click at [521, 119] on input "number" at bounding box center [533, 117] width 49 height 20
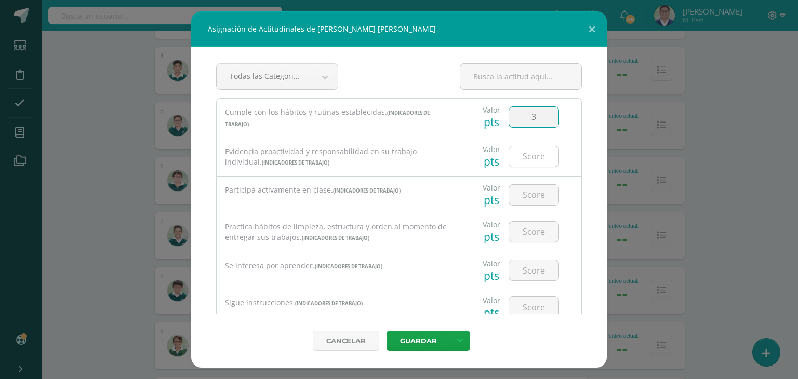
type input "3"
click at [525, 152] on input "number" at bounding box center [533, 156] width 49 height 20
type input "3"
click at [528, 205] on input "number" at bounding box center [533, 195] width 49 height 20
type input "3"
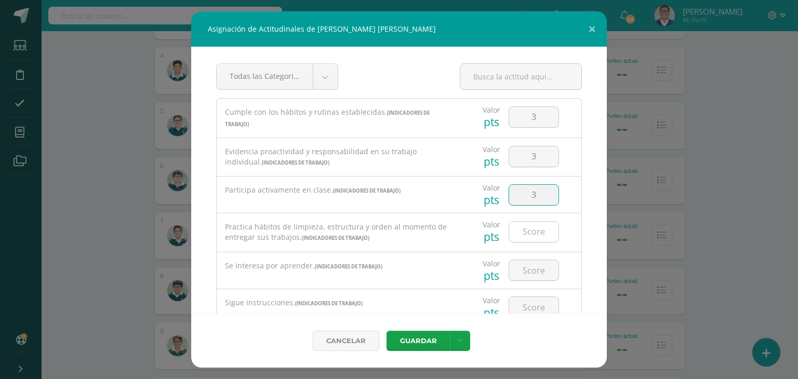
click at [535, 231] on input "number" at bounding box center [533, 232] width 49 height 20
type input "3"
click at [532, 268] on input "number" at bounding box center [533, 270] width 49 height 20
type input "3"
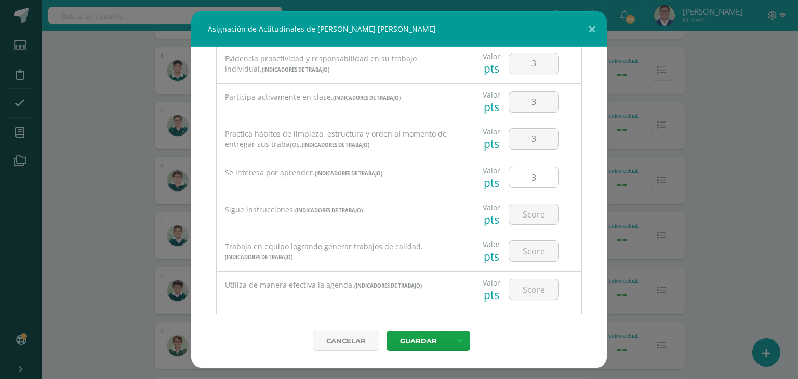
scroll to position [127, 0]
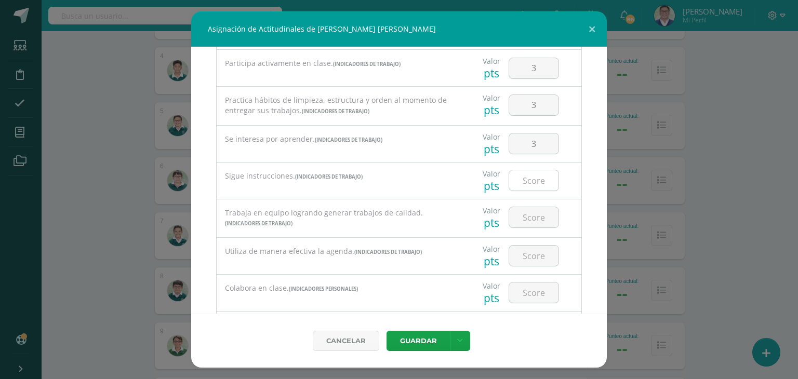
click at [524, 179] on input "number" at bounding box center [533, 180] width 49 height 20
type input "3"
click at [526, 213] on input "number" at bounding box center [533, 217] width 49 height 20
type input "3"
click at [519, 271] on div at bounding box center [533, 256] width 59 height 36
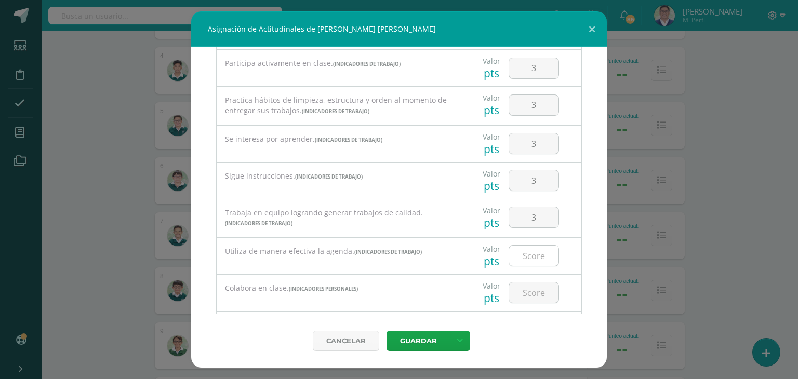
click at [523, 264] on input "number" at bounding box center [533, 256] width 49 height 20
type input "3"
click at [522, 291] on input "number" at bounding box center [533, 293] width 49 height 20
type input "3"
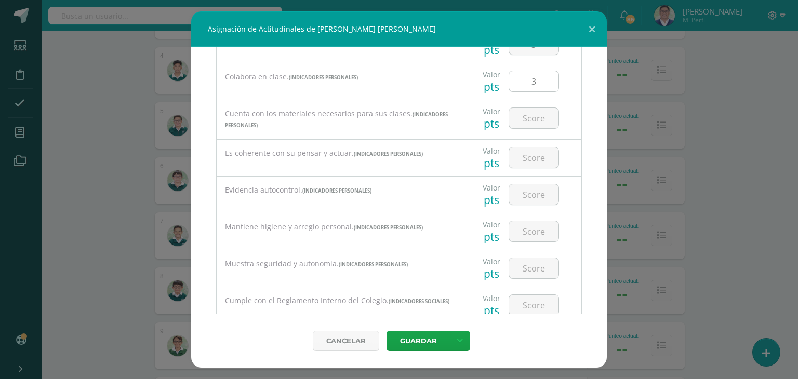
scroll to position [375, 0]
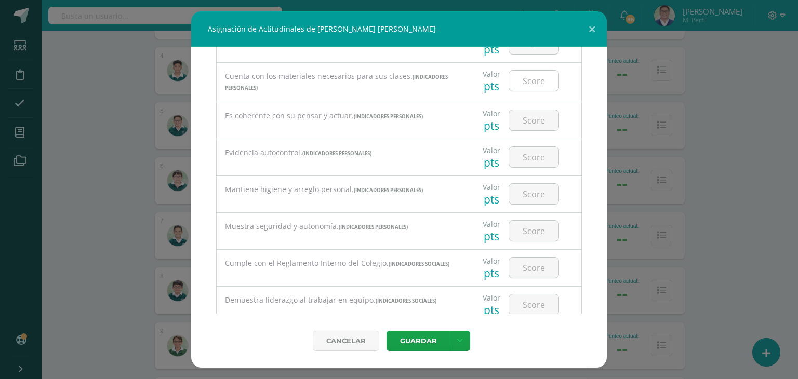
click at [526, 88] on input "number" at bounding box center [533, 81] width 49 height 20
type input "3"
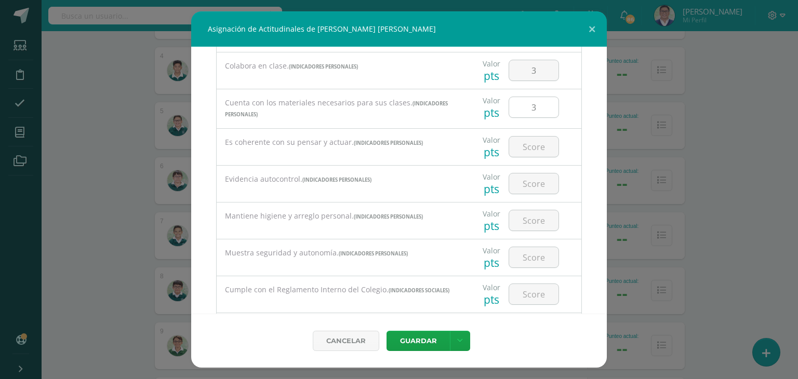
scroll to position [348, 0]
click at [527, 149] on input "number" at bounding box center [533, 147] width 49 height 20
type input "3"
click at [520, 190] on input "number" at bounding box center [533, 184] width 49 height 20
type input "3"
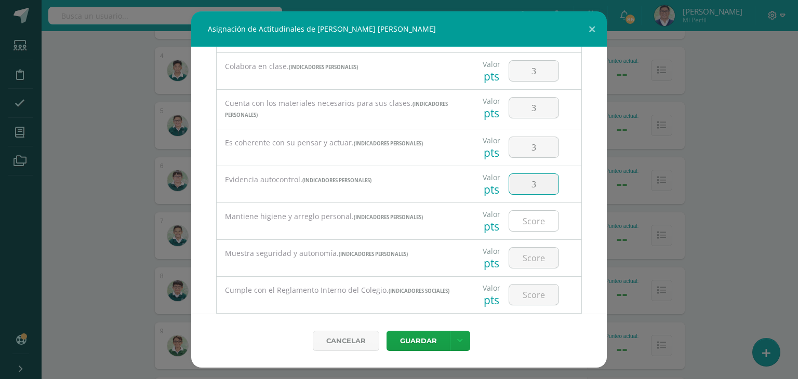
click at [517, 217] on input "number" at bounding box center [533, 221] width 49 height 20
type input "3"
click at [513, 256] on input "number" at bounding box center [533, 258] width 49 height 20
type input "3"
click at [511, 290] on input "number" at bounding box center [533, 295] width 49 height 20
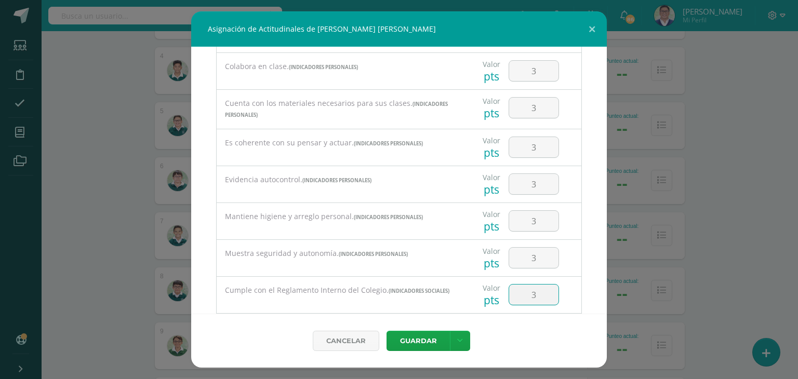
type input "3"
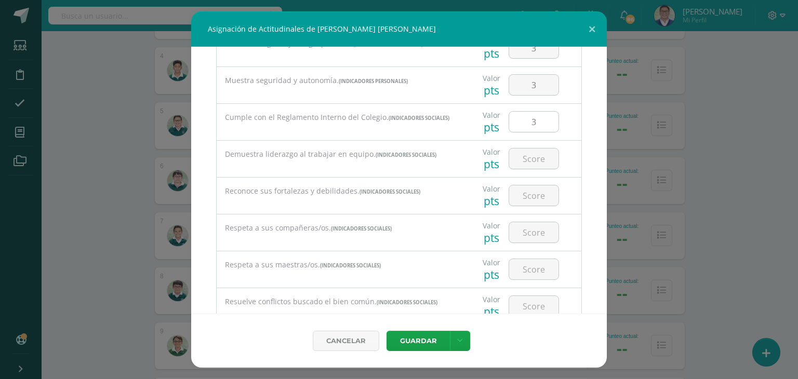
scroll to position [532, 0]
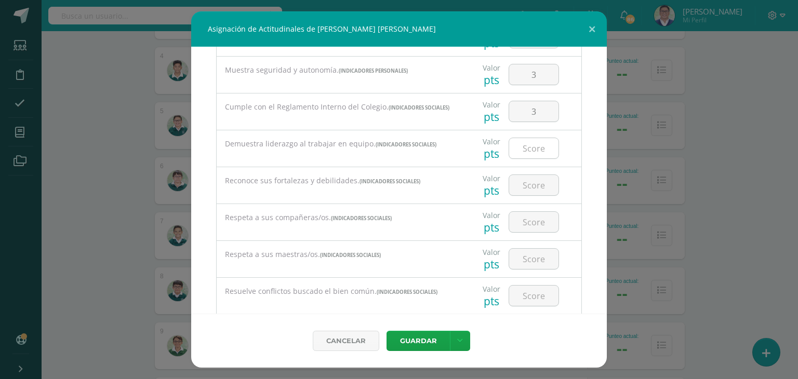
click at [523, 156] on input "number" at bounding box center [533, 148] width 49 height 20
type input "3"
click at [519, 181] on input "number" at bounding box center [533, 185] width 49 height 20
type input "3"
click at [522, 210] on div at bounding box center [533, 222] width 59 height 36
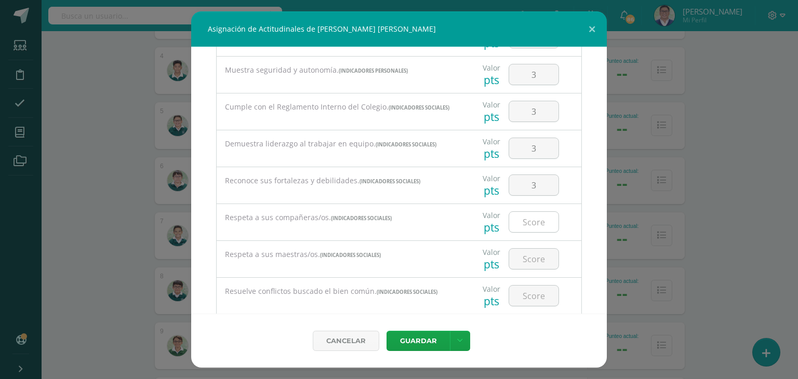
click at [522, 219] on input "number" at bounding box center [533, 222] width 49 height 20
type input "3"
click at [529, 256] on input "number" at bounding box center [533, 259] width 49 height 20
type input "3"
click at [528, 292] on input "number" at bounding box center [533, 296] width 49 height 20
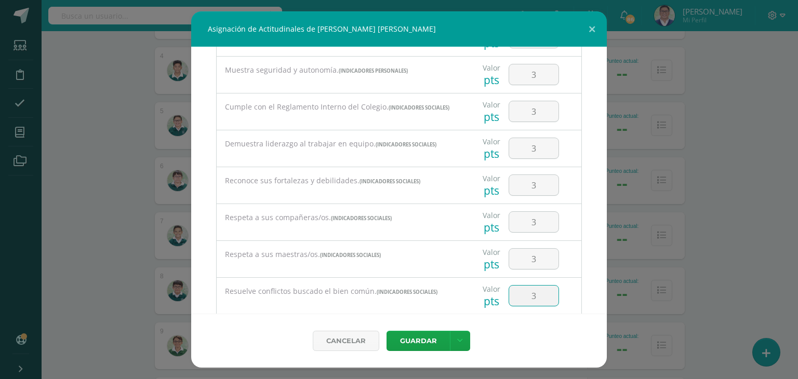
type input "3"
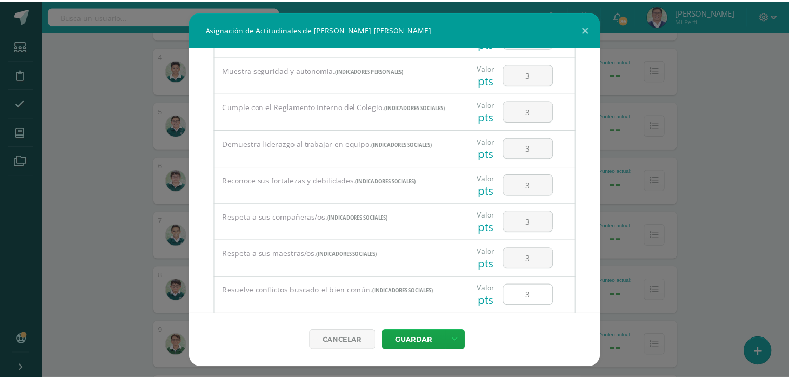
scroll to position [600, 0]
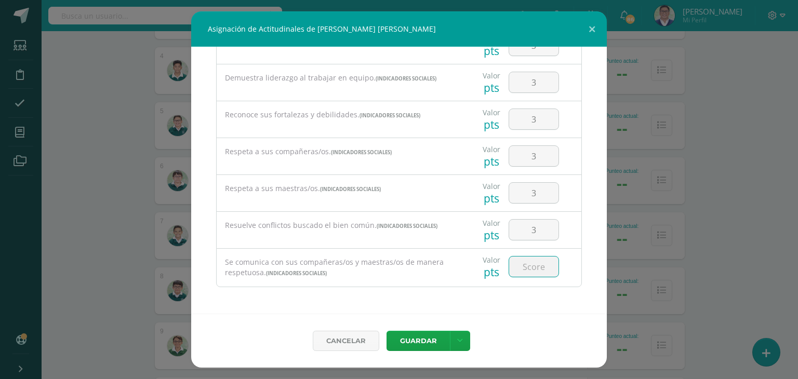
click at [530, 274] on input "number" at bounding box center [533, 267] width 49 height 20
type input "3"
click at [426, 341] on button "Guardar" at bounding box center [417, 341] width 63 height 20
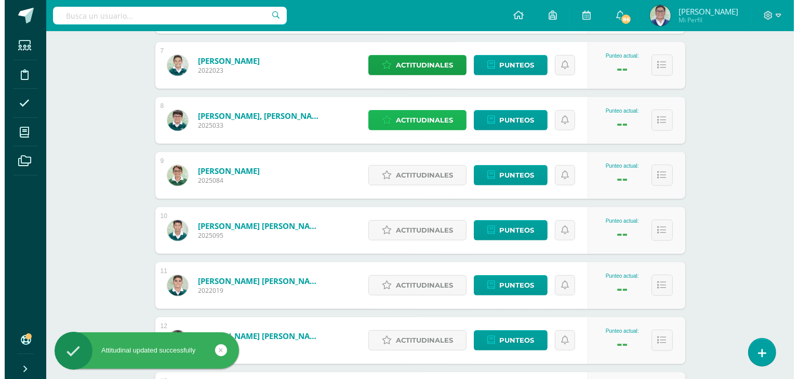
scroll to position [515, 0]
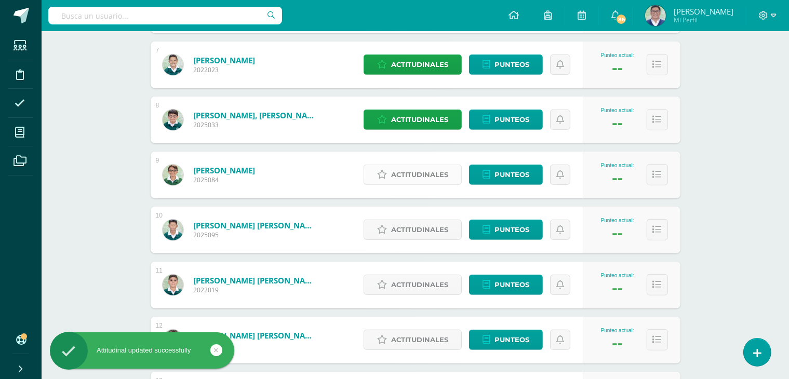
click at [411, 175] on span "Actitudinales" at bounding box center [419, 174] width 57 height 19
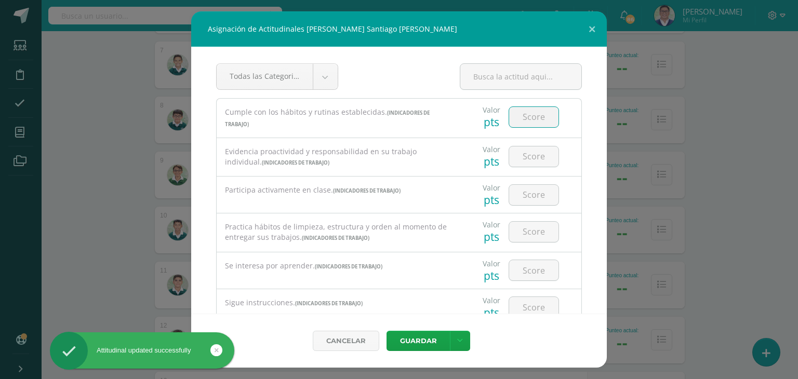
click at [519, 113] on input "number" at bounding box center [533, 117] width 49 height 20
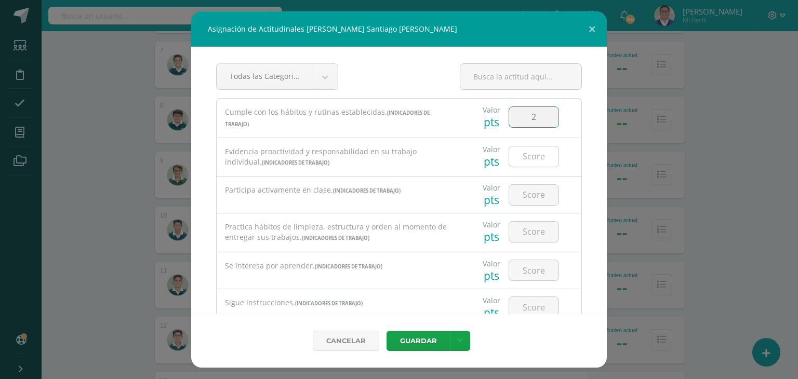
type input "2"
click at [521, 164] on input "number" at bounding box center [533, 156] width 49 height 20
type input "1"
click at [527, 192] on input "number" at bounding box center [533, 195] width 49 height 20
type input "1"
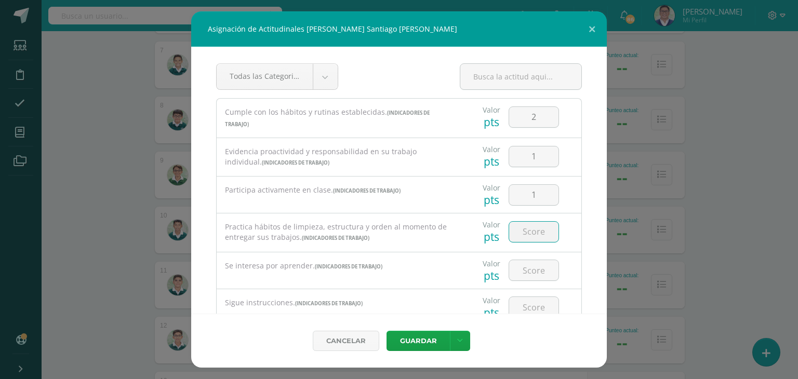
click at [527, 231] on input "number" at bounding box center [533, 232] width 49 height 20
type input "2"
click at [525, 277] on input "number" at bounding box center [533, 270] width 49 height 20
type input "1"
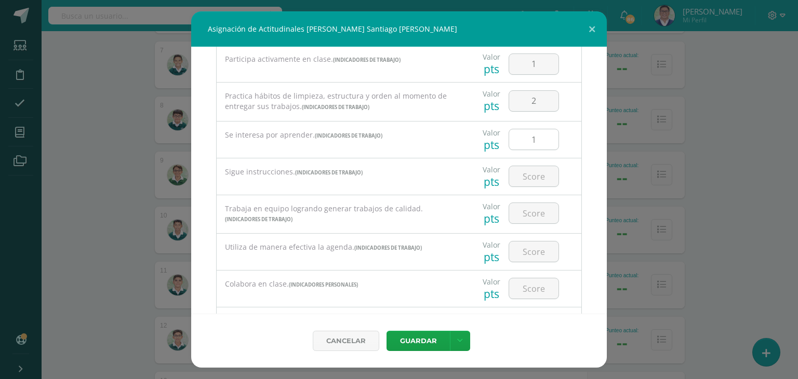
scroll to position [131, 0]
click at [527, 178] on input "number" at bounding box center [533, 176] width 49 height 20
type input "2"
click at [531, 219] on input "number" at bounding box center [533, 213] width 49 height 20
type input "2"
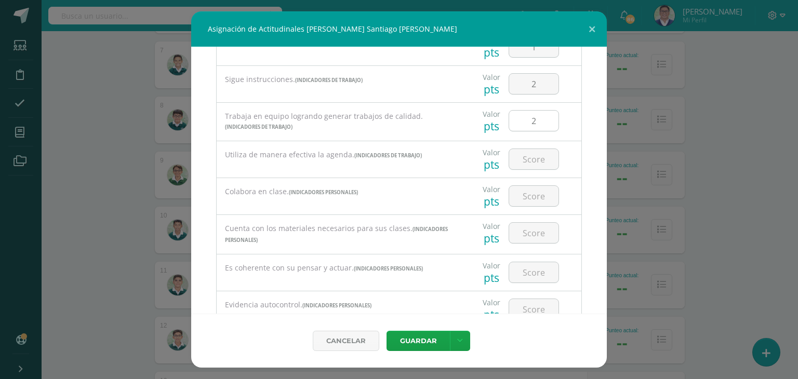
scroll to position [232, 0]
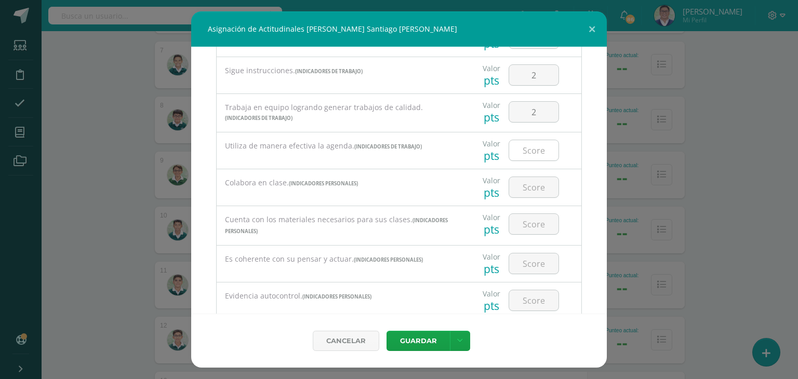
click at [532, 152] on input "number" at bounding box center [533, 150] width 49 height 20
type input "3"
type input "2"
click at [525, 187] on input "number" at bounding box center [533, 187] width 49 height 20
type input "2"
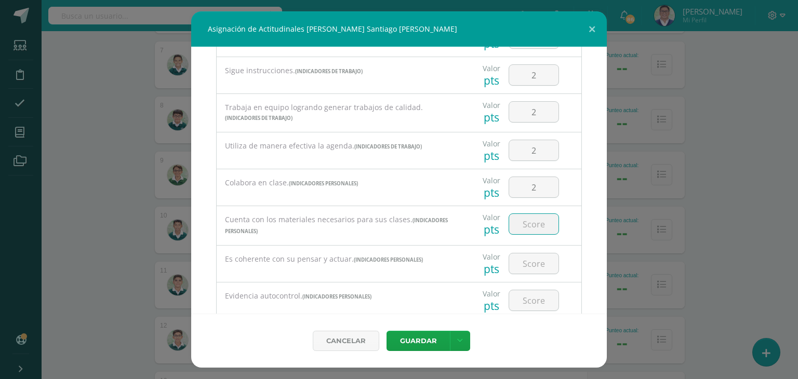
click at [526, 227] on input "number" at bounding box center [533, 224] width 49 height 20
type input "2"
click at [528, 262] on input "number" at bounding box center [533, 263] width 49 height 20
type input "1"
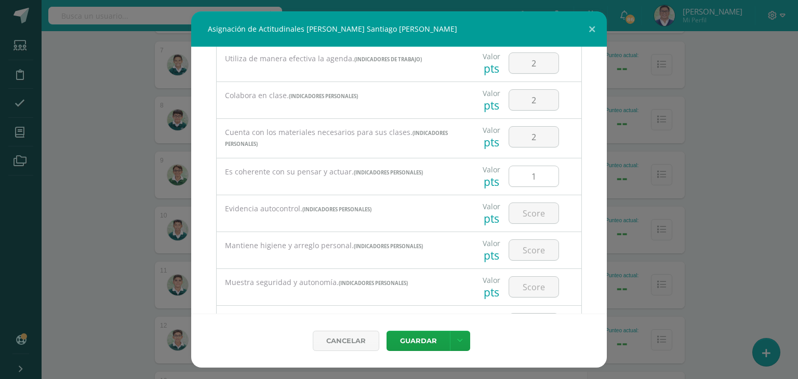
scroll to position [320, 0]
click at [534, 212] on input "number" at bounding box center [533, 213] width 49 height 20
type input "3"
click at [544, 252] on input "number" at bounding box center [533, 249] width 49 height 20
type input "3"
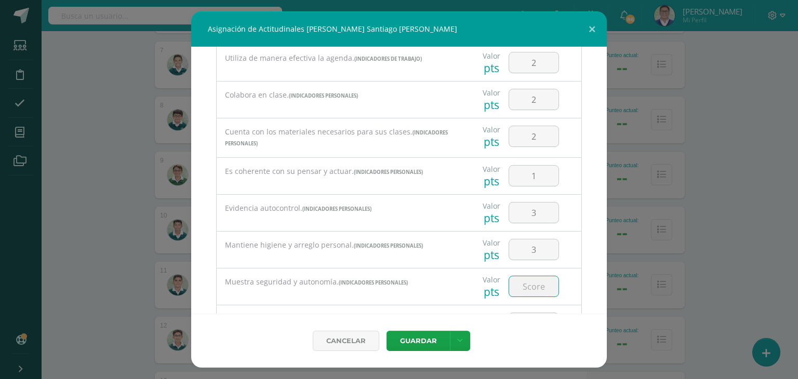
click at [518, 286] on input "number" at bounding box center [533, 286] width 49 height 20
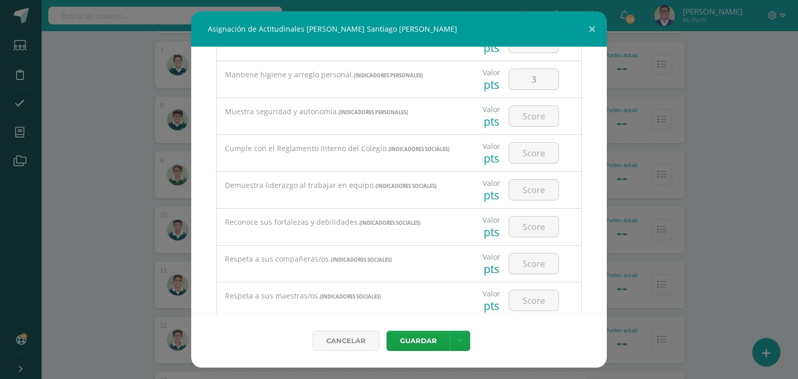
scroll to position [490, 0]
click at [533, 116] on input "number" at bounding box center [533, 116] width 49 height 20
type input "2"
click at [525, 159] on input "number" at bounding box center [533, 153] width 49 height 20
type input "1"
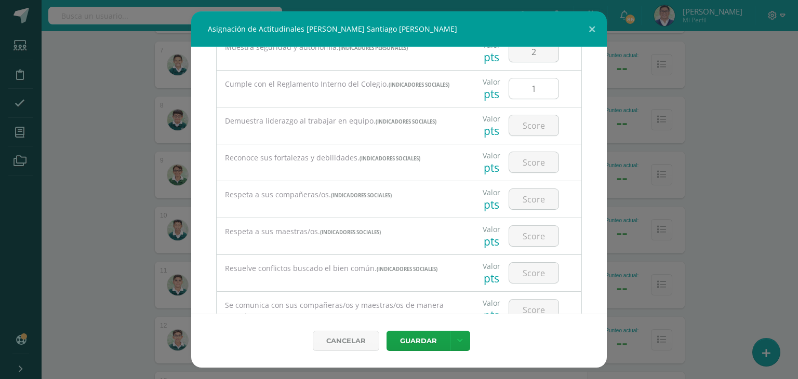
scroll to position [554, 0]
click at [534, 84] on input "1" at bounding box center [533, 89] width 49 height 20
click at [386, 331] on button "Guardar" at bounding box center [417, 341] width 63 height 20
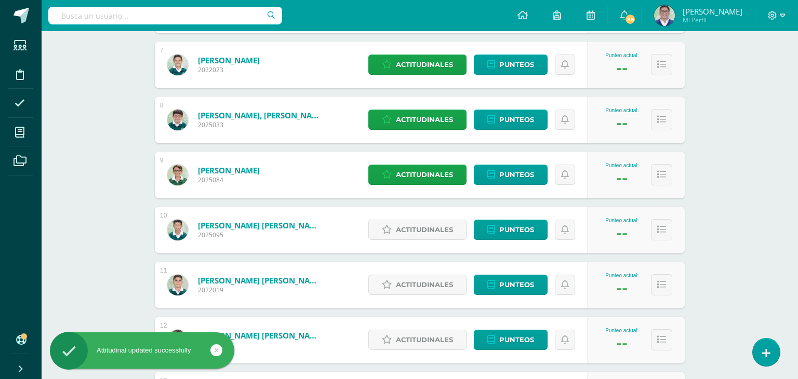
type input "3"
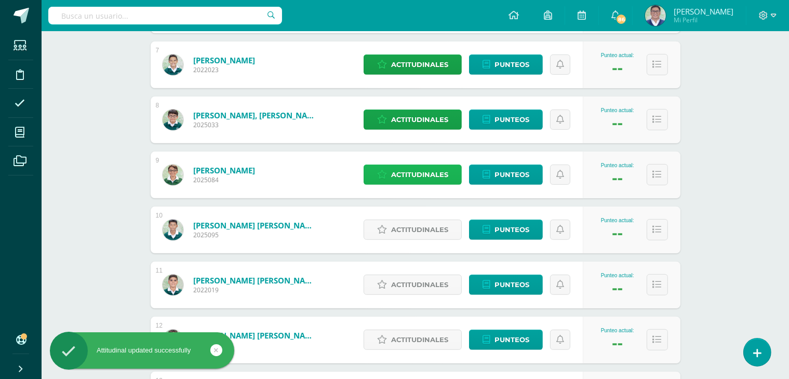
click at [436, 175] on span "Actitudinales" at bounding box center [419, 174] width 57 height 19
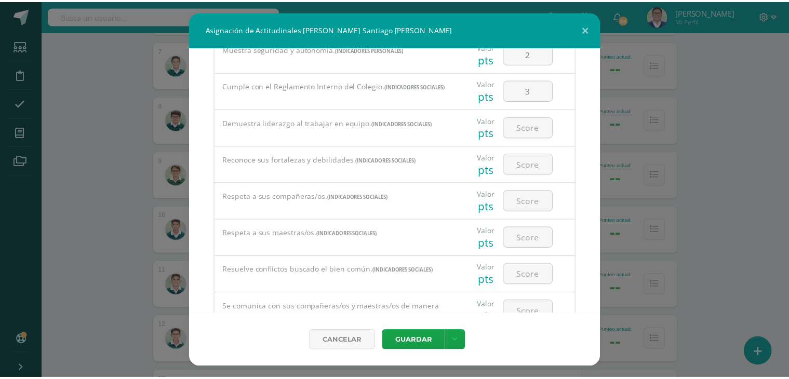
scroll to position [600, 0]
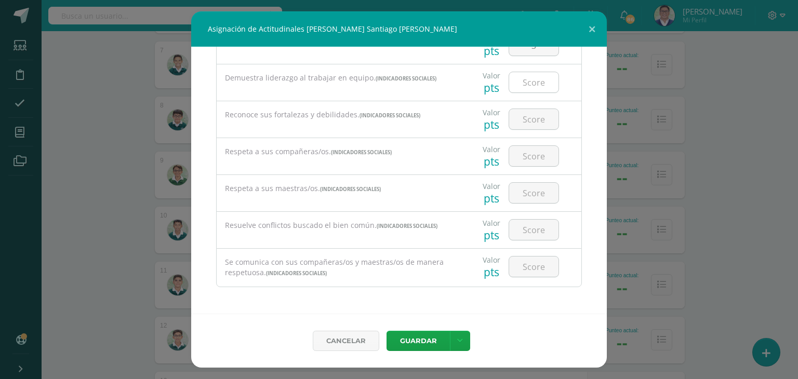
click at [527, 84] on input "number" at bounding box center [533, 82] width 49 height 20
type input "1"
click at [519, 128] on input "number" at bounding box center [533, 119] width 49 height 20
type input "2"
click at [522, 160] on input "number" at bounding box center [533, 156] width 49 height 20
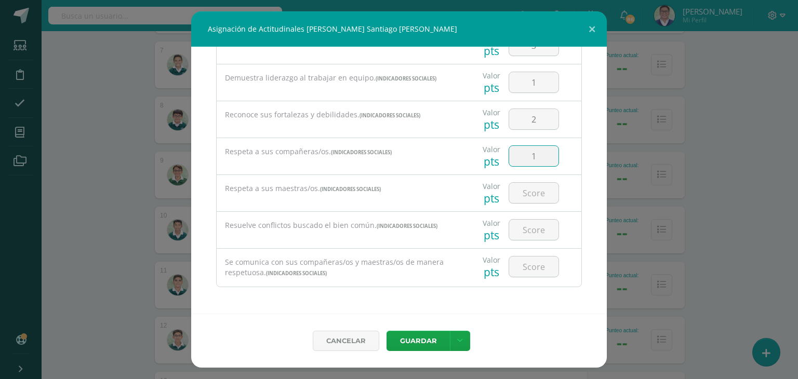
type input "1"
click at [545, 160] on input "1" at bounding box center [533, 156] width 49 height 20
type input "3"
click at [531, 190] on input "number" at bounding box center [533, 193] width 49 height 20
type input "3"
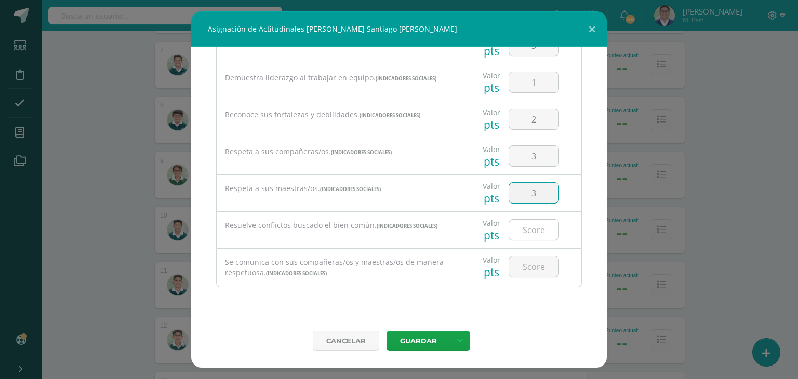
click at [533, 220] on input "number" at bounding box center [533, 230] width 49 height 20
type input "3"
click at [527, 281] on div at bounding box center [533, 267] width 59 height 36
click at [527, 271] on input "number" at bounding box center [533, 267] width 49 height 20
type input "3"
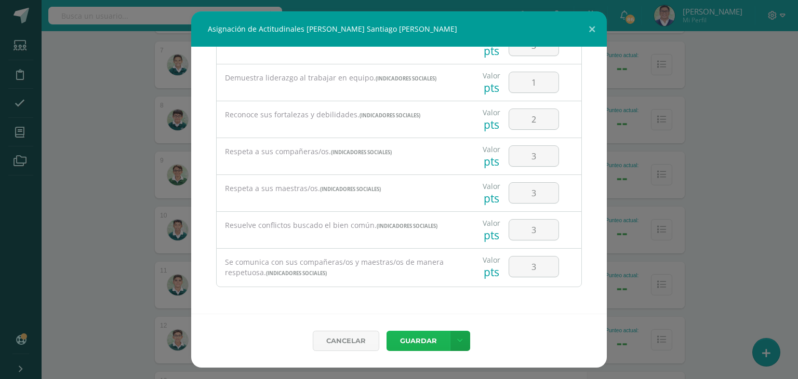
click at [415, 339] on button "Guardar" at bounding box center [417, 341] width 63 height 20
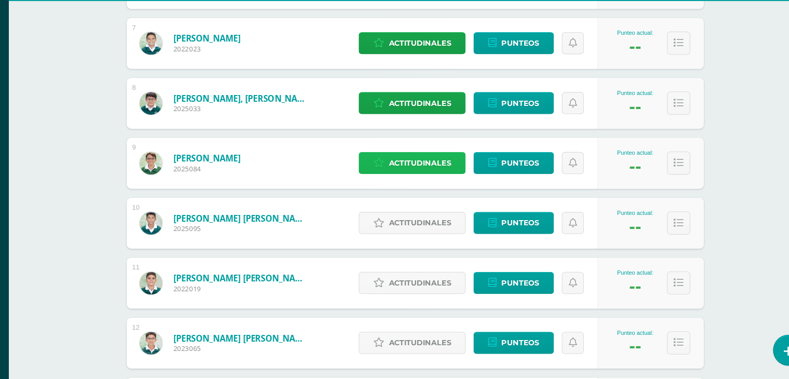
scroll to position [621, 1]
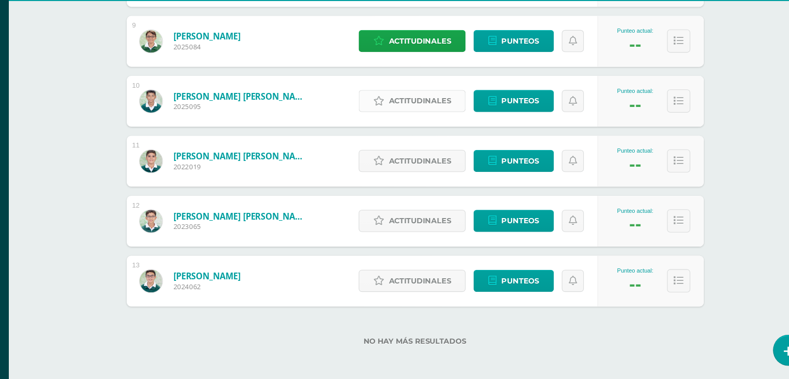
click at [412, 123] on span "Actitudinales" at bounding box center [419, 123] width 57 height 19
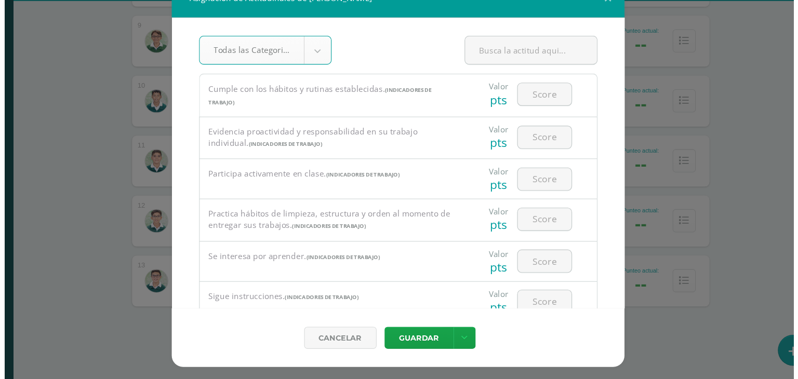
scroll to position [621, 0]
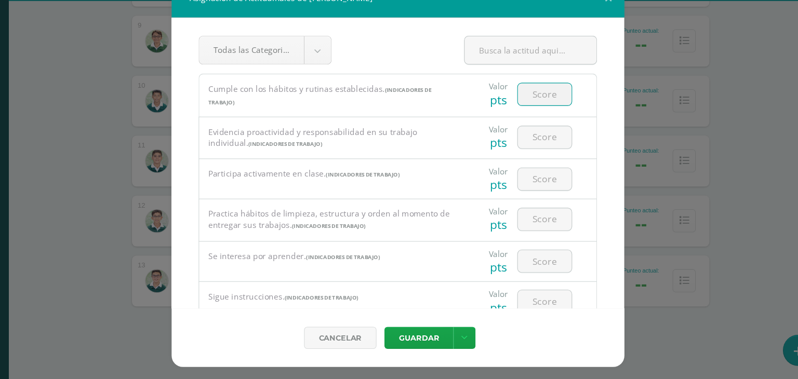
click at [523, 113] on input "number" at bounding box center [533, 117] width 49 height 20
type input "3"
click at [531, 159] on input "number" at bounding box center [533, 156] width 49 height 20
type input "2"
click at [528, 206] on div at bounding box center [533, 195] width 59 height 36
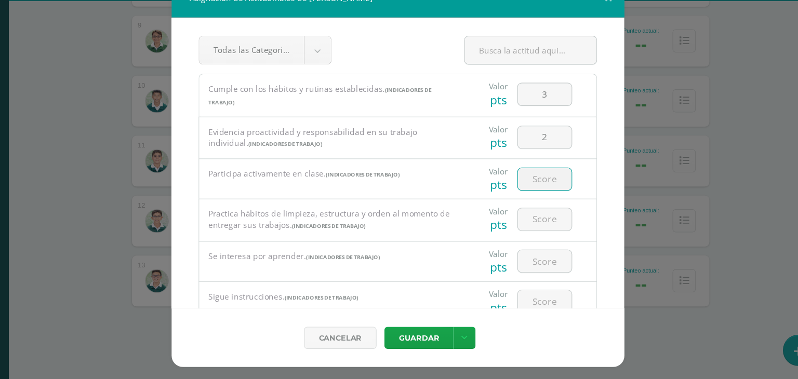
click at [528, 198] on input "number" at bounding box center [533, 195] width 49 height 20
type input "3"
click at [527, 237] on input "number" at bounding box center [533, 232] width 49 height 20
type input "2"
click at [526, 270] on input "number" at bounding box center [533, 270] width 49 height 20
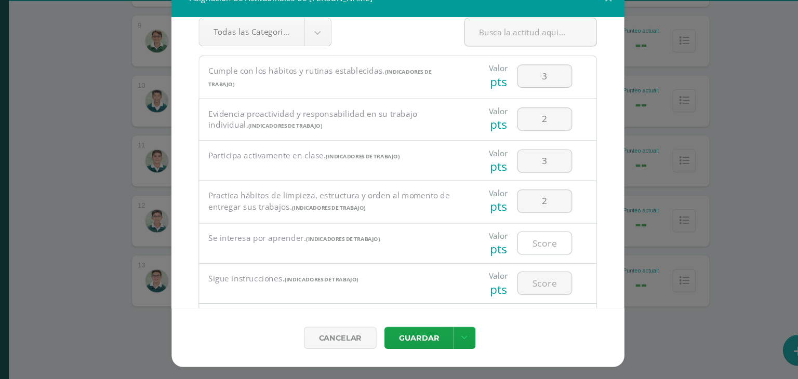
scroll to position [20, 0]
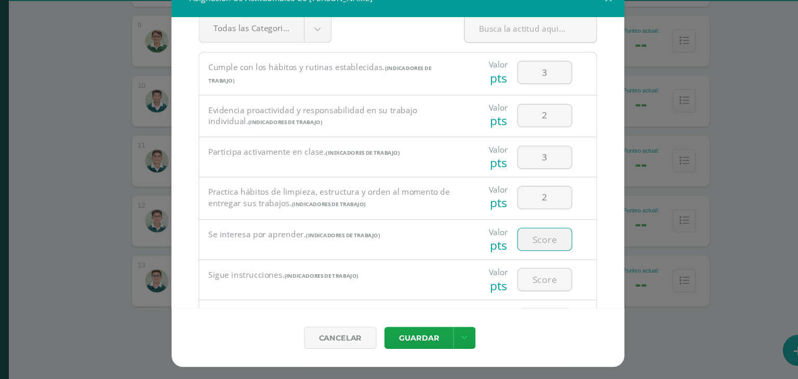
click at [528, 251] on input "number" at bounding box center [533, 250] width 49 height 20
type input "2"
click at [528, 272] on div at bounding box center [533, 288] width 59 height 36
click at [525, 288] on input "number" at bounding box center [533, 287] width 49 height 20
type input "2"
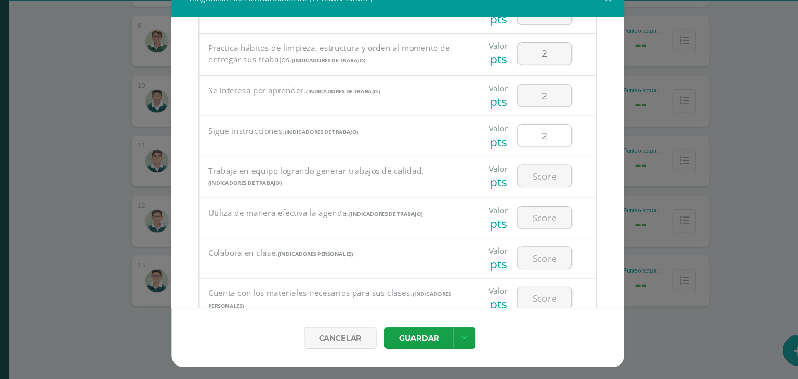
scroll to position [174, 0]
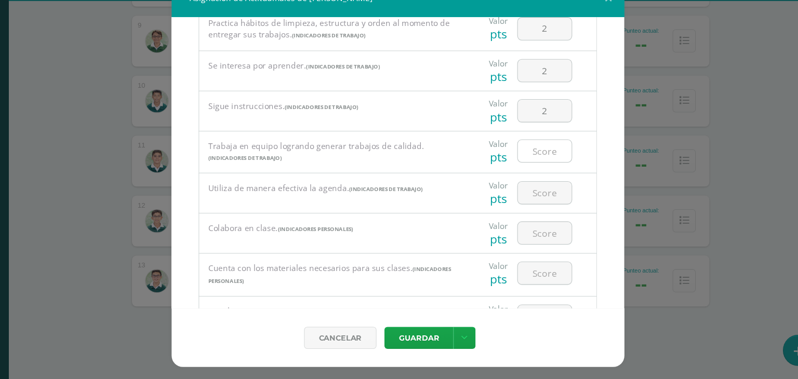
click at [530, 173] on input "number" at bounding box center [533, 169] width 49 height 20
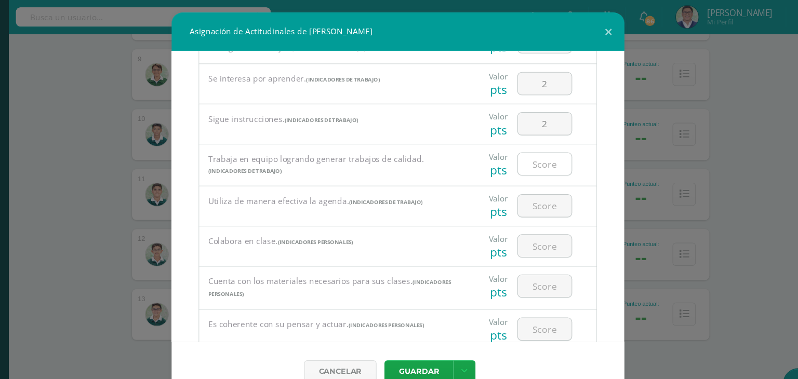
scroll to position [197, 0]
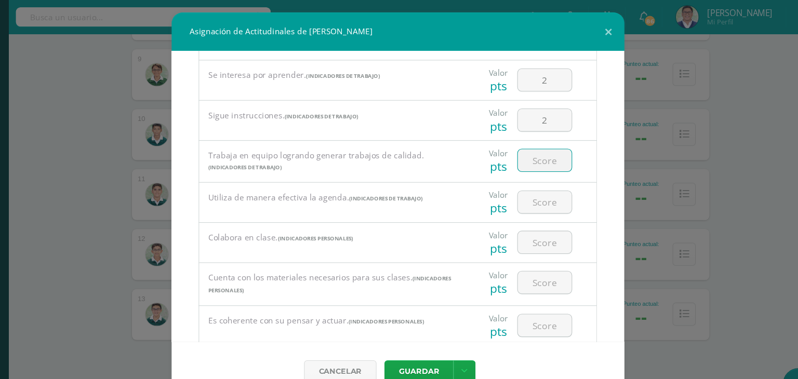
click at [525, 146] on input "number" at bounding box center [533, 147] width 49 height 20
type input "3"
click at [526, 187] on input "number" at bounding box center [533, 186] width 49 height 20
type input "3"
click at [529, 225] on input "number" at bounding box center [533, 222] width 49 height 20
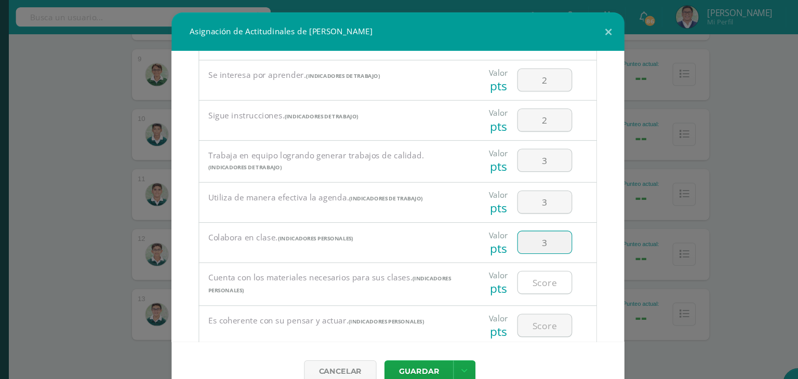
type input "3"
click at [526, 261] on input "number" at bounding box center [533, 259] width 49 height 20
type input "3"
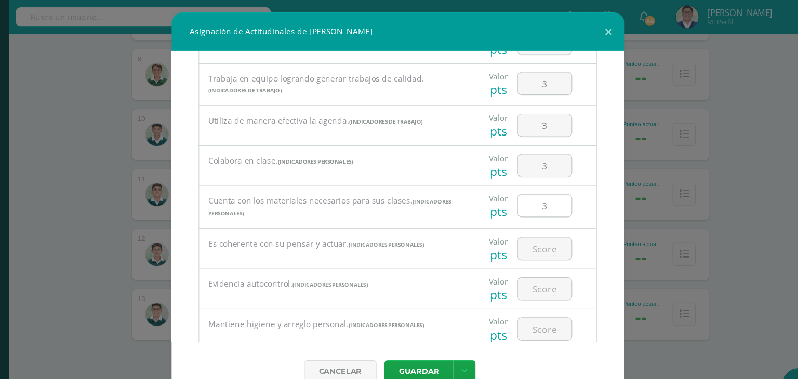
scroll to position [267, 0]
click at [537, 233] on input "number" at bounding box center [533, 229] width 49 height 20
type input "3"
click at [534, 268] on input "number" at bounding box center [533, 266] width 49 height 20
type input "3"
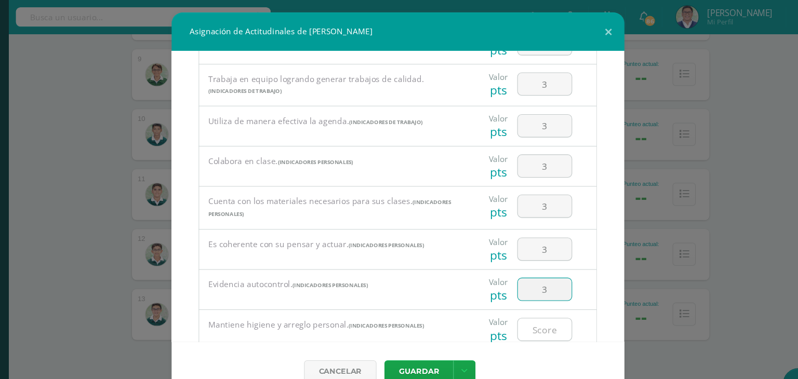
click at [528, 296] on input "number" at bounding box center [533, 302] width 49 height 20
type input "3"
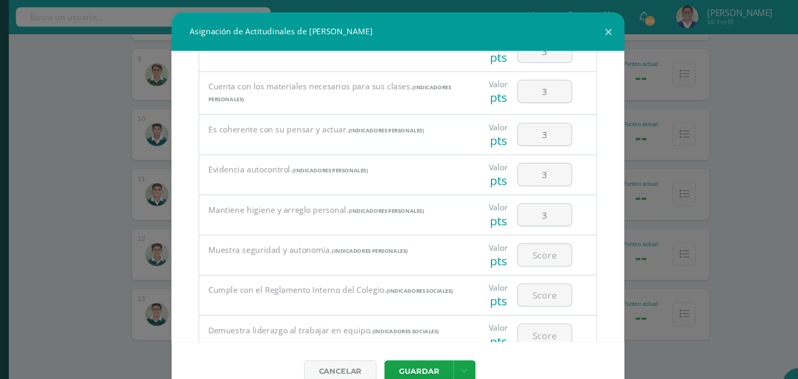
scroll to position [373, 0]
click at [530, 235] on input "number" at bounding box center [533, 233] width 49 height 20
type input "3"
click at [526, 272] on input "number" at bounding box center [533, 270] width 49 height 20
type input "3"
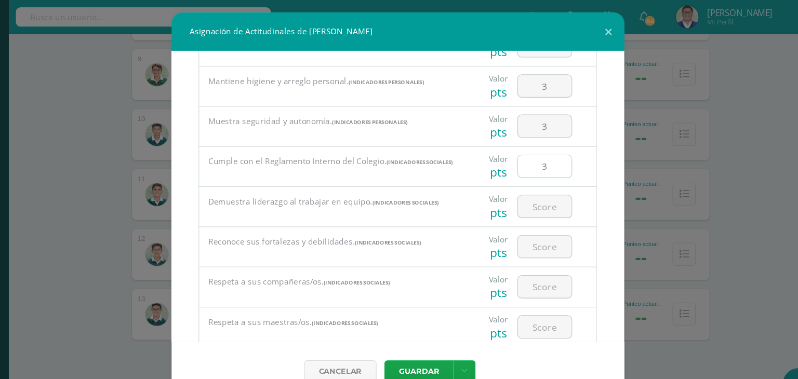
scroll to position [490, 0]
click at [529, 195] on input "number" at bounding box center [533, 190] width 49 height 20
type input "3"
click at [523, 231] on input "number" at bounding box center [533, 227] width 49 height 20
type input "3"
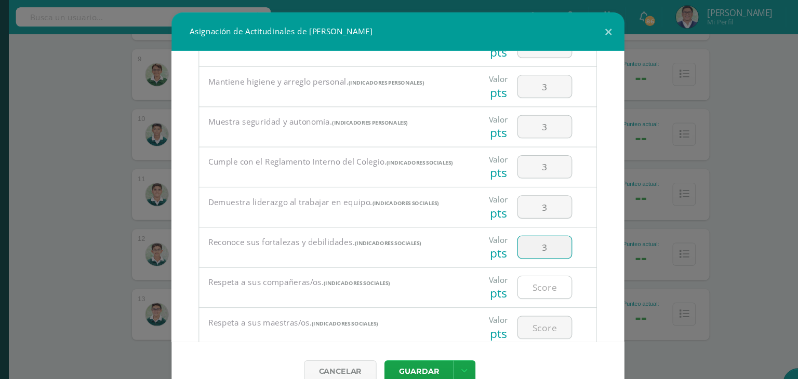
click at [523, 262] on input "number" at bounding box center [533, 263] width 49 height 20
type input "3"
click at [525, 300] on input "number" at bounding box center [533, 300] width 49 height 20
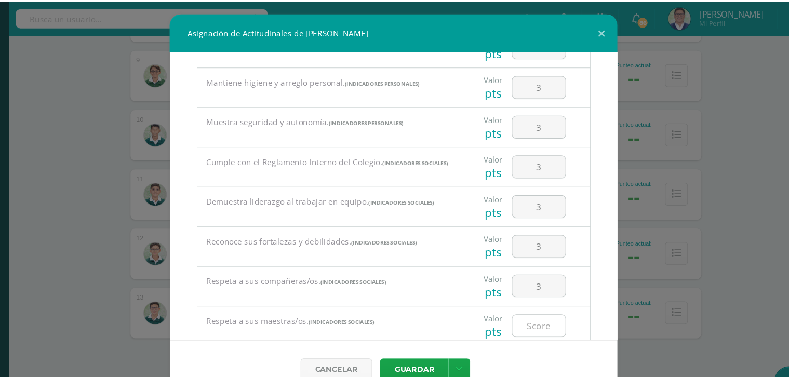
scroll to position [600, 0]
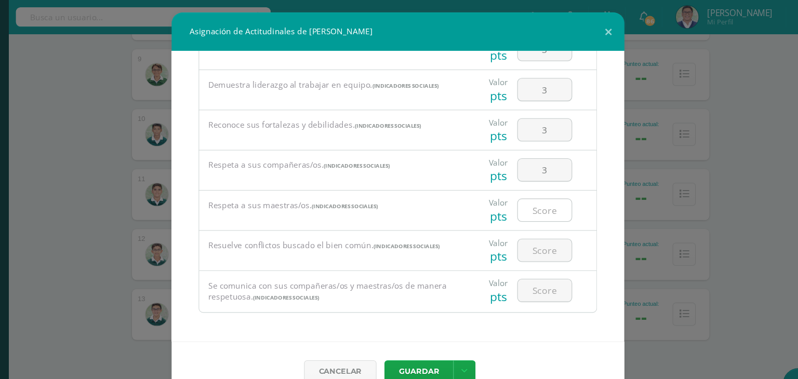
click at [532, 201] on input "number" at bounding box center [533, 193] width 49 height 20
type input "3"
click at [531, 227] on input "number" at bounding box center [533, 230] width 49 height 20
type input "3"
click at [529, 265] on input "number" at bounding box center [533, 267] width 49 height 20
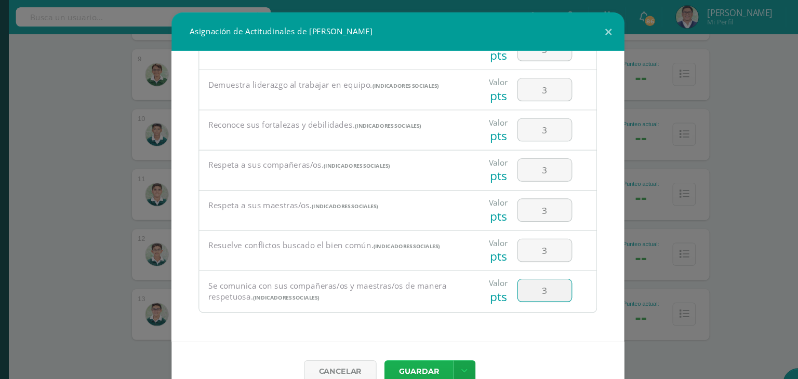
type input "3"
click at [423, 335] on button "Guardar" at bounding box center [417, 341] width 63 height 20
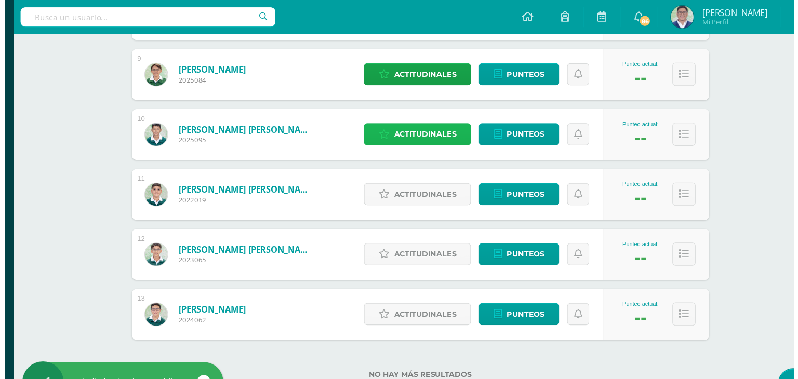
scroll to position [623, 0]
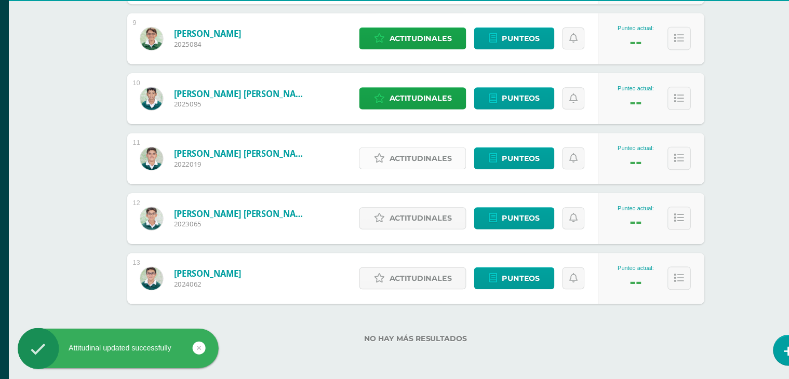
click at [402, 180] on span "Actitudinales" at bounding box center [419, 176] width 57 height 19
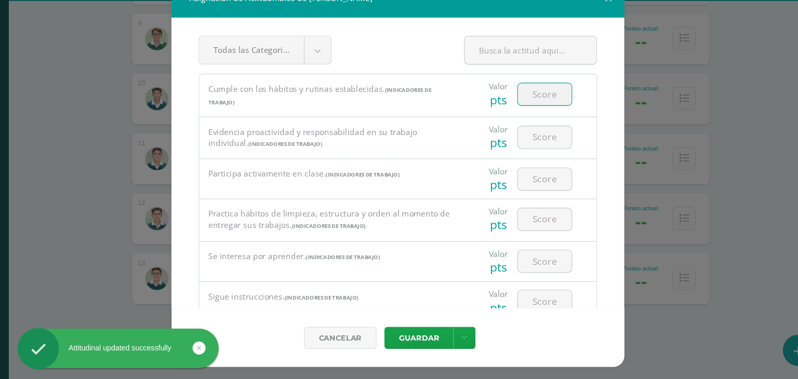
click at [525, 122] on input "number" at bounding box center [533, 117] width 49 height 20
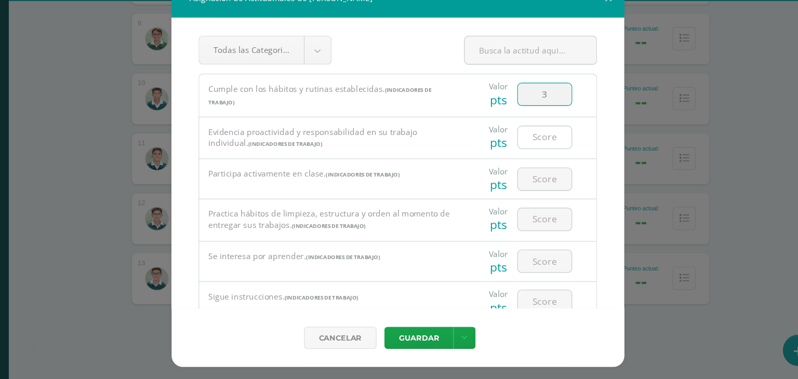
type input "3"
click at [528, 163] on input "number" at bounding box center [533, 156] width 49 height 20
type input "3"
click at [527, 194] on input "number" at bounding box center [533, 195] width 49 height 20
type input "3"
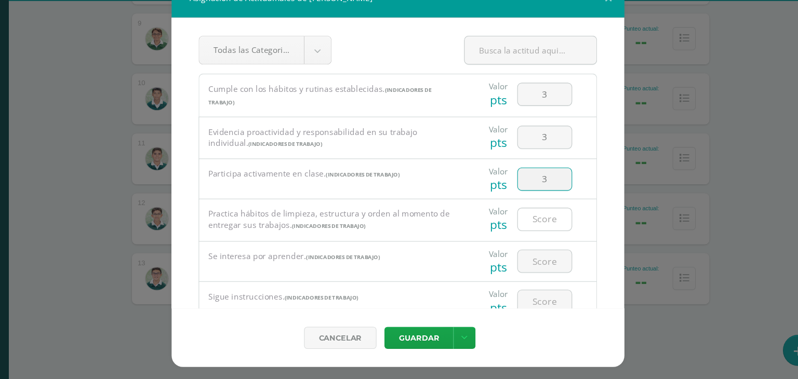
click at [522, 234] on input "number" at bounding box center [533, 232] width 49 height 20
type input "3"
click at [526, 278] on input "number" at bounding box center [533, 270] width 49 height 20
type input "3"
click at [526, 301] on input "number" at bounding box center [533, 307] width 49 height 20
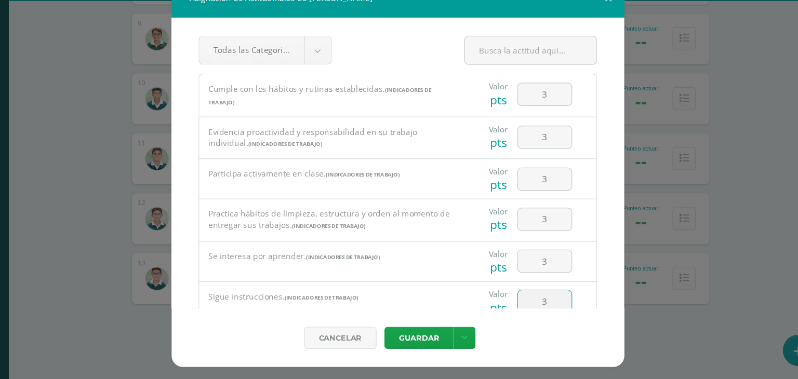
type input "3"
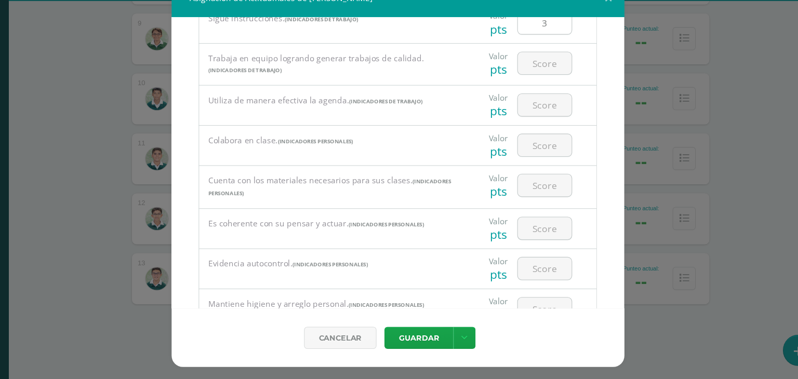
scroll to position [255, 0]
click at [526, 99] on div at bounding box center [533, 88] width 50 height 21
click at [525, 90] on input "number" at bounding box center [533, 89] width 49 height 20
type input "3"
click at [526, 117] on input "number" at bounding box center [533, 127] width 49 height 20
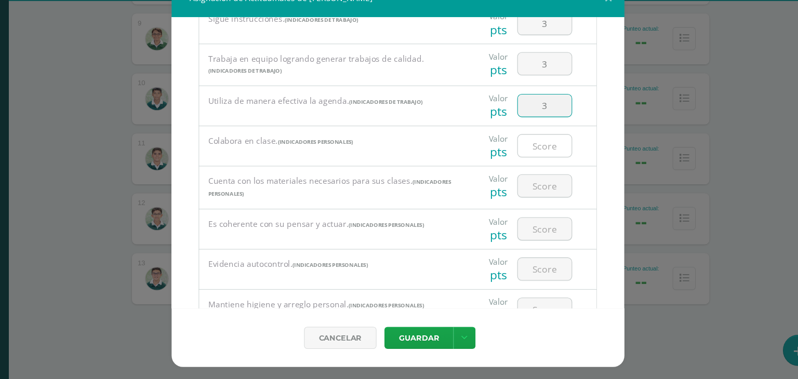
type input "3"
click at [529, 165] on input "number" at bounding box center [533, 164] width 49 height 20
type input "3"
click at [519, 208] on input "number" at bounding box center [533, 201] width 49 height 20
type input "3"
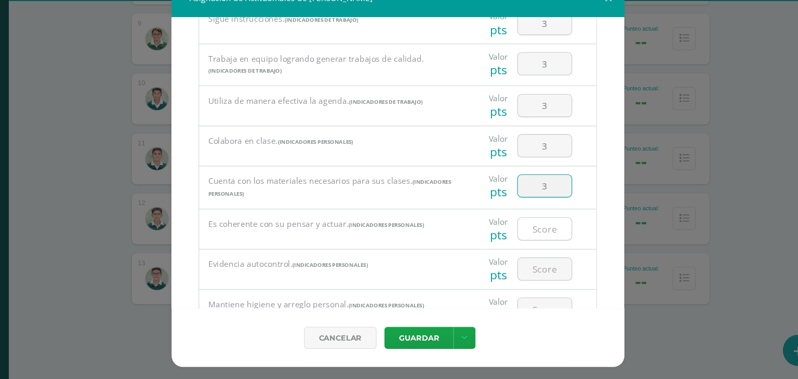
click at [515, 239] on input "number" at bounding box center [533, 241] width 49 height 20
type input "3"
click at [526, 279] on input "number" at bounding box center [533, 277] width 49 height 20
type input "3"
click at [521, 310] on input "number" at bounding box center [533, 314] width 49 height 20
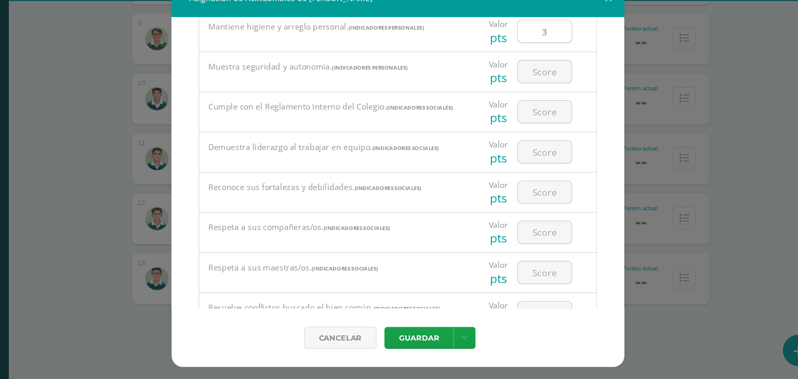
scroll to position [526, 0]
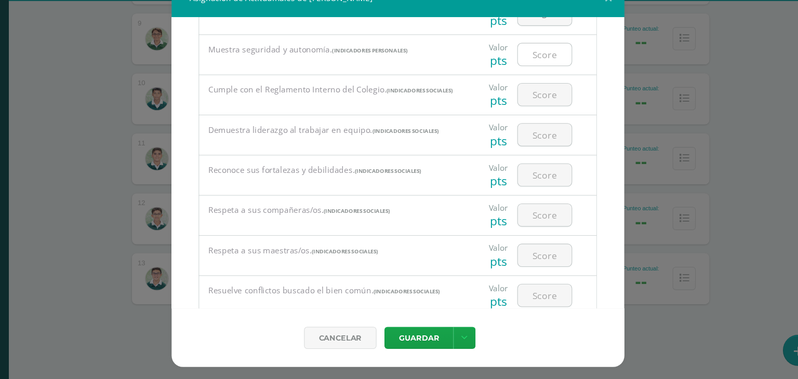
click at [534, 77] on input "number" at bounding box center [533, 81] width 49 height 20
click at [525, 120] on input "number" at bounding box center [533, 117] width 49 height 20
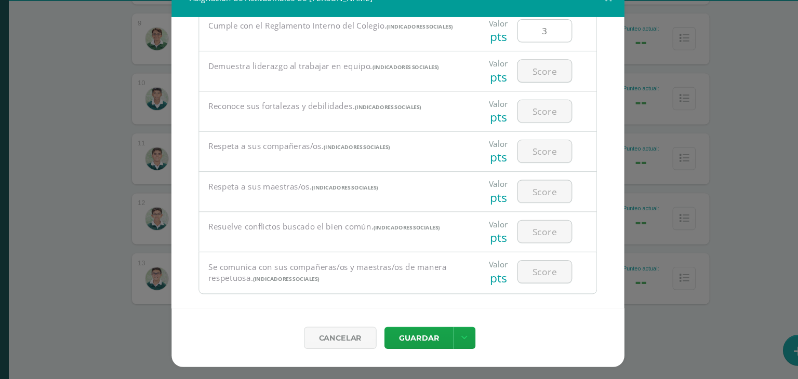
scroll to position [594, 0]
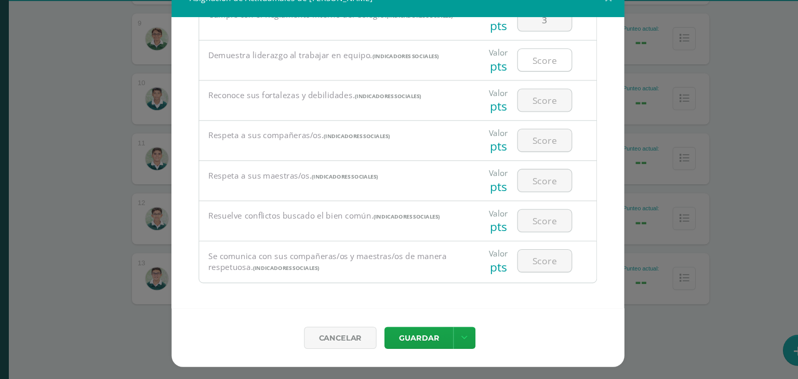
click at [533, 84] on input "number" at bounding box center [533, 86] width 49 height 20
click at [525, 144] on div at bounding box center [533, 160] width 59 height 36
click at [536, 104] on div "3" at bounding box center [533, 86] width 59 height 36
click at [534, 109] on div at bounding box center [533, 123] width 59 height 36
click at [530, 119] on input "number" at bounding box center [533, 123] width 49 height 20
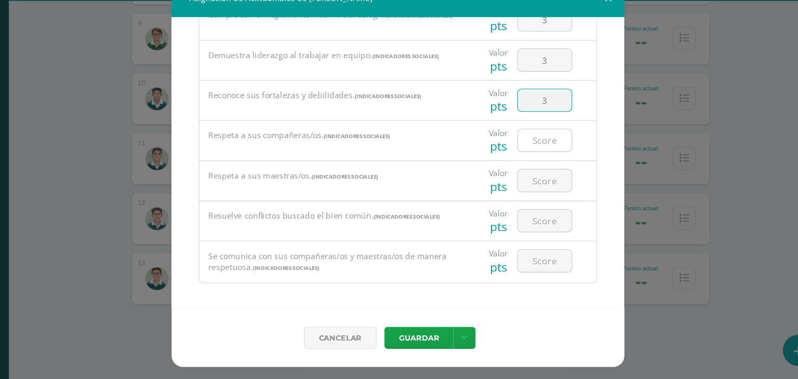
click at [517, 155] on input "number" at bounding box center [533, 160] width 49 height 20
click at [525, 187] on div at bounding box center [533, 196] width 50 height 21
click at [524, 199] on input "number" at bounding box center [533, 196] width 49 height 20
click at [522, 235] on input "number" at bounding box center [533, 233] width 49 height 20
click at [522, 262] on input "number" at bounding box center [533, 270] width 49 height 20
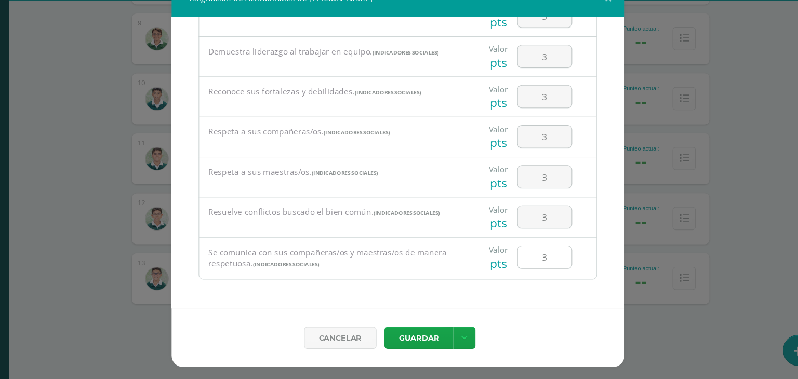
scroll to position [599, 0]
click at [421, 331] on button "Guardar" at bounding box center [417, 341] width 63 height 20
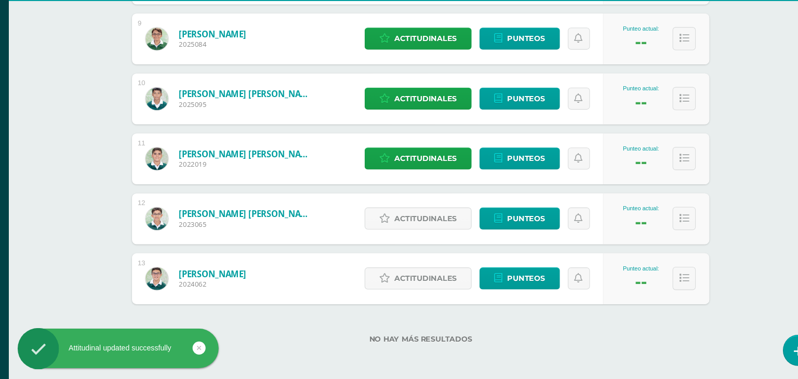
click at [415, 348] on div "Cancelar [GEOGRAPHIC_DATA] Guardar y poblar en todos mis cursos" at bounding box center [399, 325] width 374 height 49
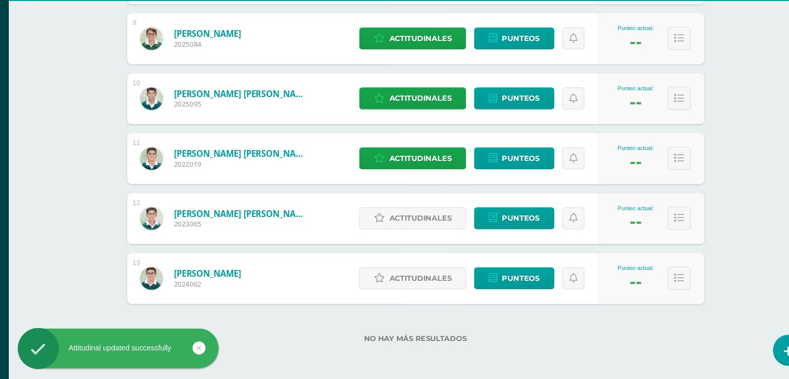
click at [418, 219] on div "Actitudinales Punteos" at bounding box center [470, 231] width 224 height 47
click at [414, 223] on span "Actitudinales" at bounding box center [419, 231] width 57 height 19
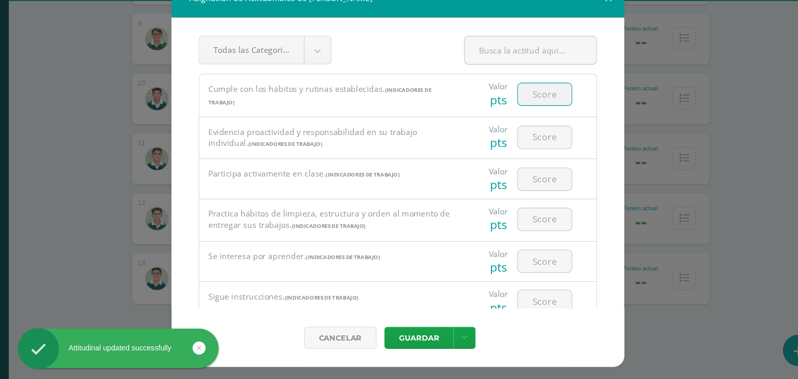
click at [515, 113] on input "number" at bounding box center [533, 117] width 49 height 20
click at [516, 157] on input "number" at bounding box center [533, 156] width 49 height 20
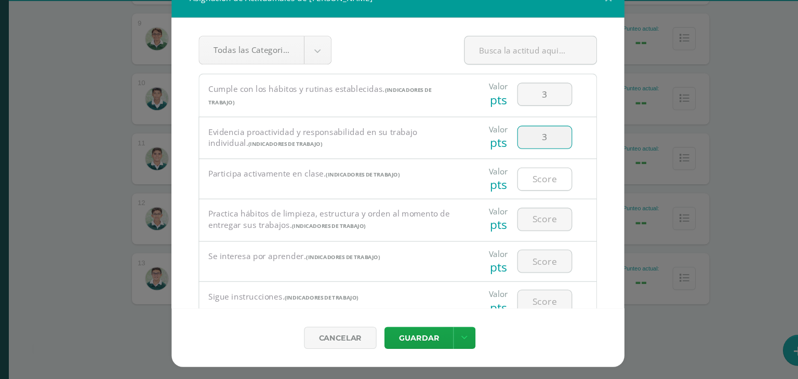
click at [521, 204] on input "number" at bounding box center [533, 195] width 49 height 20
click at [521, 235] on input "number" at bounding box center [533, 232] width 49 height 20
click at [522, 268] on input "number" at bounding box center [533, 270] width 49 height 20
click at [522, 310] on input "number" at bounding box center [533, 307] width 49 height 20
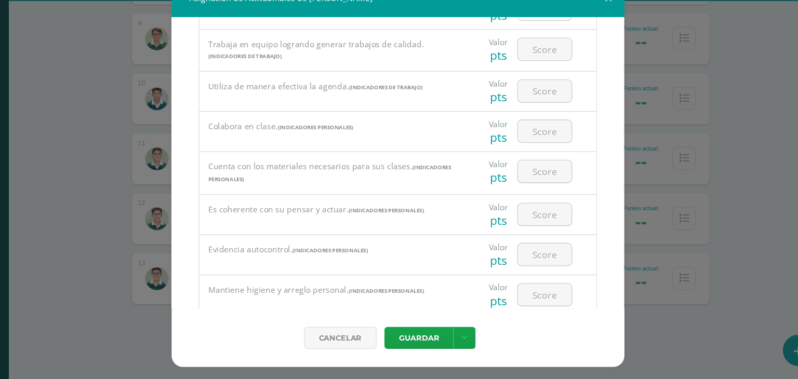
scroll to position [269, 0]
click at [545, 78] on input "number" at bounding box center [533, 75] width 49 height 20
click at [534, 112] on input "number" at bounding box center [533, 113] width 49 height 20
click at [526, 165] on div at bounding box center [533, 150] width 59 height 36
click at [526, 154] on input "number" at bounding box center [533, 150] width 49 height 20
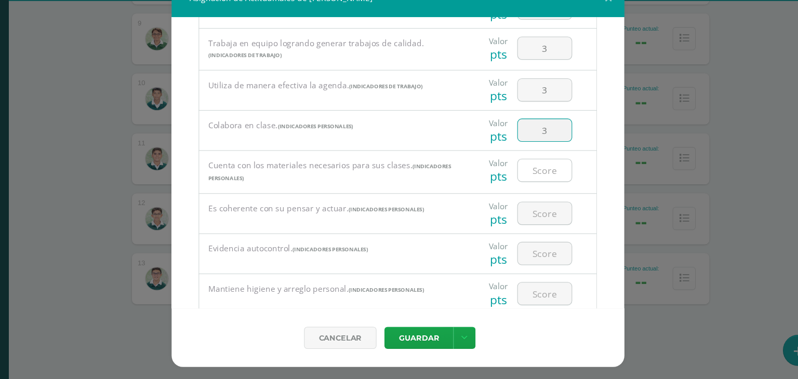
click at [522, 187] on input "number" at bounding box center [533, 187] width 49 height 20
click at [521, 225] on input "number" at bounding box center [533, 227] width 49 height 20
click at [518, 253] on input "number" at bounding box center [533, 263] width 49 height 20
click at [517, 292] on input "number" at bounding box center [533, 300] width 49 height 20
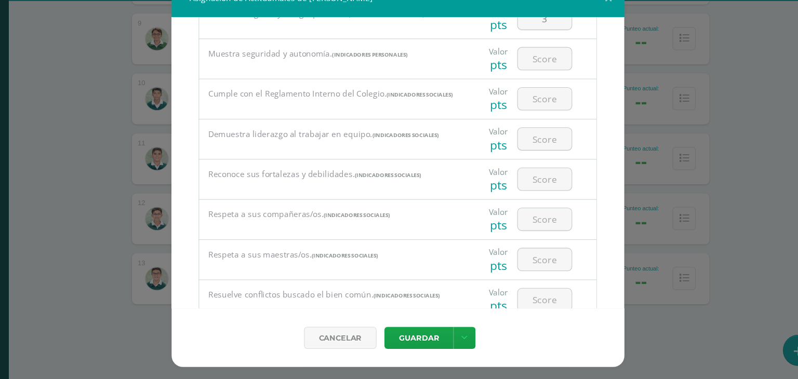
scroll to position [521, 0]
click at [534, 80] on input "number" at bounding box center [533, 85] width 49 height 20
click at [523, 126] on input "number" at bounding box center [533, 122] width 49 height 20
click at [522, 155] on input "number" at bounding box center [533, 159] width 49 height 20
click at [524, 197] on input "number" at bounding box center [533, 196] width 49 height 20
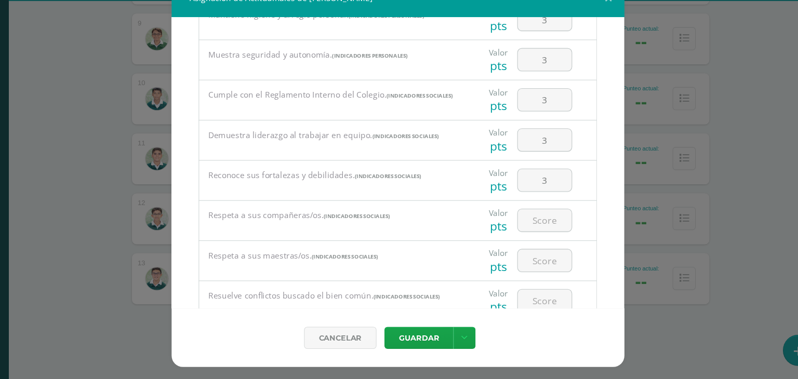
click at [529, 223] on div at bounding box center [533, 233] width 59 height 36
click at [531, 240] on input "number" at bounding box center [533, 233] width 49 height 20
click at [532, 265] on input "number" at bounding box center [533, 270] width 49 height 20
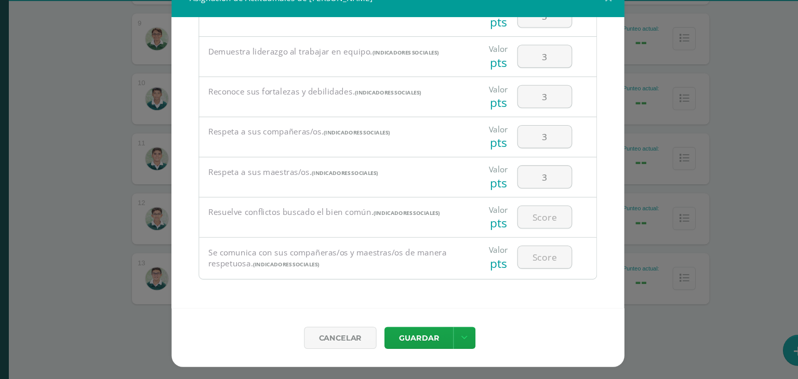
click at [529, 216] on div at bounding box center [533, 230] width 59 height 36
click at [527, 227] on input "number" at bounding box center [533, 230] width 49 height 20
click at [526, 271] on input "number" at bounding box center [533, 267] width 49 height 20
click at [413, 335] on button "Guardar" at bounding box center [417, 341] width 63 height 20
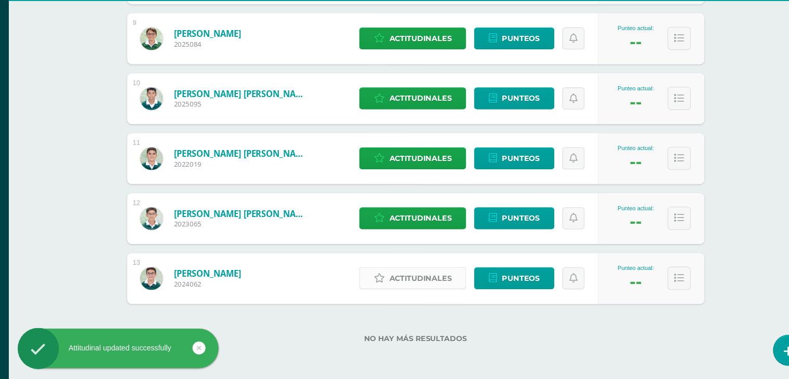
click at [423, 287] on span "Actitudinales" at bounding box center [419, 286] width 57 height 19
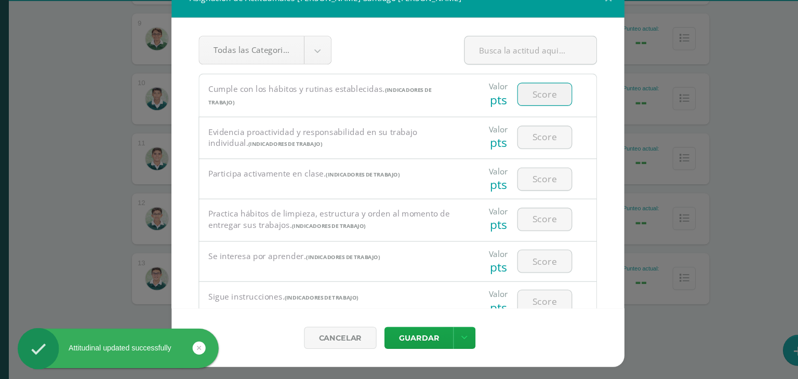
click at [527, 107] on input "number" at bounding box center [533, 117] width 49 height 20
click at [518, 153] on input "number" at bounding box center [533, 156] width 49 height 20
click at [386, 331] on button "Guardar" at bounding box center [417, 341] width 63 height 20
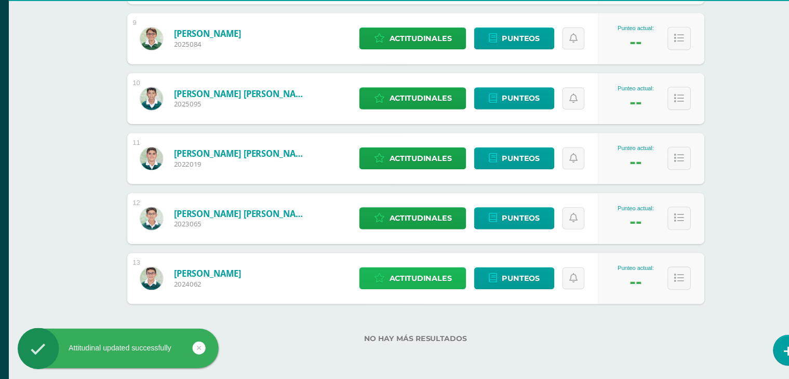
click at [416, 287] on span "Actitudinales" at bounding box center [419, 286] width 57 height 19
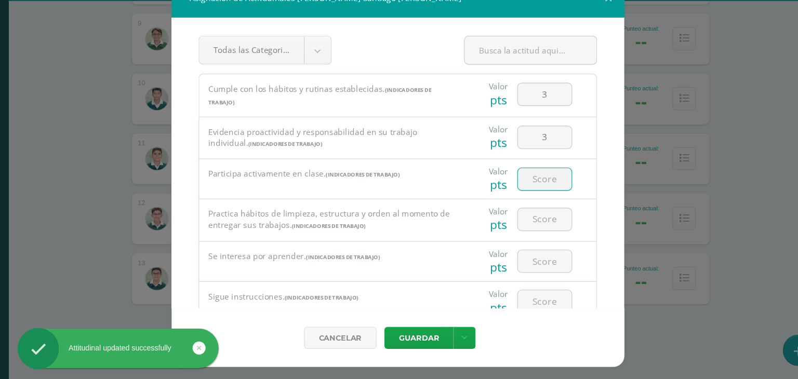
click at [527, 199] on input "number" at bounding box center [533, 195] width 49 height 20
click at [530, 244] on div at bounding box center [533, 231] width 59 height 36
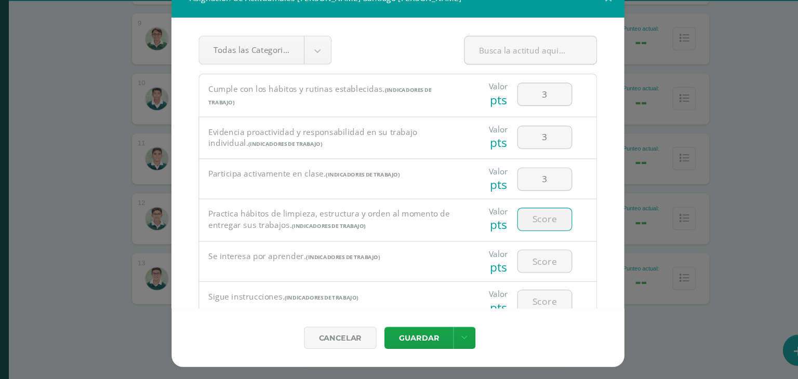
click at [527, 237] on input "number" at bounding box center [533, 232] width 49 height 20
click at [525, 277] on input "number" at bounding box center [533, 270] width 49 height 20
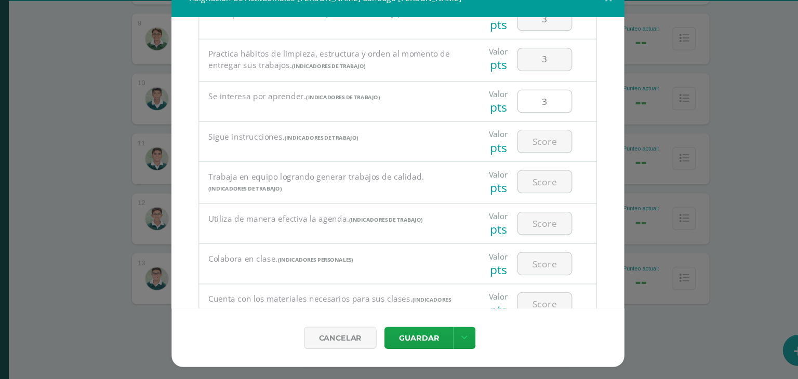
scroll to position [157, 0]
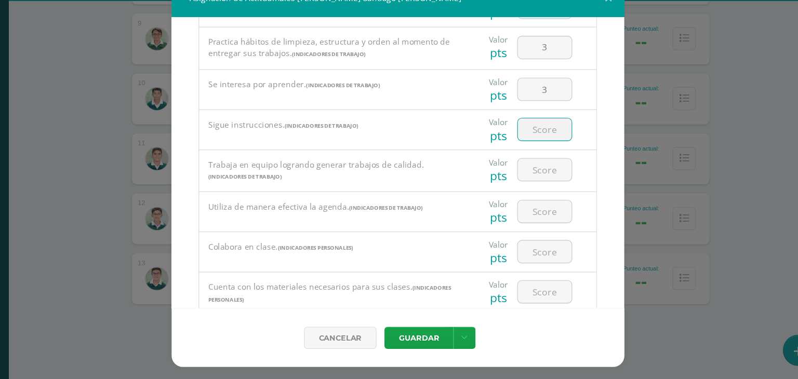
click at [530, 153] on input "number" at bounding box center [533, 150] width 49 height 20
click at [530, 180] on input "number" at bounding box center [533, 187] width 49 height 20
click at [527, 224] on input "number" at bounding box center [533, 225] width 49 height 20
click at [526, 261] on input "number" at bounding box center [533, 262] width 49 height 20
click at [525, 293] on input "number" at bounding box center [533, 299] width 49 height 20
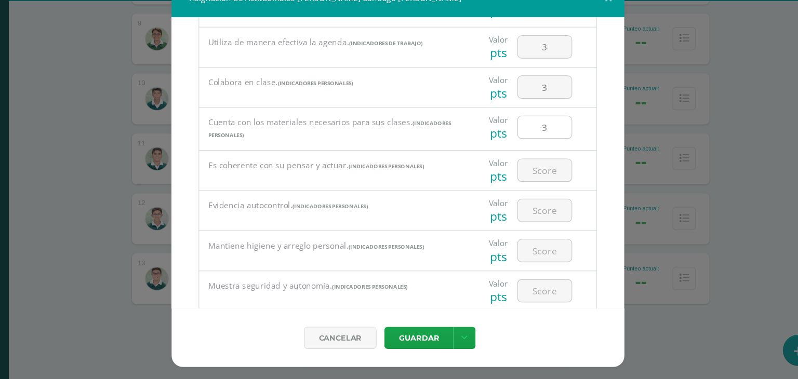
scroll to position [355, 0]
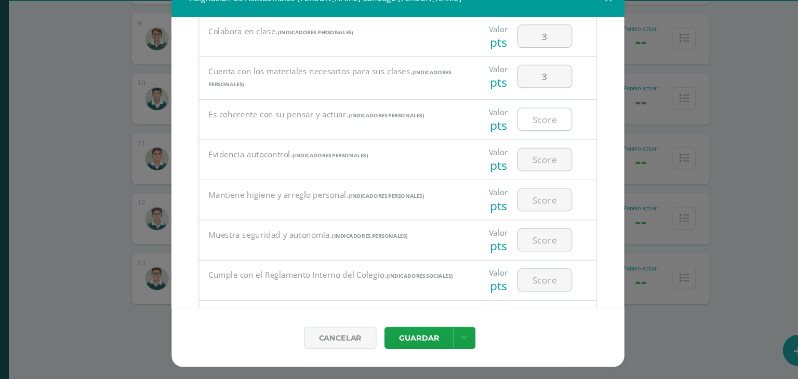
click at [534, 139] on input "number" at bounding box center [533, 140] width 49 height 20
click at [527, 182] on input "number" at bounding box center [533, 177] width 49 height 20
click at [533, 225] on div at bounding box center [533, 214] width 59 height 36
click at [531, 217] on input "number" at bounding box center [533, 214] width 49 height 20
click at [524, 262] on div at bounding box center [533, 251] width 59 height 36
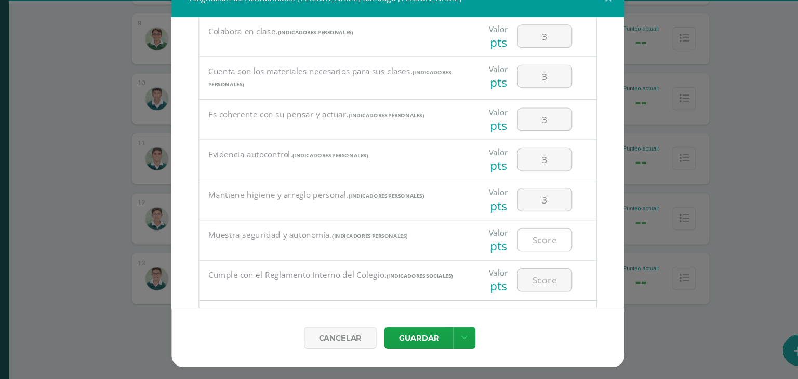
click at [527, 249] on input "number" at bounding box center [533, 251] width 49 height 20
click at [529, 284] on input "number" at bounding box center [533, 288] width 49 height 20
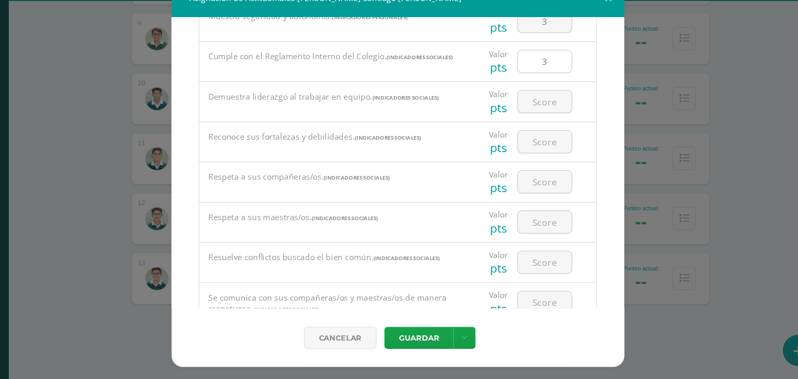
scroll to position [557, 0]
click at [522, 133] on input "number" at bounding box center [533, 123] width 49 height 20
click at [522, 167] on input "number" at bounding box center [533, 160] width 49 height 20
click at [520, 192] on input "number" at bounding box center [533, 197] width 49 height 20
click at [523, 230] on input "number" at bounding box center [533, 234] width 49 height 20
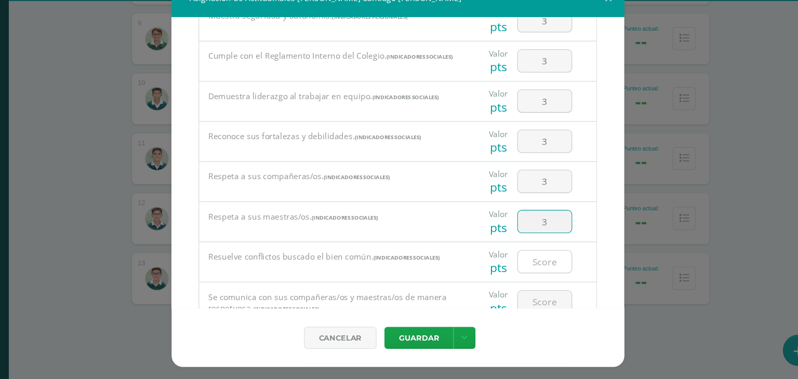
click at [522, 268] on input "number" at bounding box center [533, 271] width 49 height 20
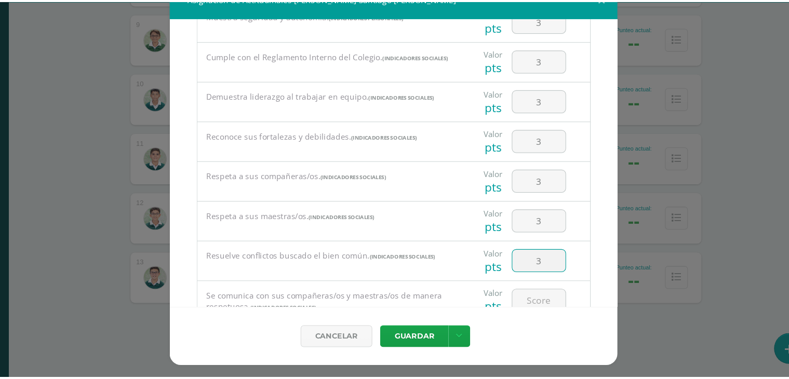
scroll to position [600, 0]
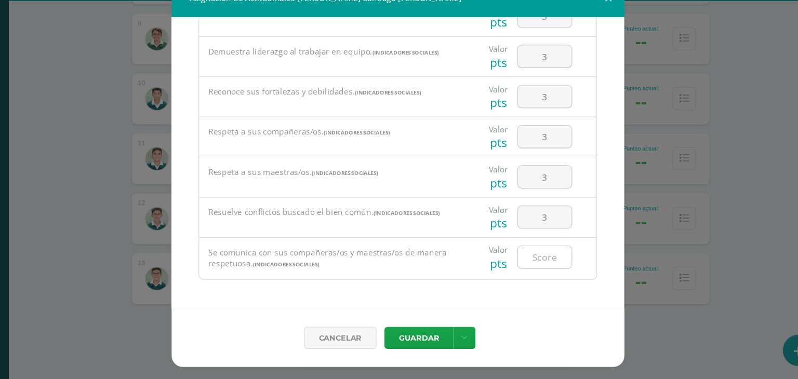
click at [524, 262] on input "number" at bounding box center [533, 267] width 49 height 20
click at [419, 343] on button "Guardar" at bounding box center [417, 341] width 63 height 20
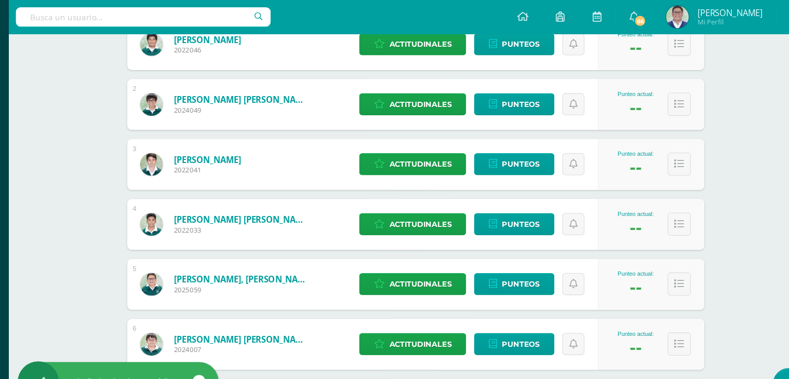
scroll to position [0, 0]
